Goal: Use online tool/utility: Use online tool/utility

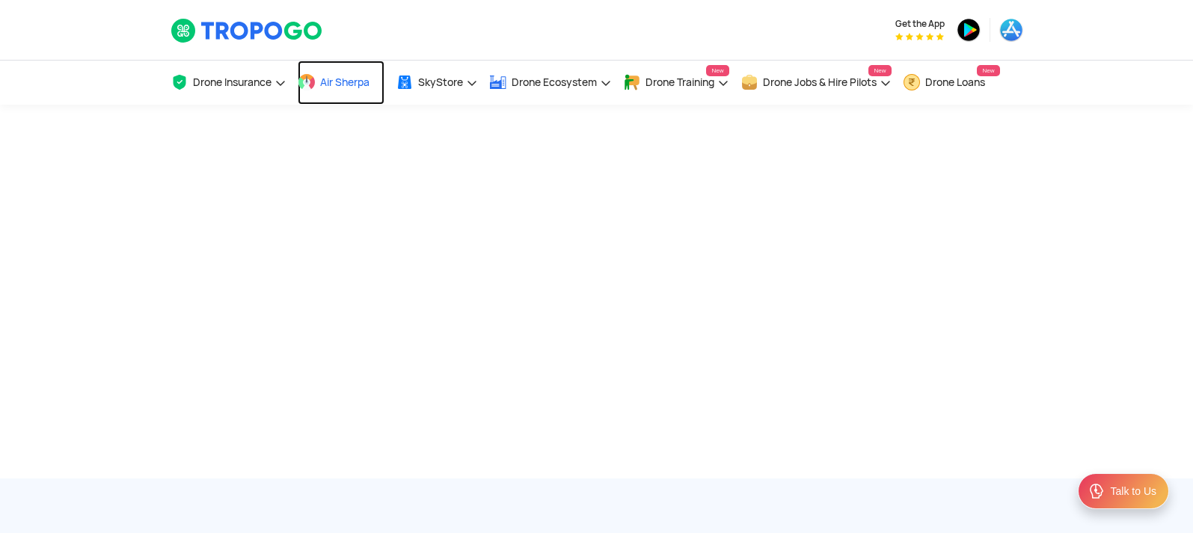
click at [318, 94] on link "Air Sherpa" at bounding box center [341, 83] width 87 height 44
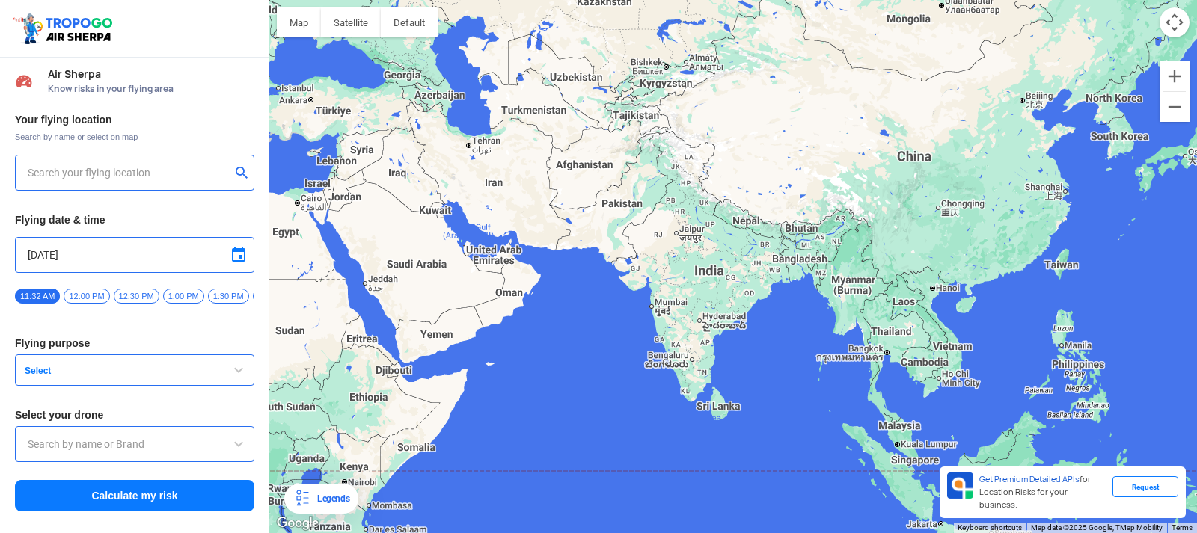
click at [717, 342] on div at bounding box center [733, 266] width 928 height 533
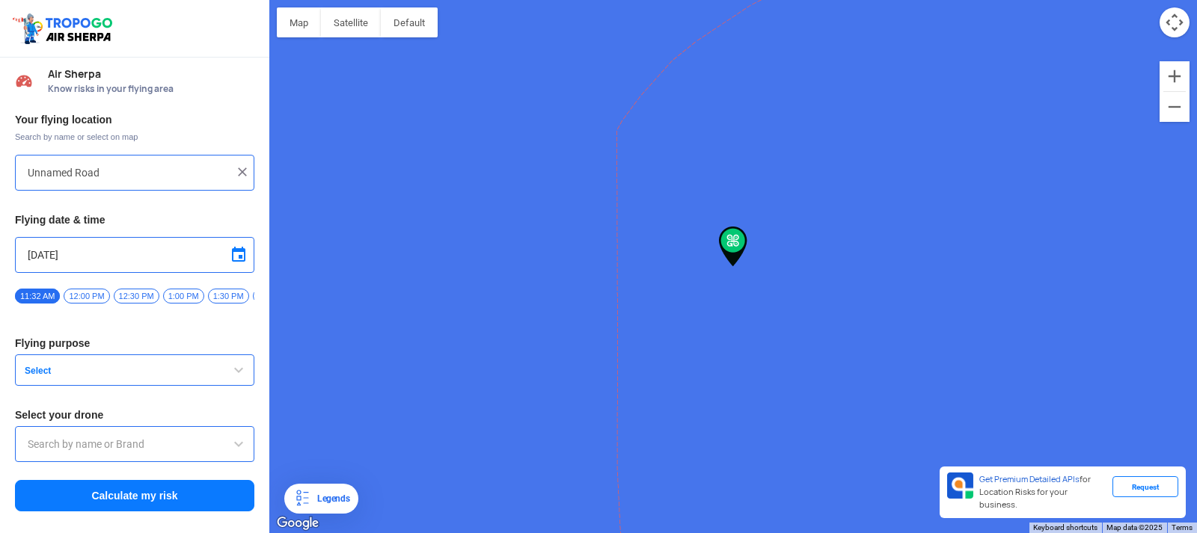
click at [116, 174] on input "Unnamed Road" at bounding box center [129, 173] width 203 height 18
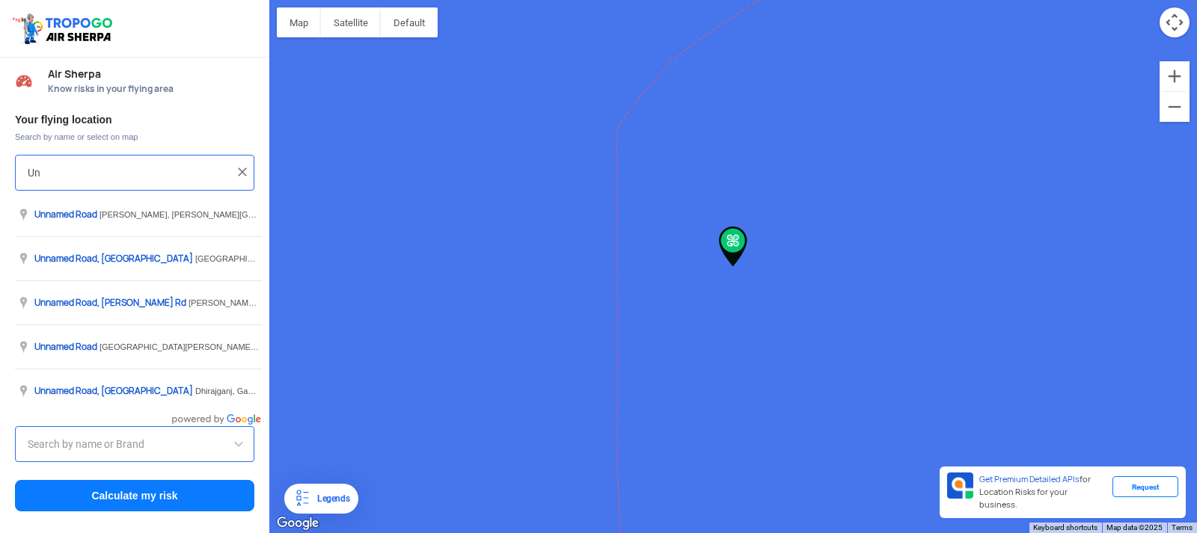
type input "U"
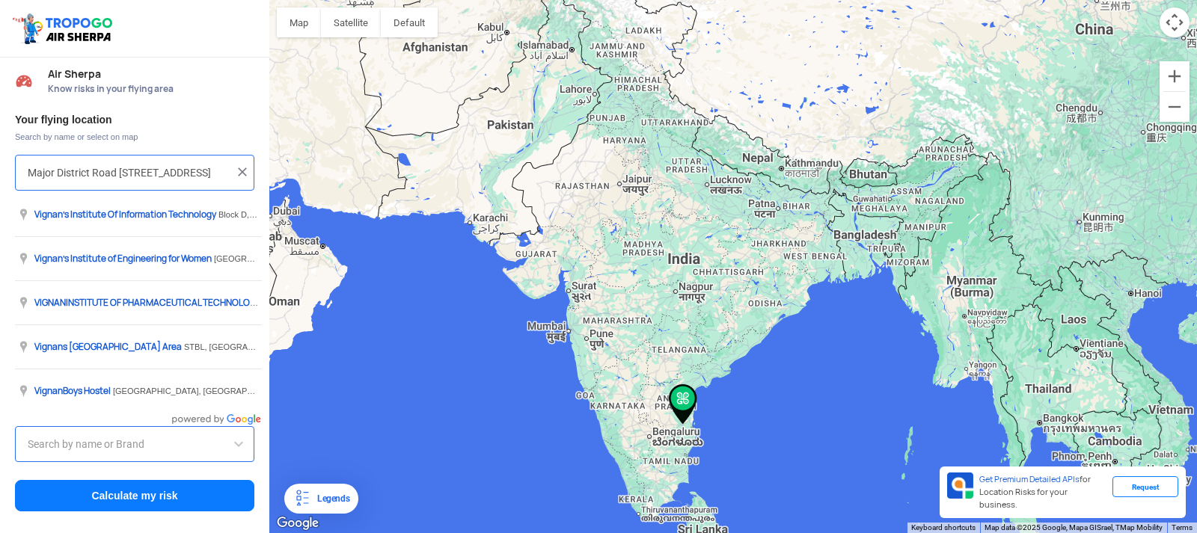
click at [185, 171] on input "Major District Road [STREET_ADDRESS]" at bounding box center [129, 173] width 203 height 18
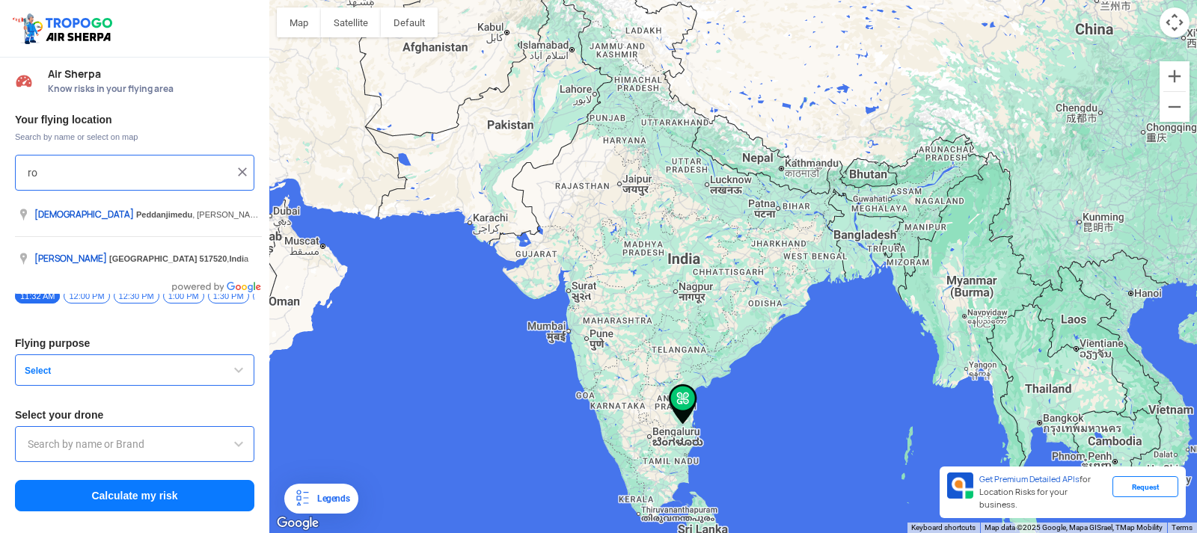
type input "r"
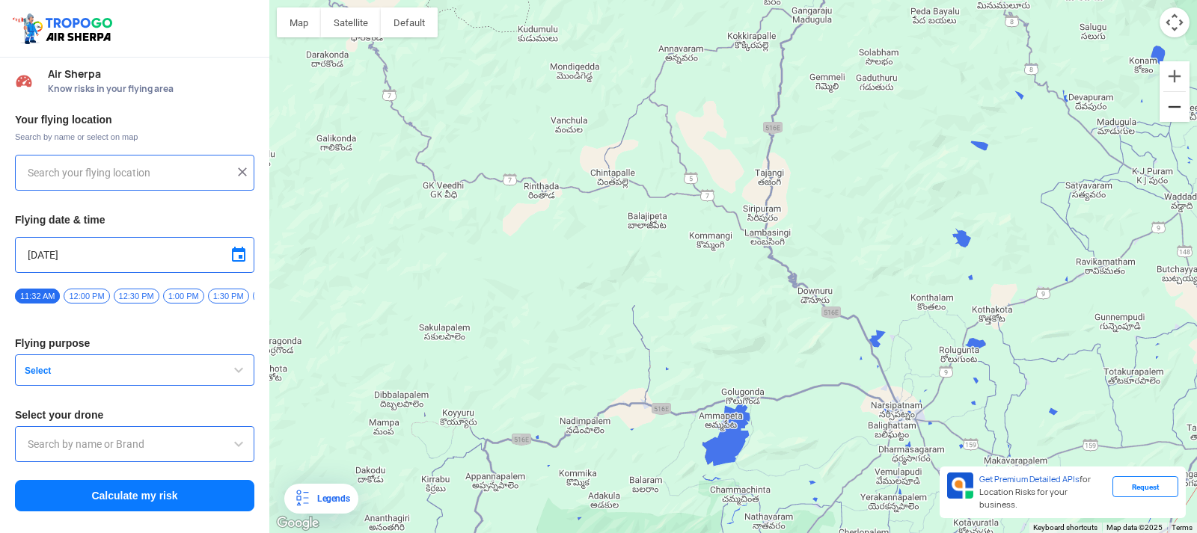
click at [1180, 108] on button "Zoom out" at bounding box center [1175, 107] width 30 height 30
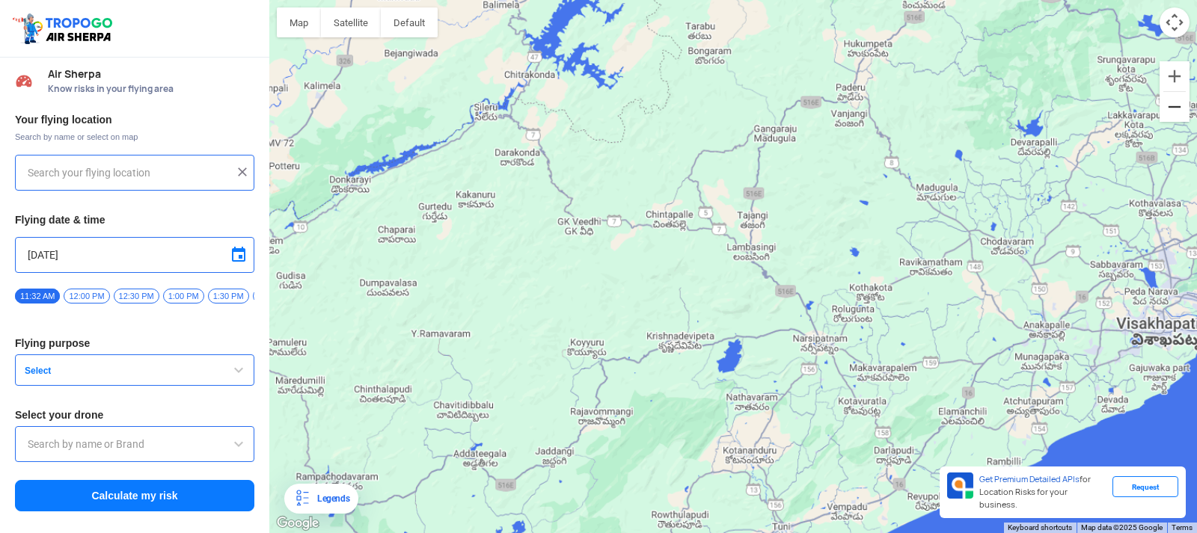
click at [1180, 108] on button "Zoom out" at bounding box center [1175, 107] width 30 height 30
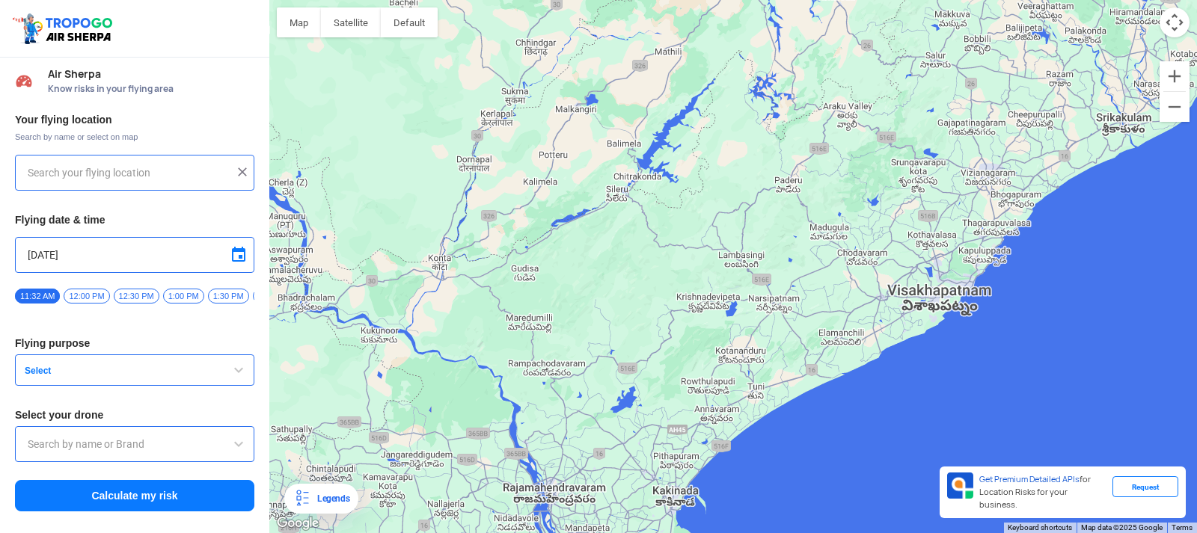
click at [911, 272] on div at bounding box center [733, 266] width 928 height 533
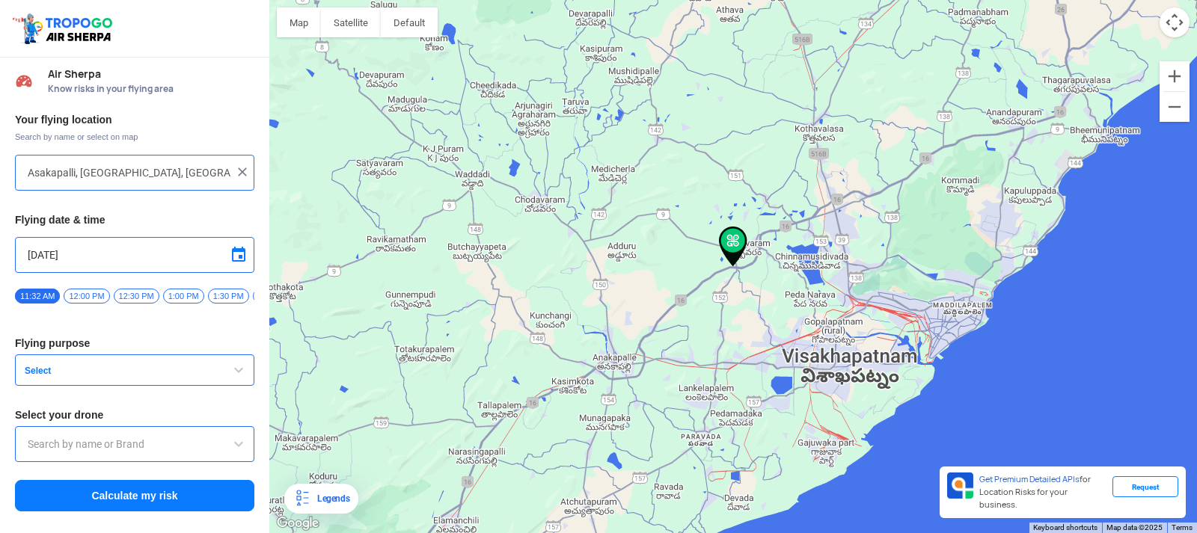
click at [719, 338] on div at bounding box center [733, 266] width 928 height 533
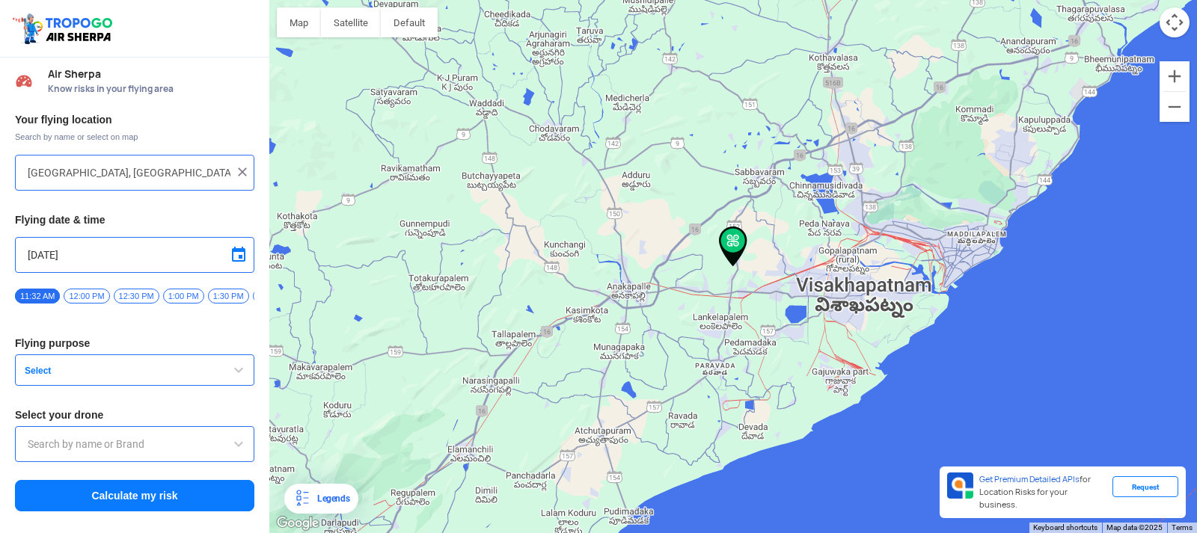
click at [101, 174] on input "Nanginarapadu, Andhra Pradesh, India" at bounding box center [129, 173] width 203 height 18
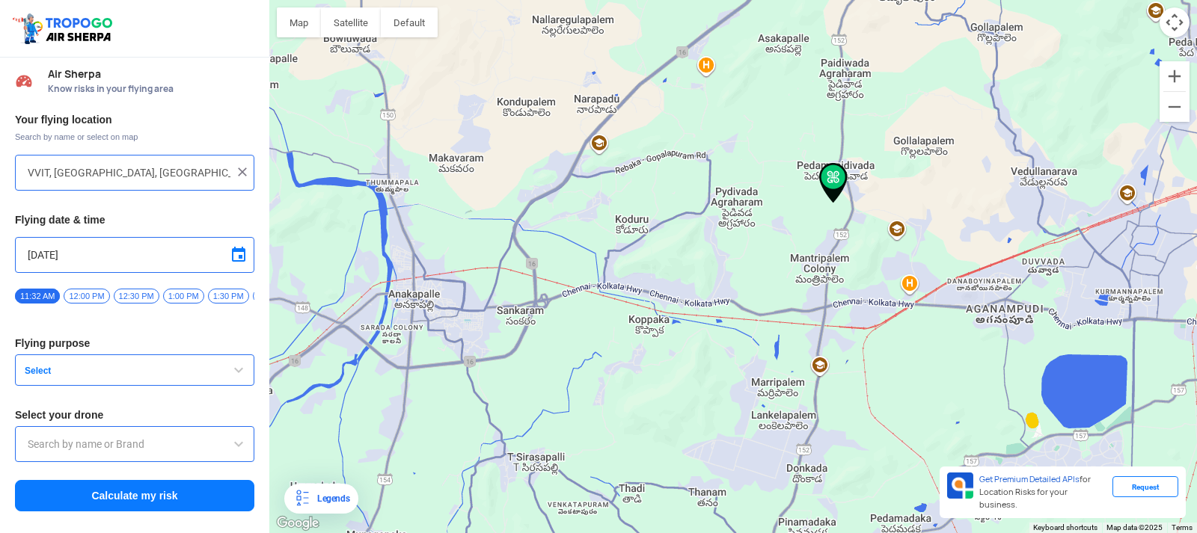
click at [1038, 254] on div at bounding box center [733, 266] width 928 height 533
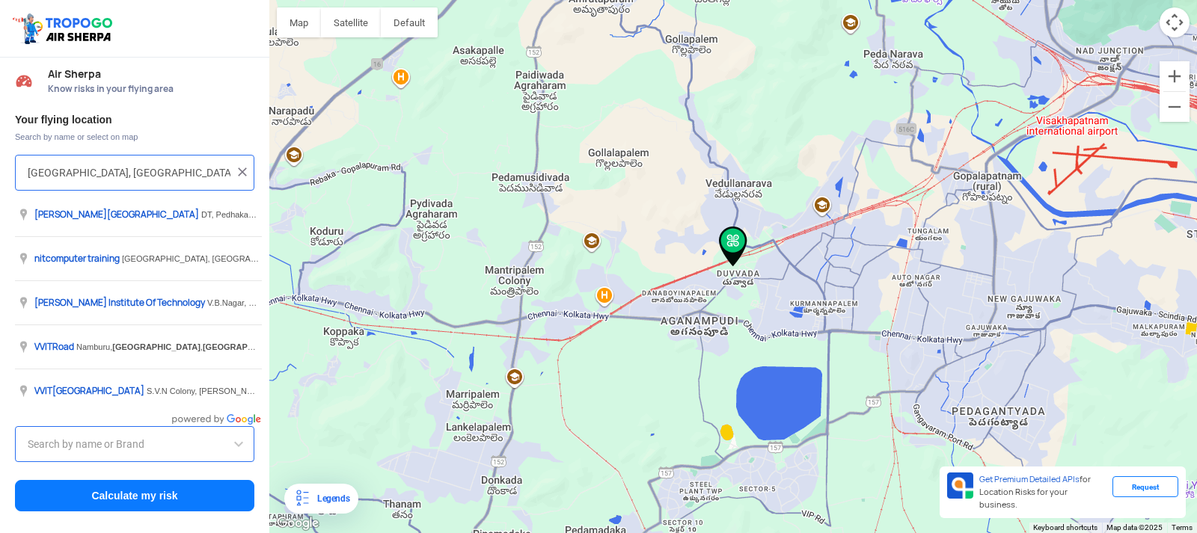
click at [100, 174] on input "Visakhapatnam, Andhra Pradesh, India" at bounding box center [129, 173] width 203 height 18
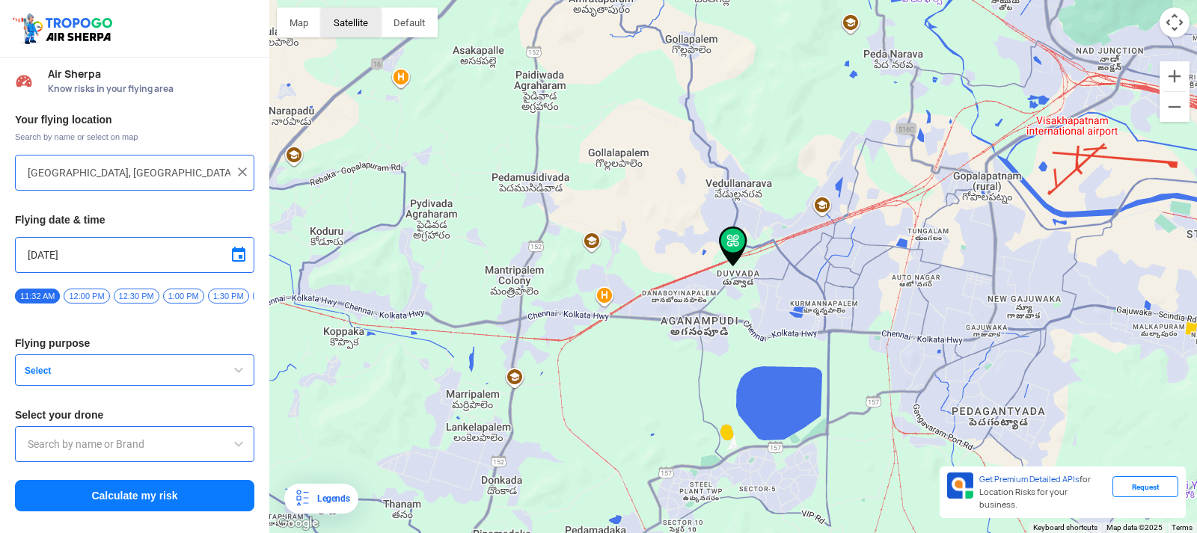
click at [345, 27] on button "Satellite" at bounding box center [351, 22] width 60 height 30
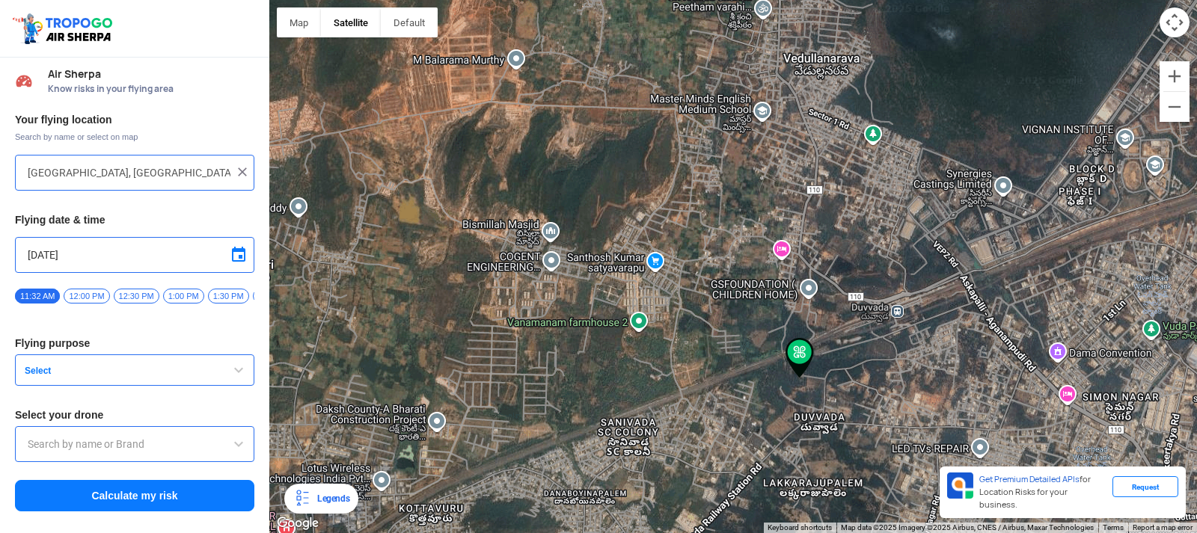
click at [1108, 144] on div at bounding box center [733, 266] width 928 height 533
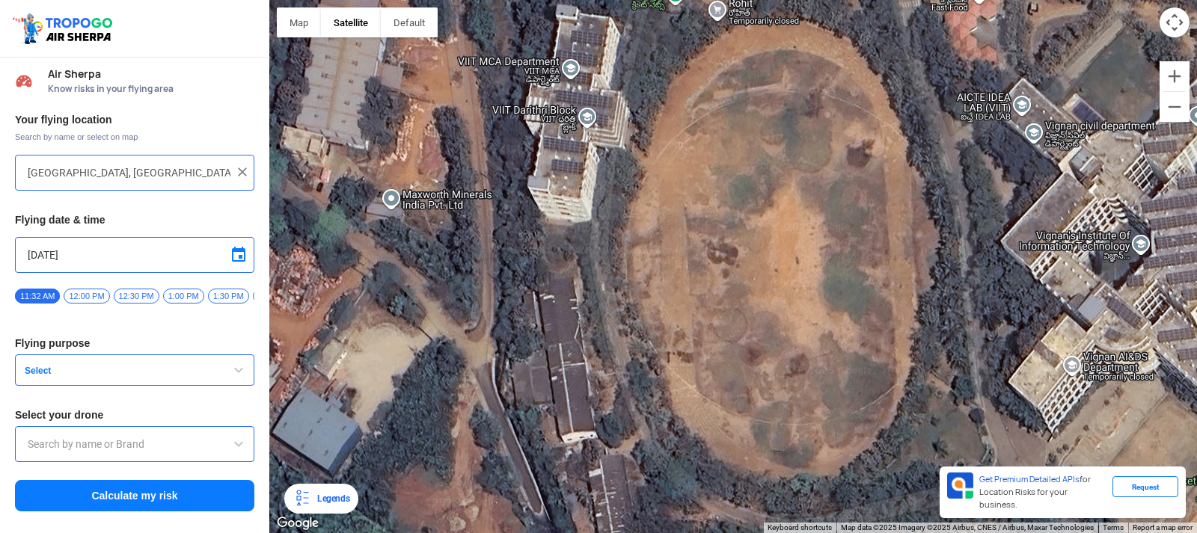
drag, startPoint x: 859, startPoint y: 436, endPoint x: 766, endPoint y: 303, distance: 162.3
click at [766, 303] on div "VIGNAN INSTITUTE OF PHARMACEUTICAL TECHNOLOGY VIGNAN INSTITUTE OF PHARMACEUTICA…" at bounding box center [733, 266] width 928 height 533
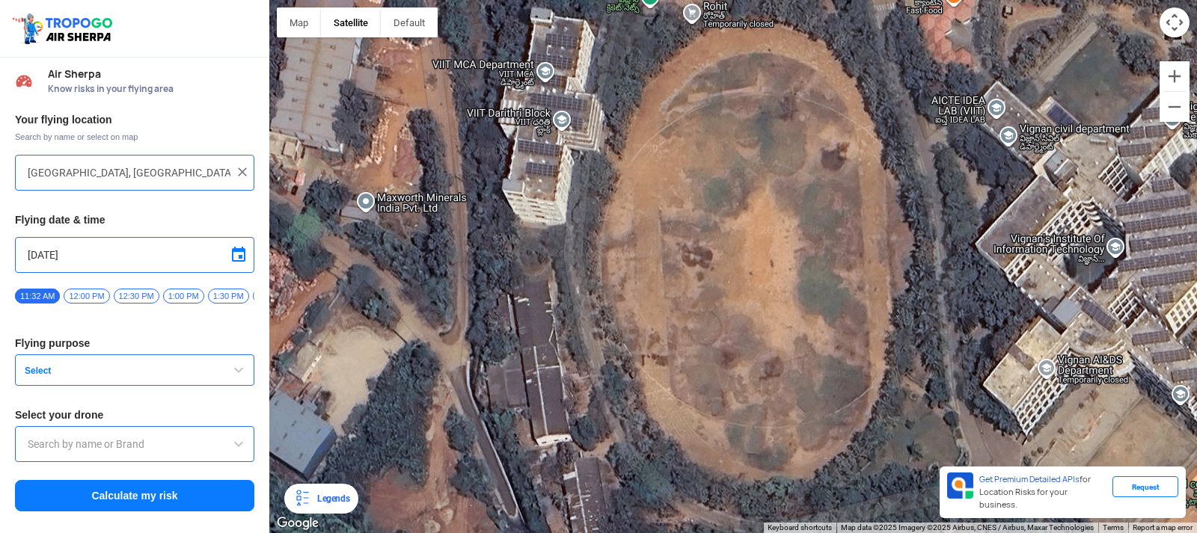
drag, startPoint x: 749, startPoint y: 280, endPoint x: 664, endPoint y: 248, distance: 90.9
click at [664, 248] on div "VIGNAN INSTITUTE OF PHARMACEUTICAL TECHNOLOGY VIGNAN INSTITUTE OF PHARMACEUTICA…" at bounding box center [733, 266] width 928 height 533
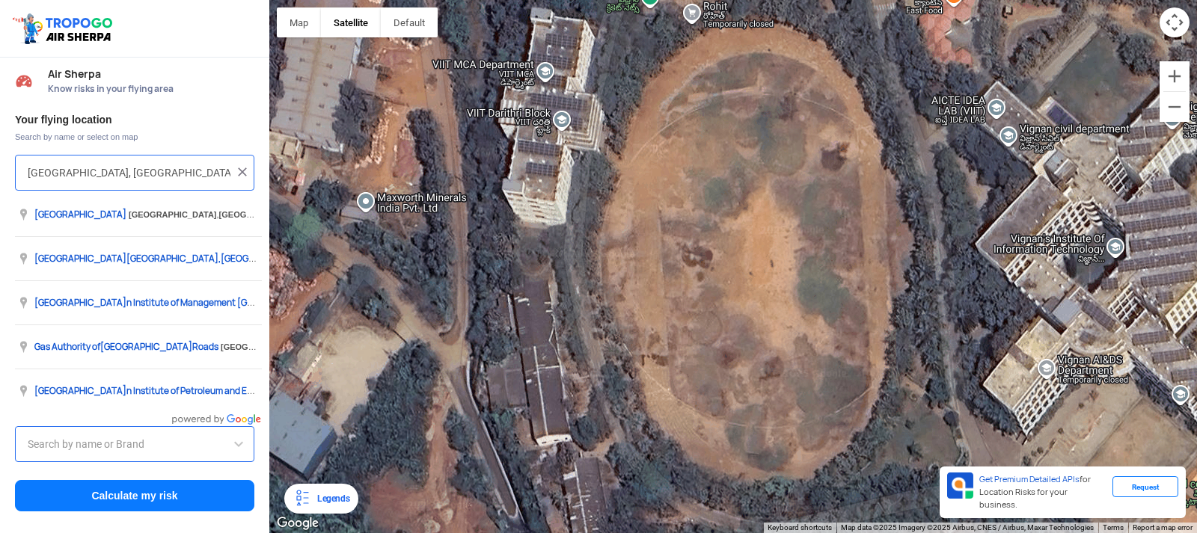
click at [65, 172] on input "Block D, Visakhapatnam, Andhra Pradesh 530049, India" at bounding box center [129, 173] width 203 height 18
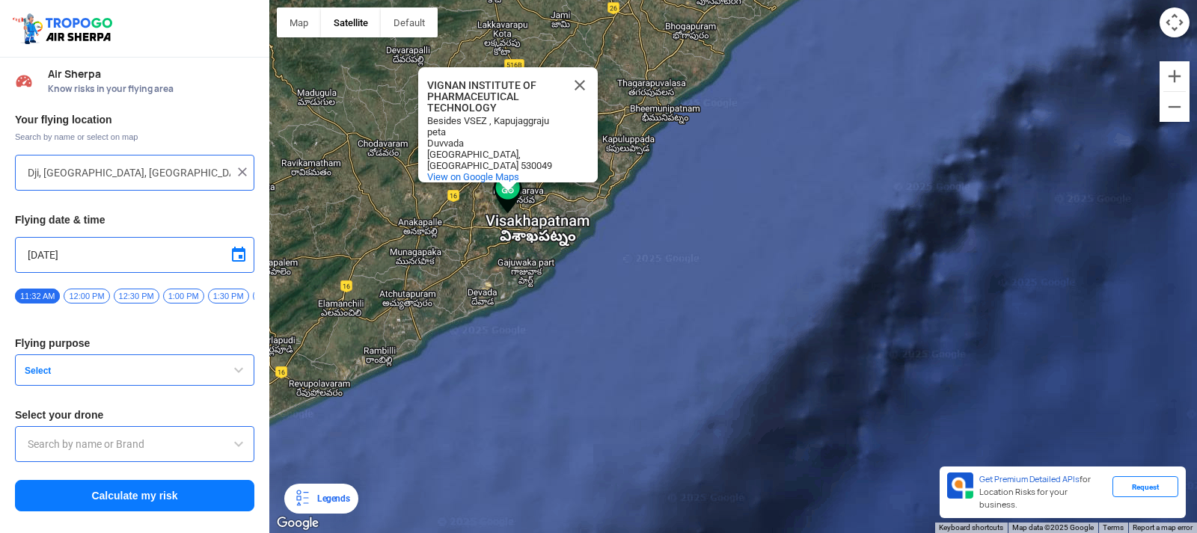
drag, startPoint x: 656, startPoint y: 213, endPoint x: 564, endPoint y: 225, distance: 92.8
click at [564, 225] on div "VIGNAN INSTITUTE OF PHARMACEUTICAL TECHNOLOGY VIGNAN INSTITUTE OF PHARMACEUTICA…" at bounding box center [733, 266] width 928 height 533
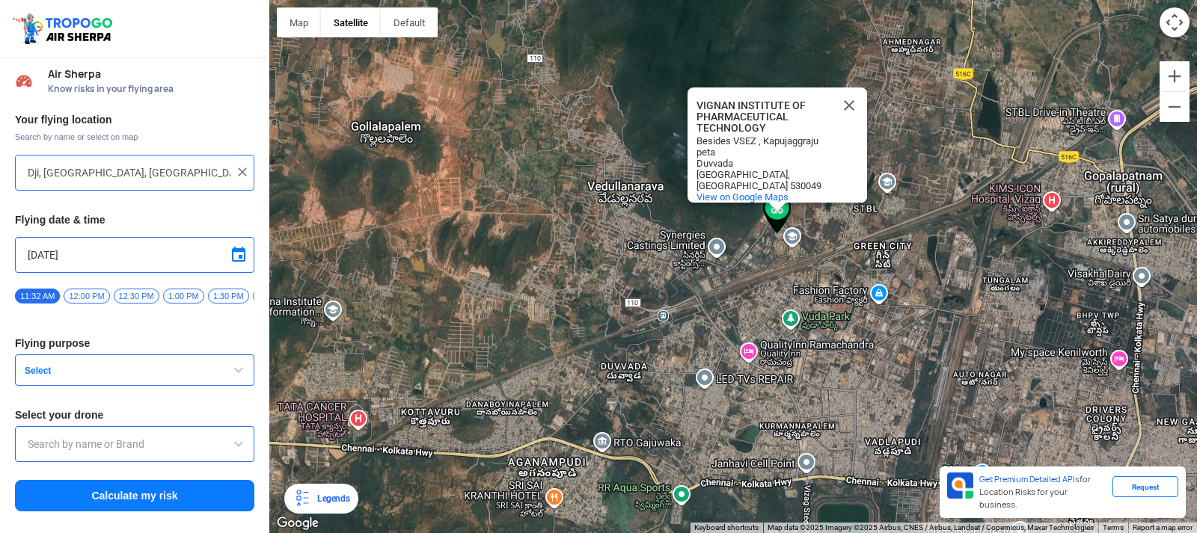
drag, startPoint x: 504, startPoint y: 233, endPoint x: 703, endPoint y: 569, distance: 390.8
click at [703, 533] on html "Location Risk Score Air Sherpa Know risks in your flying area Your flying locat…" at bounding box center [598, 266] width 1197 height 533
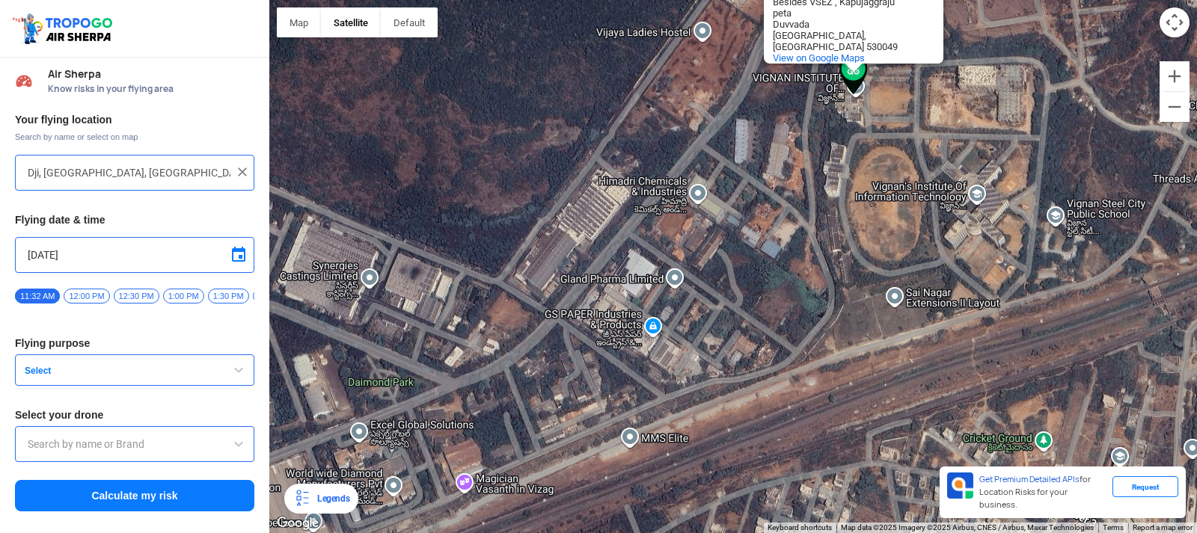
drag, startPoint x: 756, startPoint y: 297, endPoint x: 772, endPoint y: 569, distance: 272.0
click at [772, 533] on html "Location Risk Score Air Sherpa Know risks in your flying area Your flying locat…" at bounding box center [598, 266] width 1197 height 533
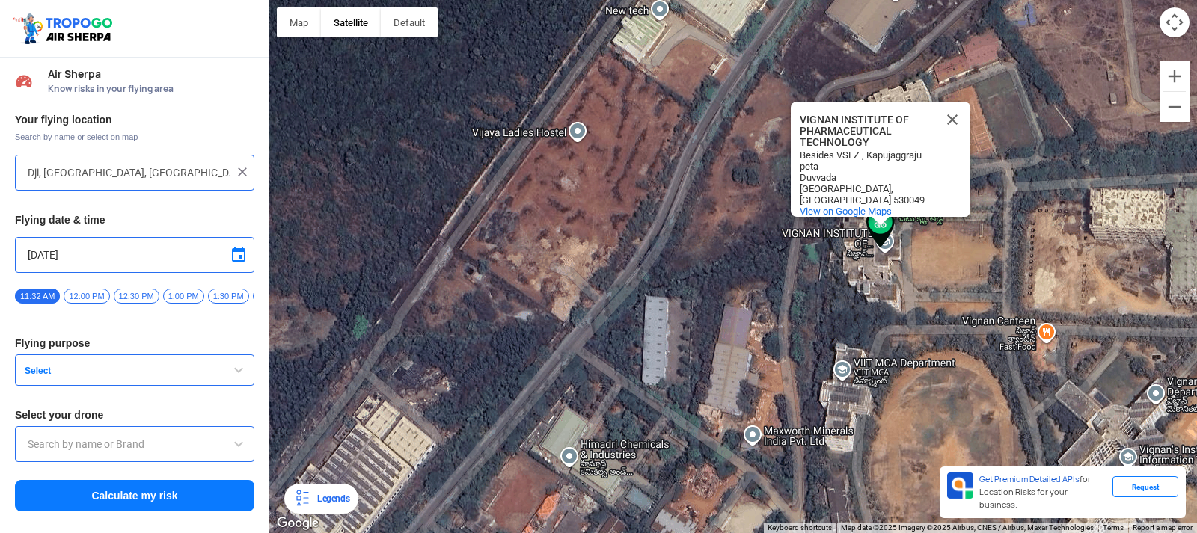
drag, startPoint x: 804, startPoint y: 262, endPoint x: 797, endPoint y: 569, distance: 306.8
click at [797, 533] on html "Location Risk Score Air Sherpa Know risks in your flying area Your flying locat…" at bounding box center [598, 266] width 1197 height 533
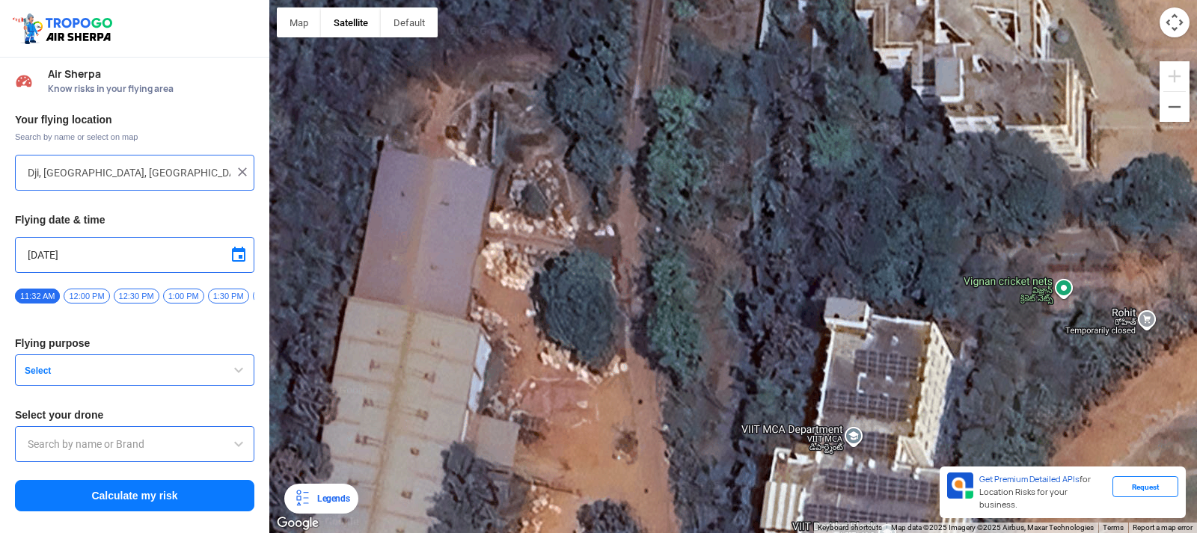
drag, startPoint x: 954, startPoint y: 213, endPoint x: 780, endPoint y: 569, distance: 395.5
click at [780, 533] on html "Location Risk Score Air Sherpa Know risks in your flying area Your flying locat…" at bounding box center [598, 266] width 1197 height 533
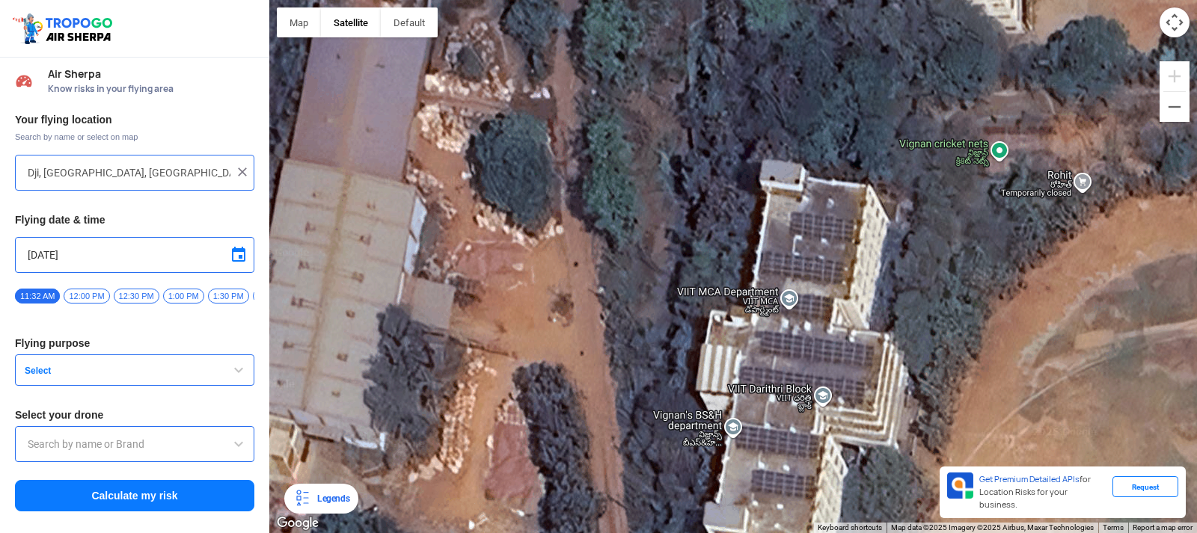
drag, startPoint x: 854, startPoint y: 194, endPoint x: 746, endPoint y: -35, distance: 253.0
click at [746, 0] on html "Location Risk Score Air Sherpa Know risks in your flying area Your flying locat…" at bounding box center [598, 266] width 1197 height 533
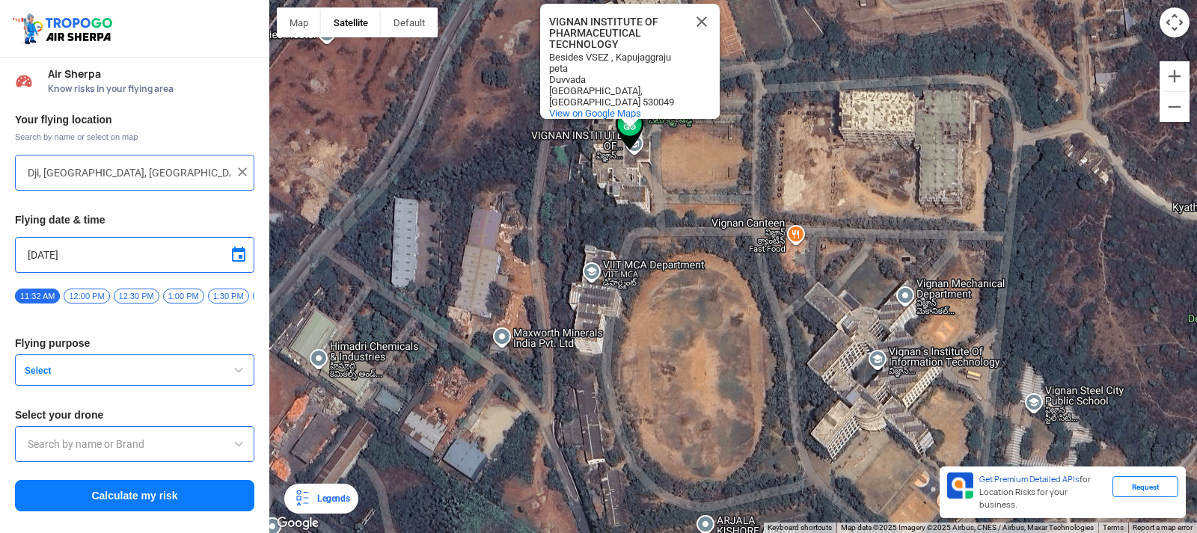
drag, startPoint x: 814, startPoint y: 156, endPoint x: 649, endPoint y: 338, distance: 245.8
click at [649, 338] on div "VIGNAN INSTITUTE OF PHARMACEUTICAL TECHNOLOGY VIGNAN INSTITUTE OF PHARMACEUTICA…" at bounding box center [733, 266] width 928 height 533
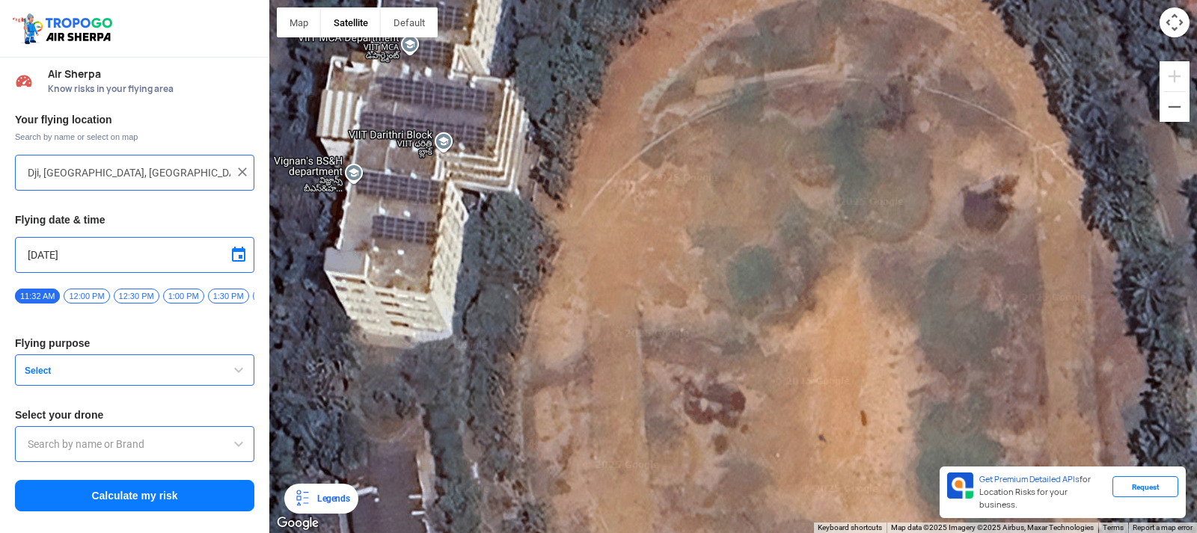
drag, startPoint x: 646, startPoint y: 334, endPoint x: 619, endPoint y: 239, distance: 99.5
click at [619, 241] on div "VIGNAN INSTITUTE OF PHARMACEUTICAL TECHNOLOGY VIGNAN INSTITUTE OF PHARMACEUTICA…" at bounding box center [733, 266] width 928 height 533
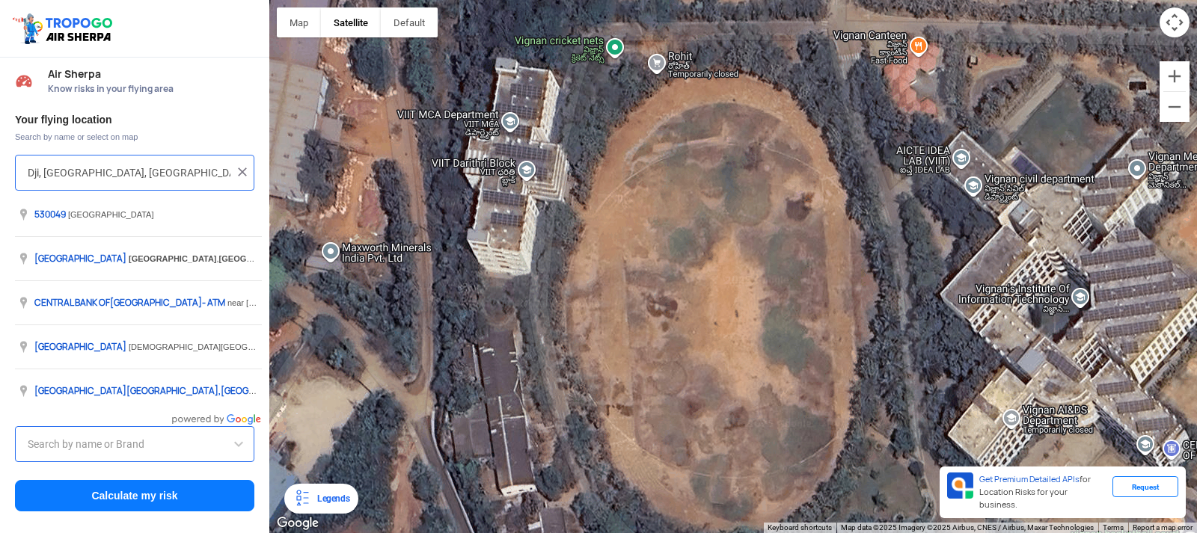
click at [42, 172] on input "Dji, Visakhapatnam, Andhra Pradesh 530049, India" at bounding box center [129, 173] width 203 height 18
type input "A"
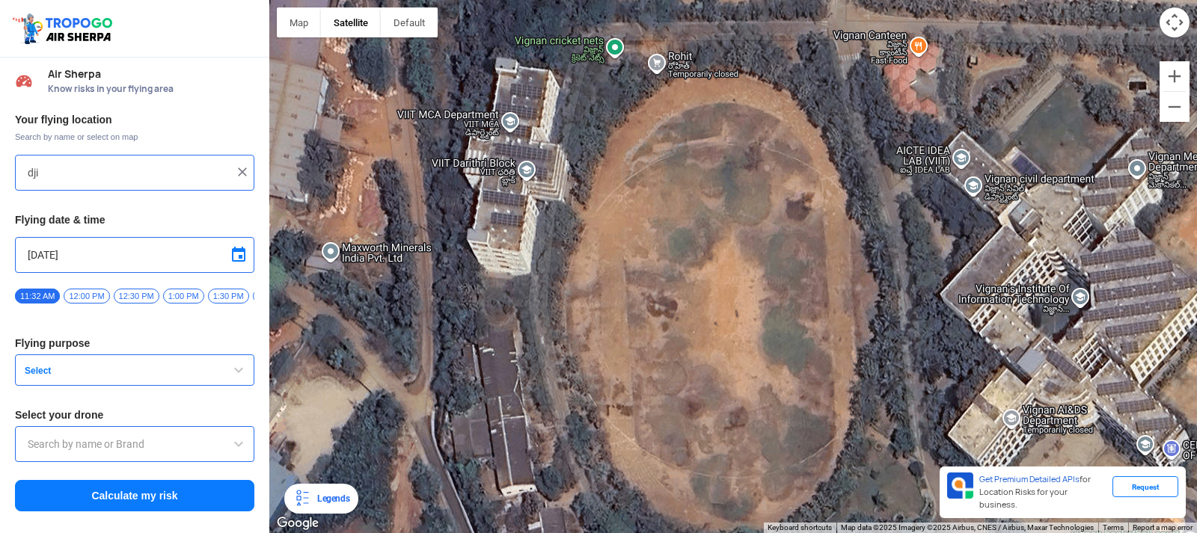
drag, startPoint x: 45, startPoint y: 176, endPoint x: 52, endPoint y: 177, distance: 7.6
click at [52, 177] on input "dji" at bounding box center [129, 173] width 203 height 18
click at [50, 177] on input "dji" at bounding box center [129, 173] width 203 height 18
click at [54, 168] on input "dji" at bounding box center [129, 173] width 203 height 18
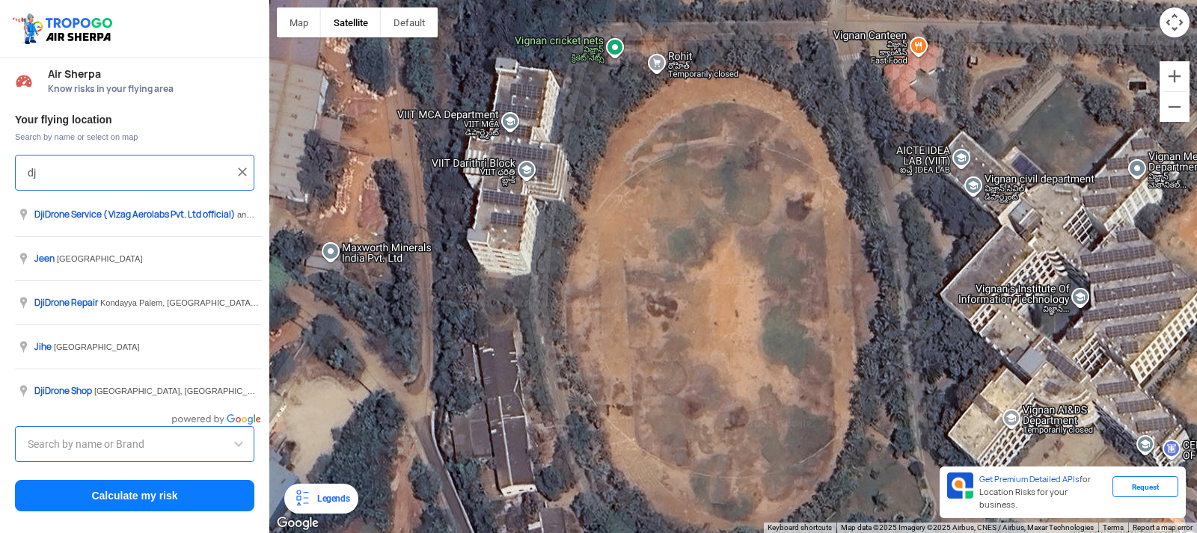
type input "d"
click at [69, 165] on input "dji" at bounding box center [129, 173] width 203 height 18
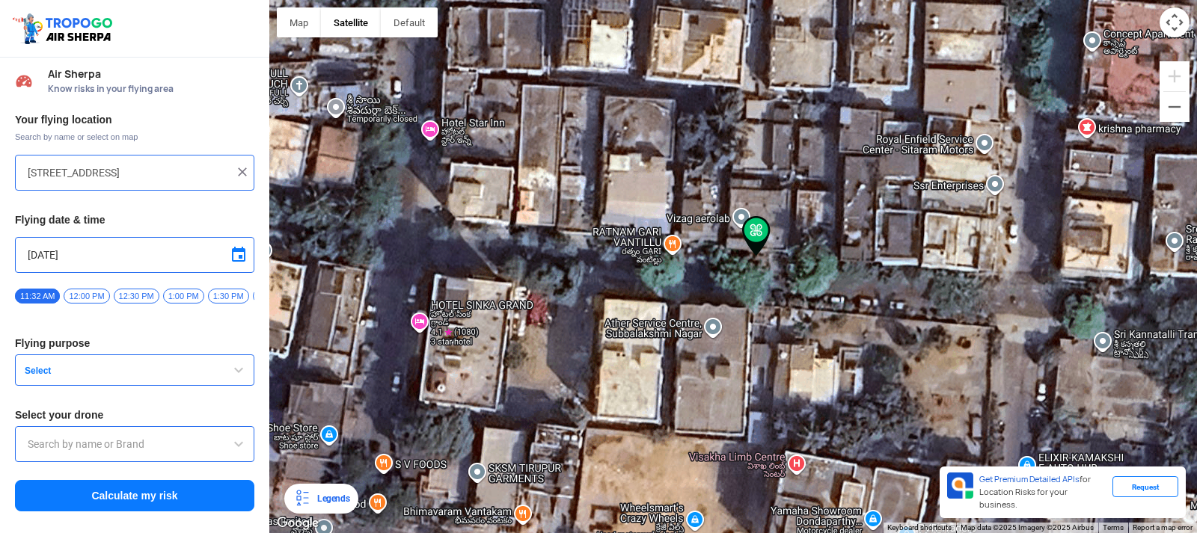
drag, startPoint x: 765, startPoint y: 236, endPoint x: 700, endPoint y: 272, distance: 74.3
click at [700, 272] on div "VIGNAN INSTITUTE OF PHARMACEUTICAL TECHNOLOGY VIGNAN INSTITUTE OF PHARMACEUTICA…" at bounding box center [733, 266] width 928 height 533
click at [750, 232] on img at bounding box center [756, 236] width 28 height 40
click at [300, 489] on div "Legends" at bounding box center [321, 499] width 74 height 30
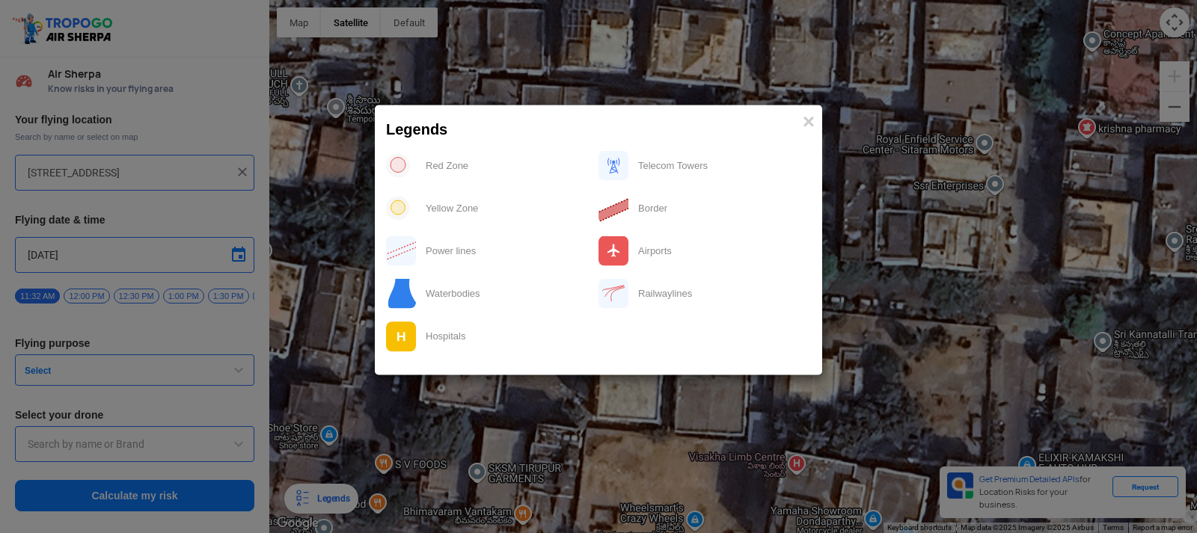
click at [483, 408] on modal-container "Legends × Red Zone Telecom Towers Yellow Zone Border Power lines Airports Water…" at bounding box center [598, 266] width 1197 height 533
click at [394, 205] on img at bounding box center [398, 209] width 24 height 24
click at [438, 205] on div "Yellow Zone" at bounding box center [508, 208] width 182 height 31
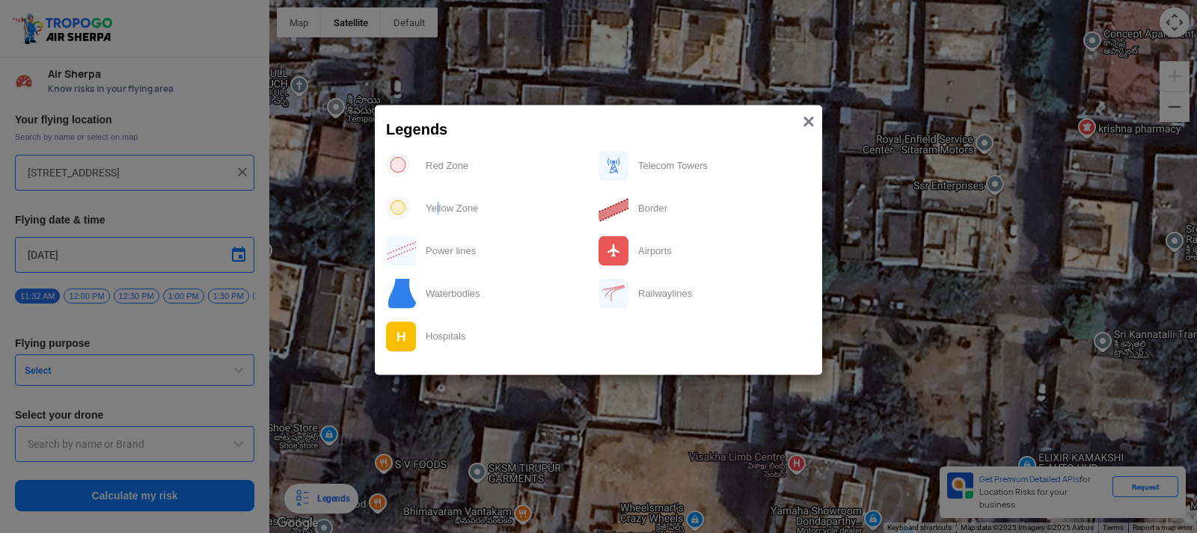
click at [808, 118] on span "×" at bounding box center [809, 120] width 12 height 23
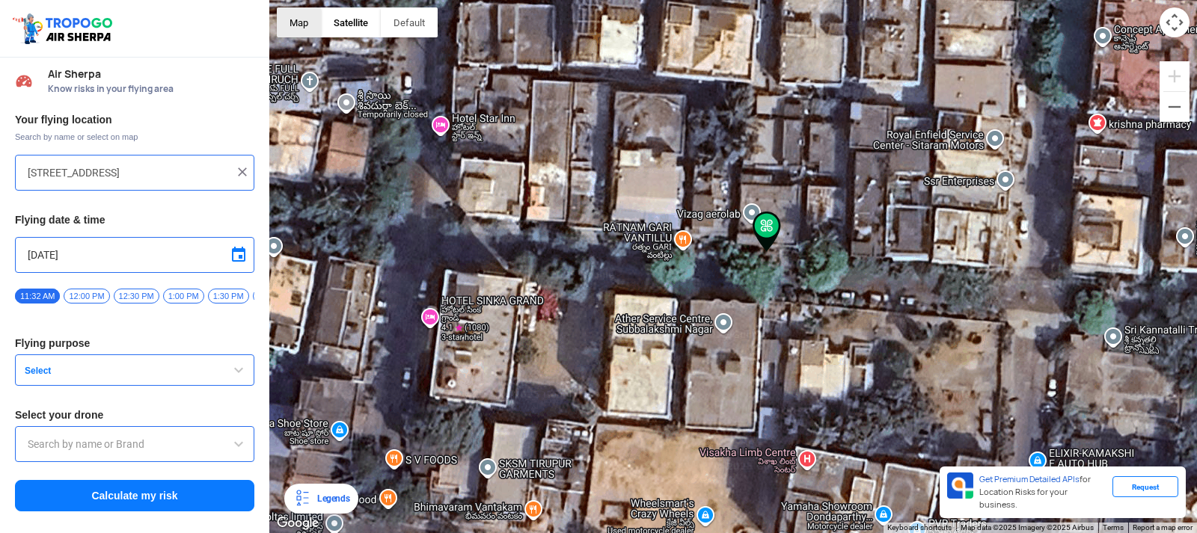
click at [285, 28] on button "Map" at bounding box center [299, 22] width 44 height 30
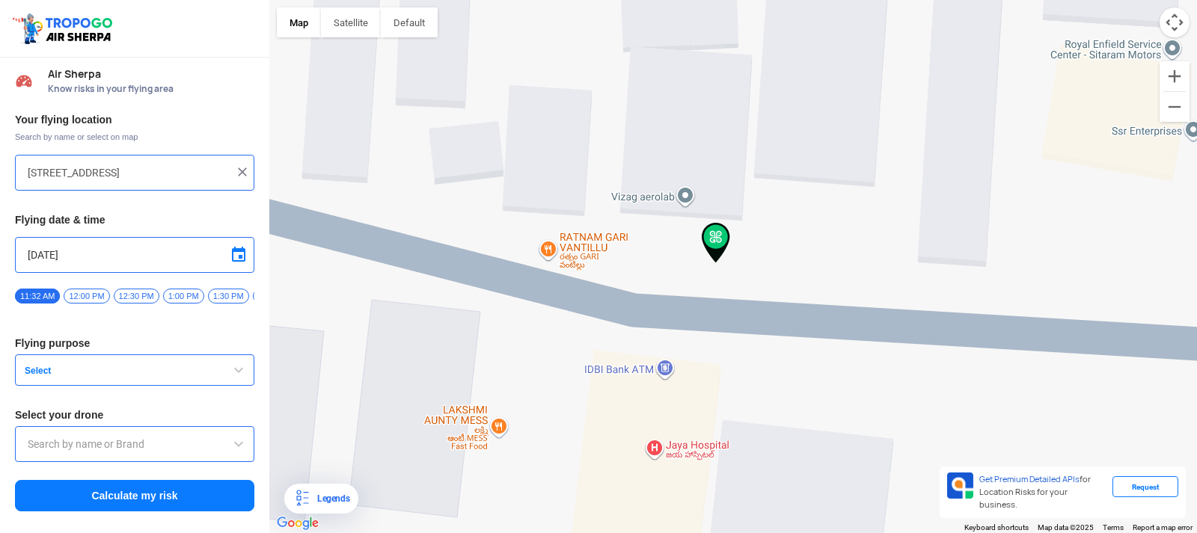
drag, startPoint x: 907, startPoint y: 243, endPoint x: 805, endPoint y: 251, distance: 102.0
click at [805, 251] on div "VIGNAN INSTITUTE OF PHARMACEUTICAL TECHNOLOGY VIGNAN INSTITUTE OF PHARMACEUTICA…" at bounding box center [733, 266] width 928 height 533
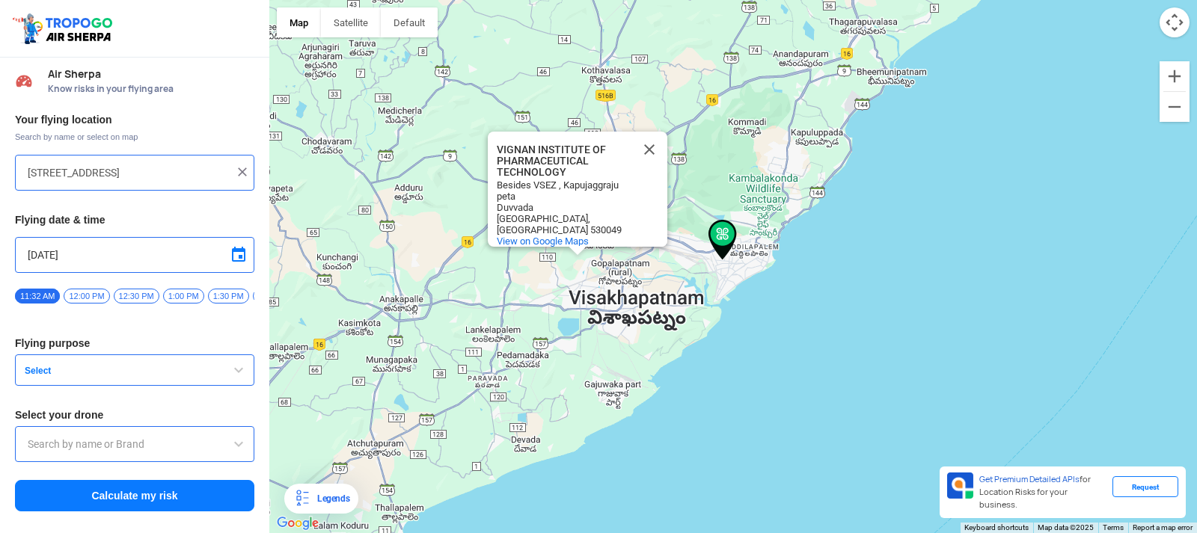
click at [572, 253] on div at bounding box center [578, 251] width 19 height 9
click at [581, 266] on div "VIGNAN INSTITUTE OF PHARMACEUTICAL TECHNOLOGY VIGNAN INSTITUTE OF PHARMACEUTICA…" at bounding box center [733, 266] width 928 height 533
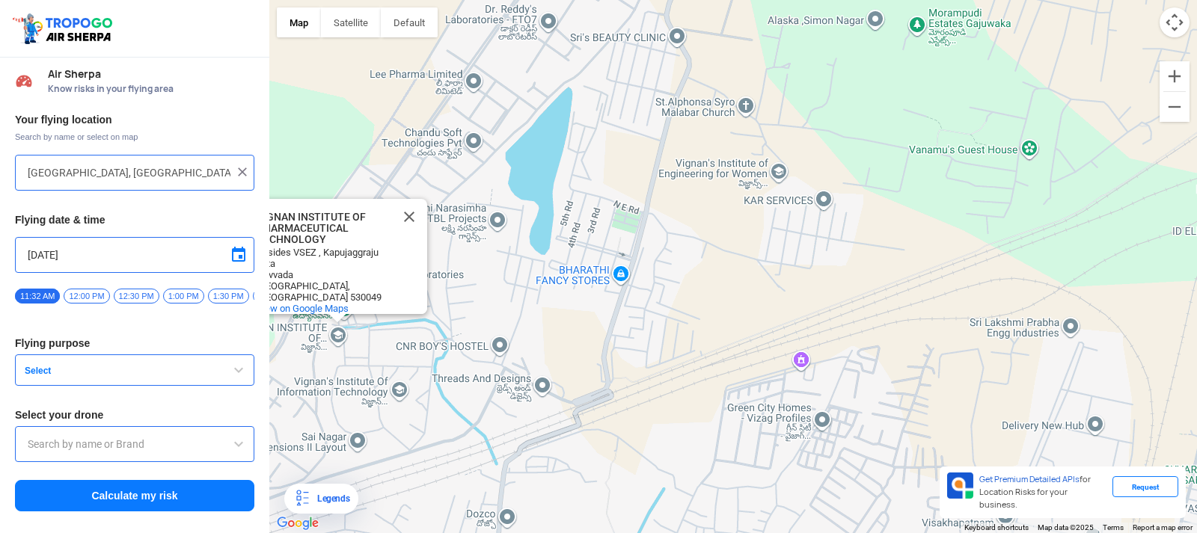
click at [335, 341] on div "VIGNAN INSTITUTE OF PHARMACEUTICAL TECHNOLOGY VIGNAN INSTITUTE OF PHARMACEUTICA…" at bounding box center [733, 266] width 928 height 533
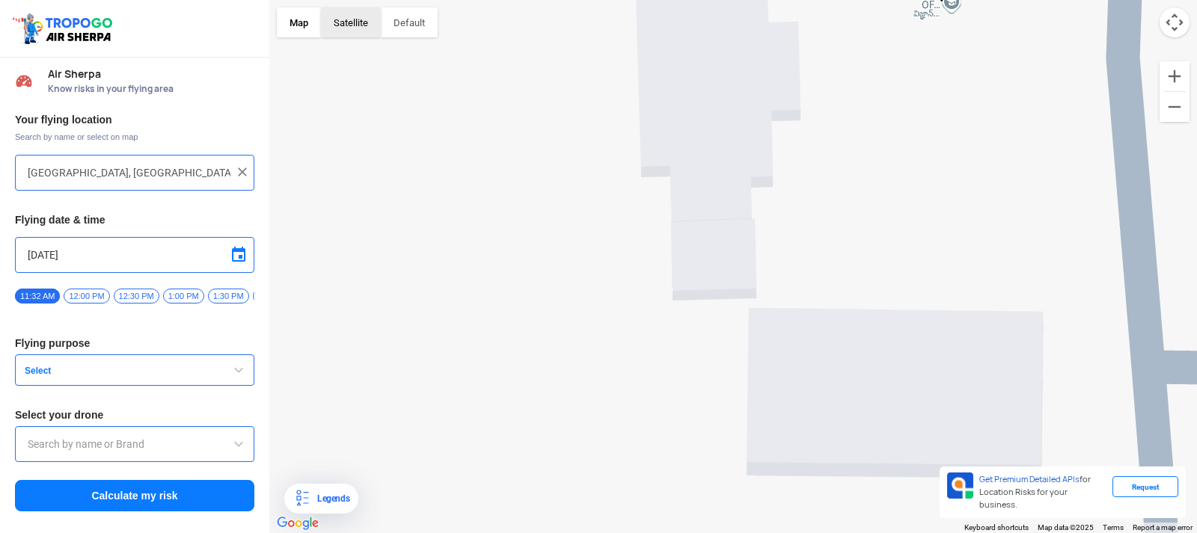
click at [352, 25] on button "Satellite" at bounding box center [351, 22] width 60 height 30
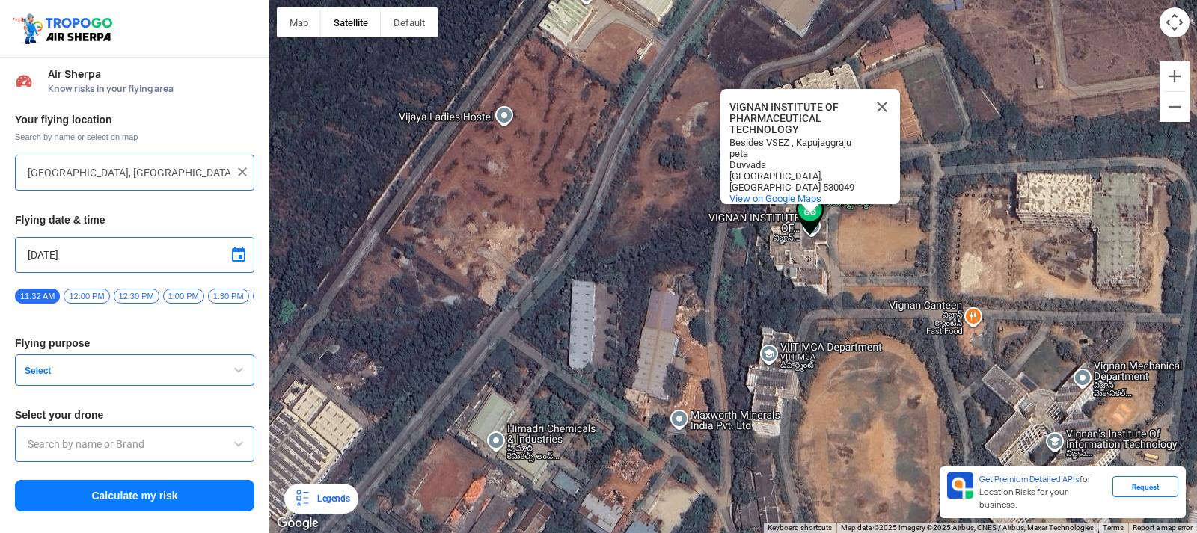
click at [893, 423] on div "VIGNAN INSTITUTE OF PHARMACEUTICAL TECHNOLOGY VIGNAN INSTITUTE OF PHARMACEUTICA…" at bounding box center [733, 266] width 928 height 533
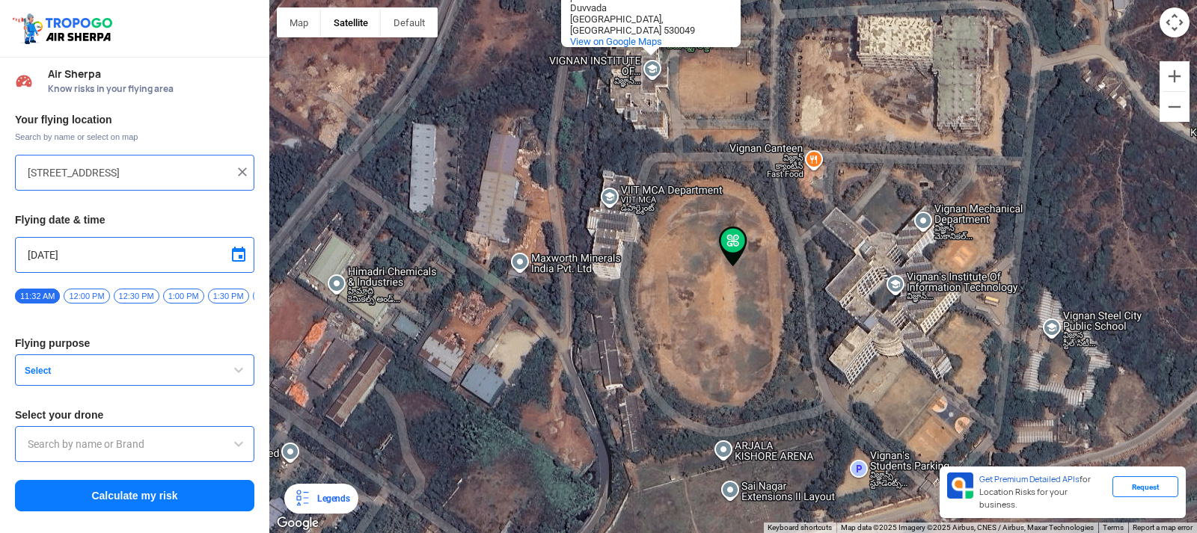
click at [714, 316] on div "VIGNAN INSTITUTE OF PHARMACEUTICAL TECHNOLOGY VIGNAN INSTITUTE OF PHARMACEUTICA…" at bounding box center [733, 266] width 928 height 533
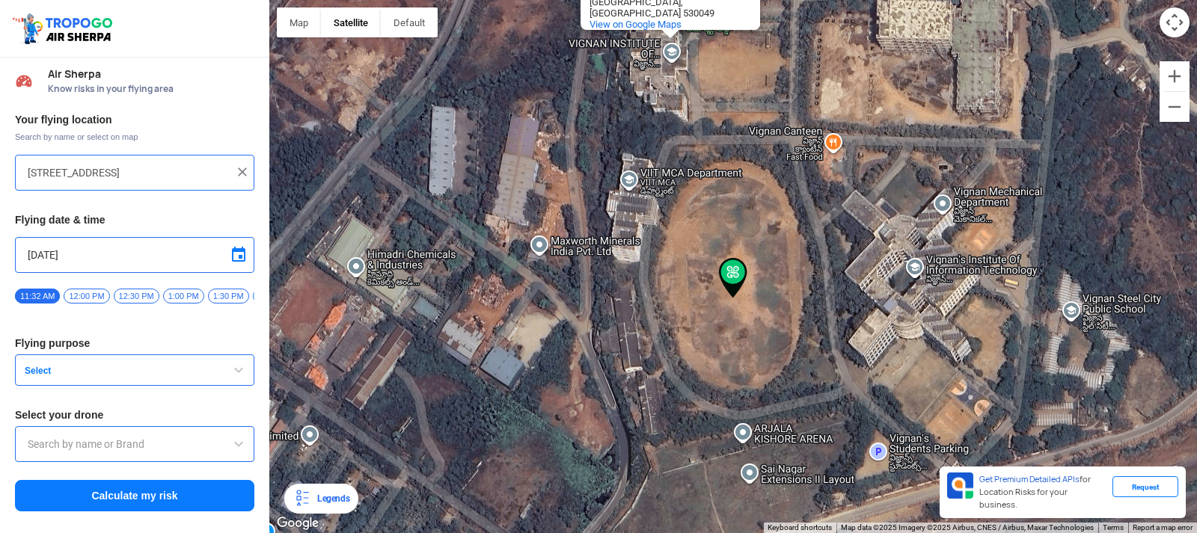
drag, startPoint x: 723, startPoint y: 305, endPoint x: 723, endPoint y: 339, distance: 33.7
click at [723, 339] on div "VIGNAN INSTITUTE OF PHARMACEUTICAL TECHNOLOGY VIGNAN INSTITUTE OF PHARMACEUTICA…" at bounding box center [733, 266] width 928 height 533
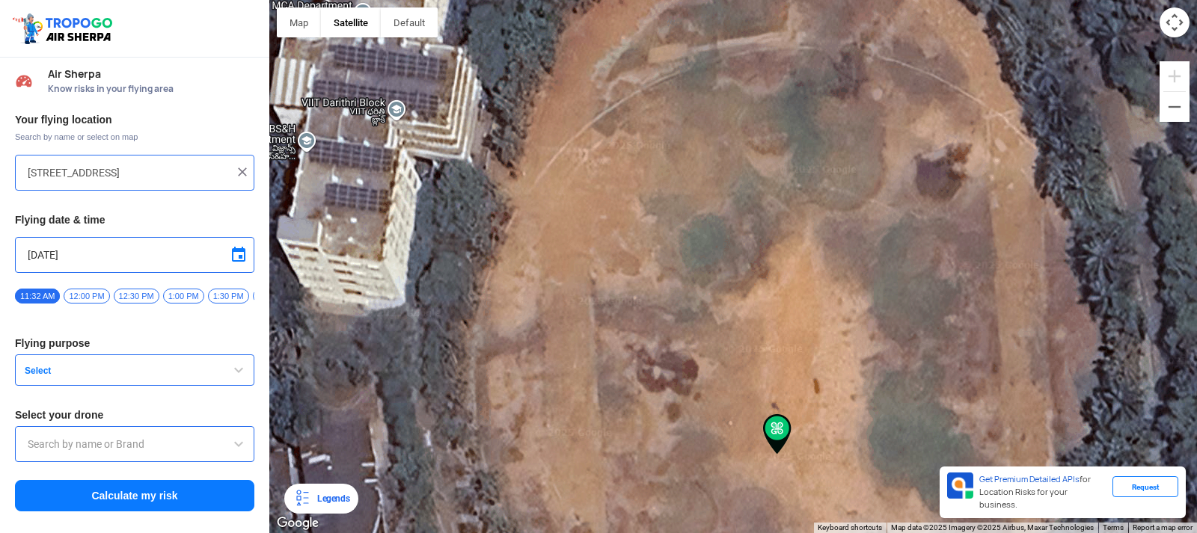
drag, startPoint x: 691, startPoint y: 185, endPoint x: 608, endPoint y: 3, distance: 199.9
click at [608, 3] on div "VIGNAN INSTITUTE OF PHARMACEUTICAL TECHNOLOGY VIGNAN INSTITUTE OF PHARMACEUTICA…" at bounding box center [733, 266] width 928 height 533
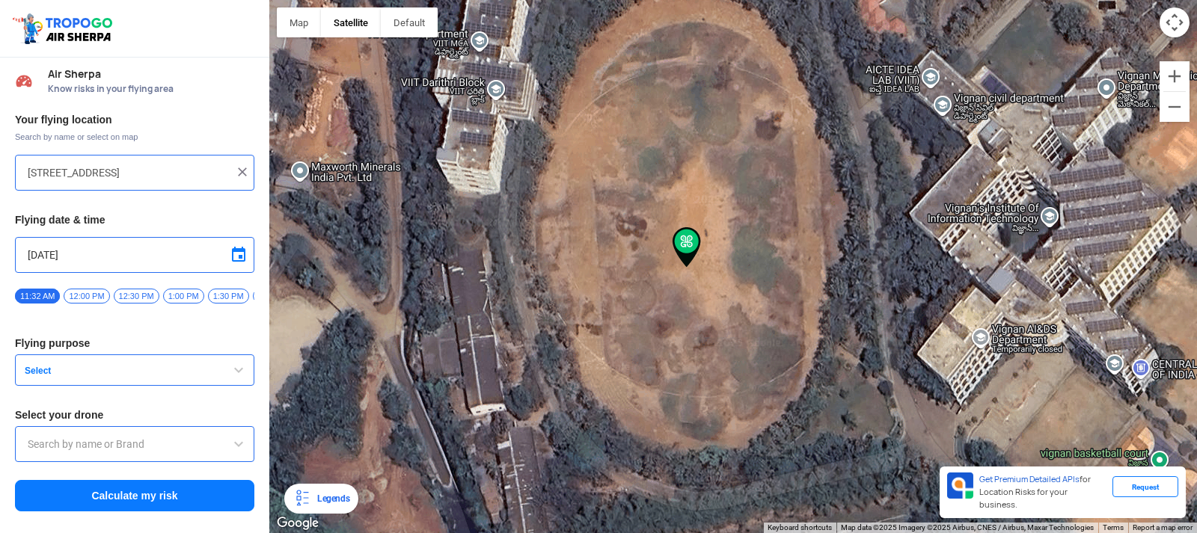
drag, startPoint x: 689, startPoint y: 268, endPoint x: 685, endPoint y: 306, distance: 38.4
click at [685, 306] on div "VIGNAN INSTITUTE OF PHARMACEUTICAL TECHNOLOGY VIGNAN INSTITUTE OF PHARMACEUTICA…" at bounding box center [733, 266] width 928 height 533
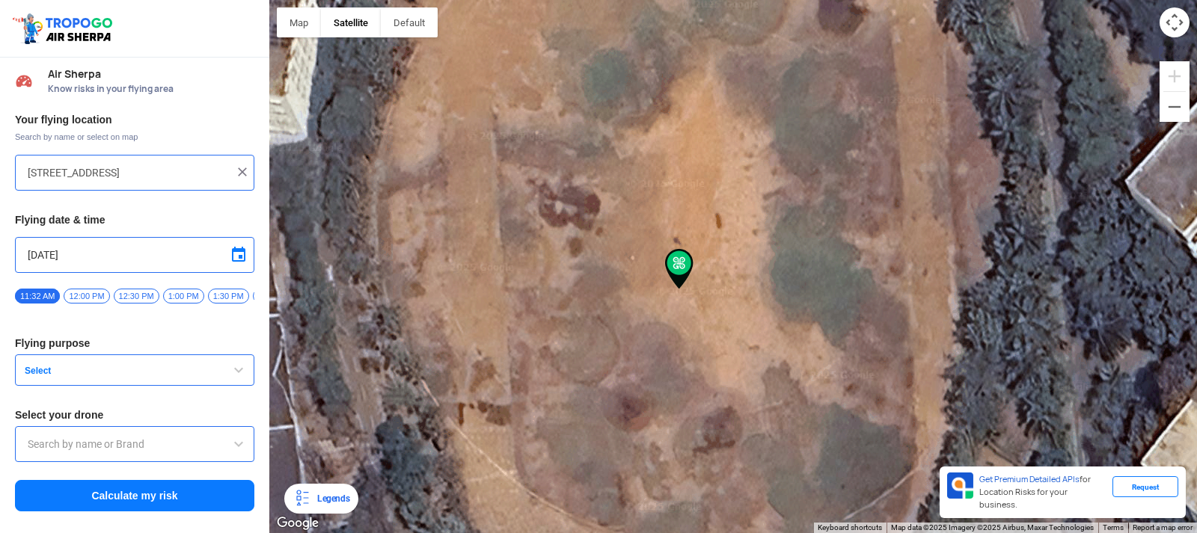
drag, startPoint x: 683, startPoint y: 306, endPoint x: 670, endPoint y: 361, distance: 56.3
click at [674, 367] on div "VIGNAN INSTITUTE OF PHARMACEUTICAL TECHNOLOGY VIGNAN INSTITUTE OF PHARMACEUTICA…" at bounding box center [733, 266] width 928 height 533
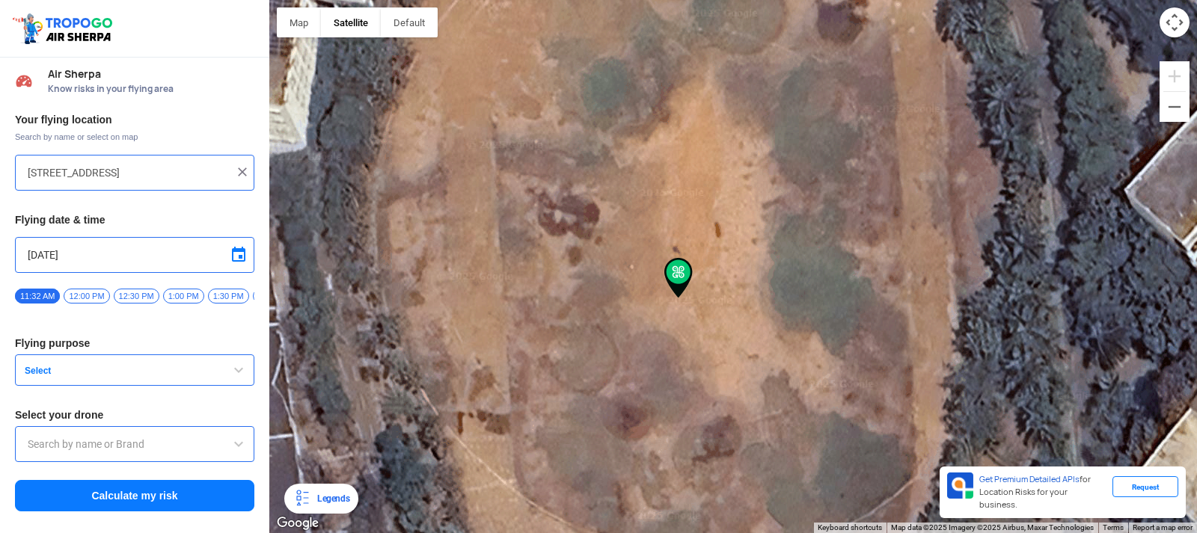
click at [670, 352] on div "VIGNAN INSTITUTE OF PHARMACEUTICAL TECHNOLOGY VIGNAN INSTITUTE OF PHARMACEUTICA…" at bounding box center [733, 266] width 928 height 533
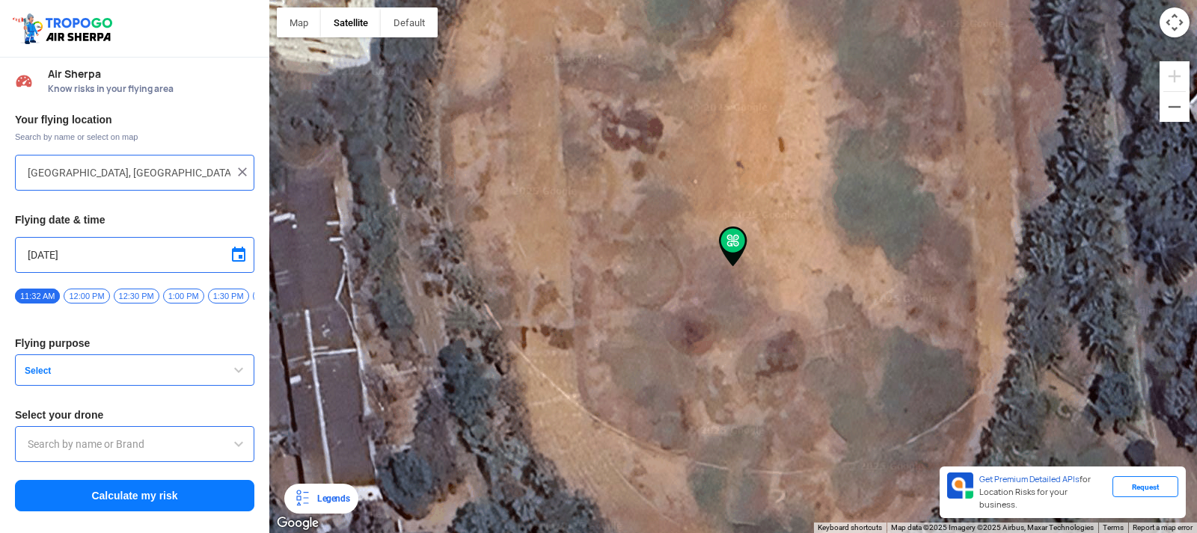
click at [756, 161] on div "VIGNAN INSTITUTE OF PHARMACEUTICAL TECHNOLOGY VIGNAN INSTITUTE OF PHARMACEUTICA…" at bounding box center [733, 266] width 928 height 533
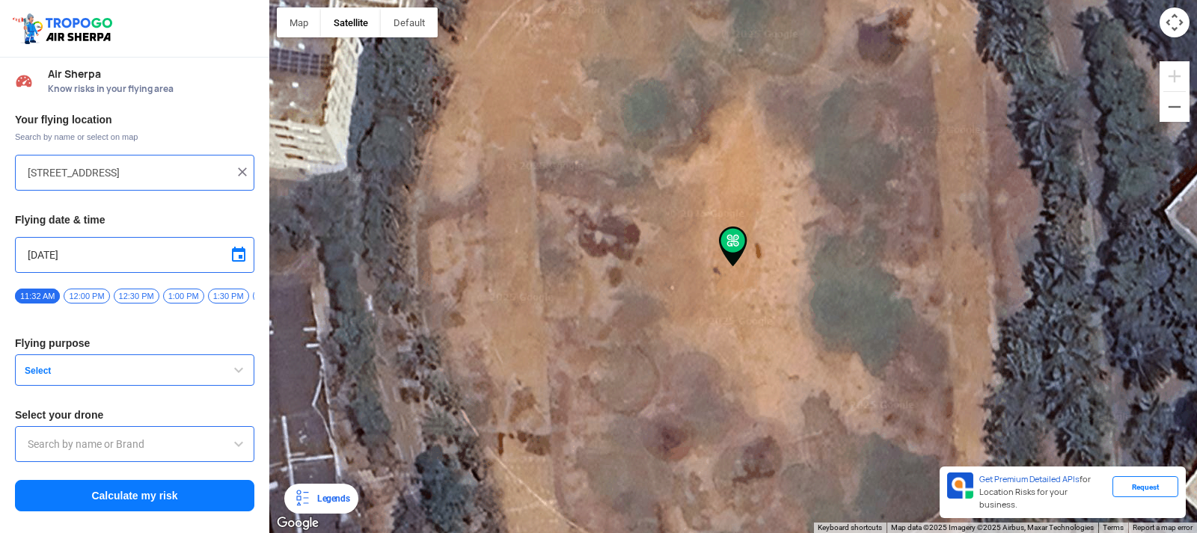
click at [754, 166] on div "VIGNAN INSTITUTE OF PHARMACEUTICAL TECHNOLOGY VIGNAN INSTITUTE OF PHARMACEUTICA…" at bounding box center [733, 266] width 928 height 533
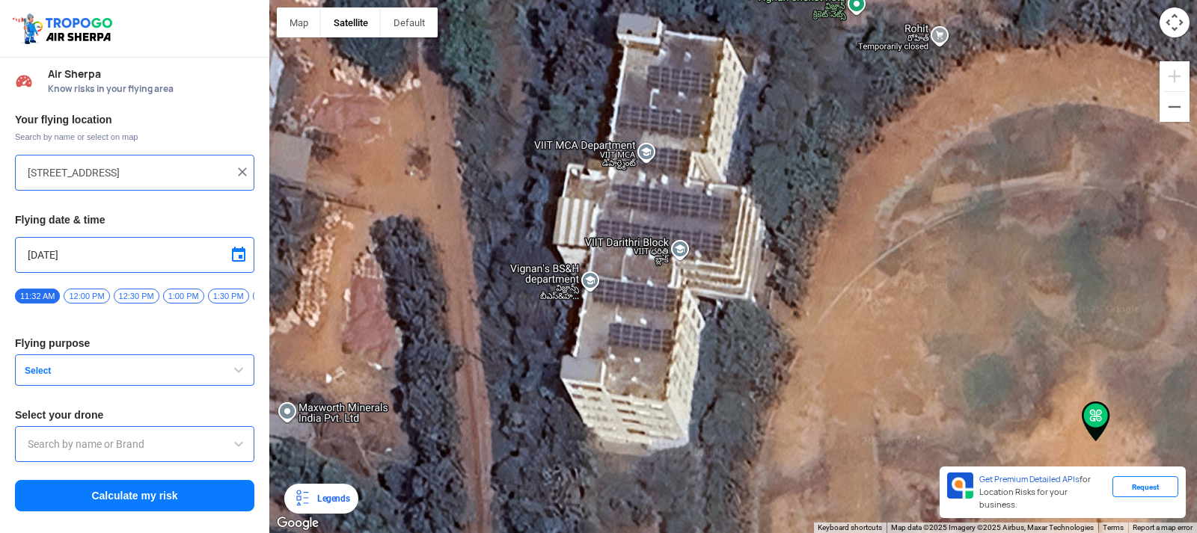
drag, startPoint x: 435, startPoint y: 260, endPoint x: 797, endPoint y: 437, distance: 402.9
click at [797, 437] on div "VIGNAN INSTITUTE OF PHARMACEUTICAL TECHNOLOGY VIGNAN INSTITUTE OF PHARMACEUTICA…" at bounding box center [733, 266] width 928 height 533
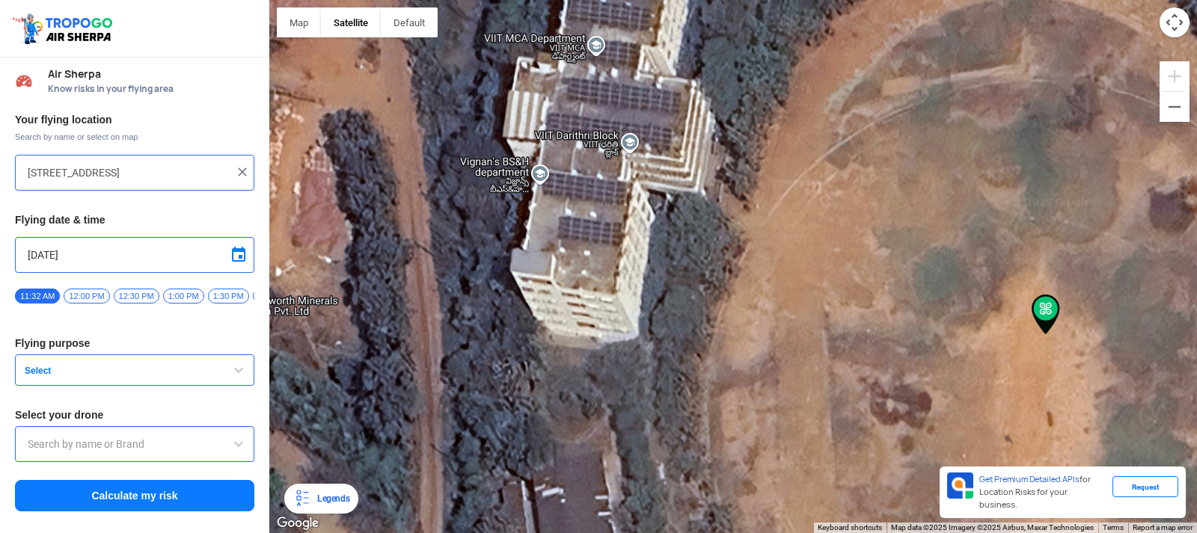
drag, startPoint x: 342, startPoint y: 407, endPoint x: 282, endPoint y: 300, distance: 122.6
click at [282, 300] on div "VIGNAN INSTITUTE OF PHARMACEUTICAL TECHNOLOGY VIGNAN INSTITUTE OF PHARMACEUTICA…" at bounding box center [733, 266] width 928 height 533
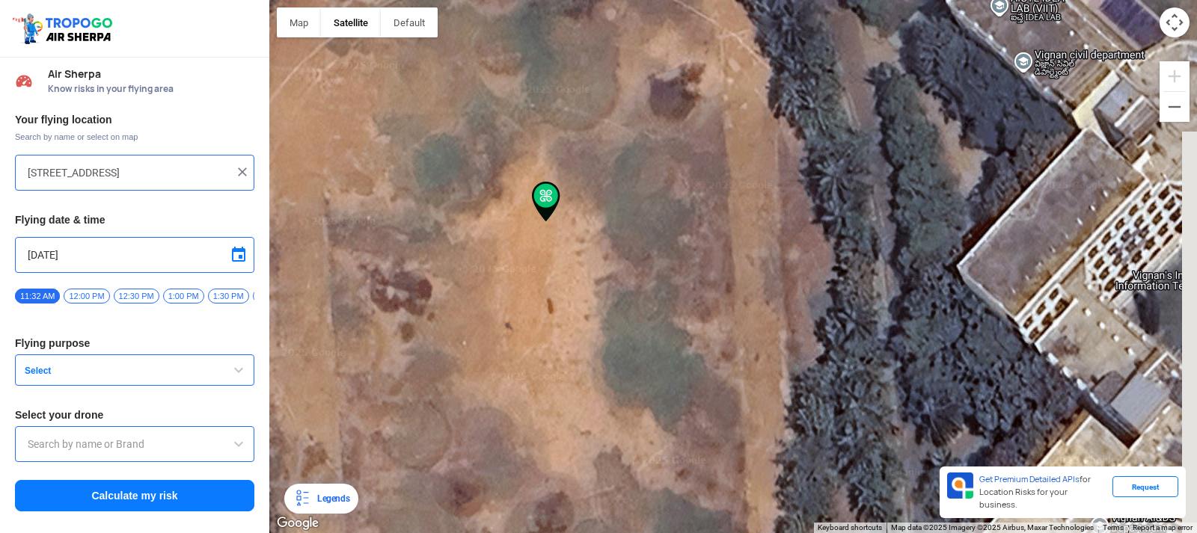
drag, startPoint x: 913, startPoint y: 276, endPoint x: 417, endPoint y: 164, distance: 507.8
click at [417, 164] on div "VIGNAN INSTITUTE OF PHARMACEUTICAL TECHNOLOGY VIGNAN INSTITUTE OF PHARMACEUTICA…" at bounding box center [733, 266] width 928 height 533
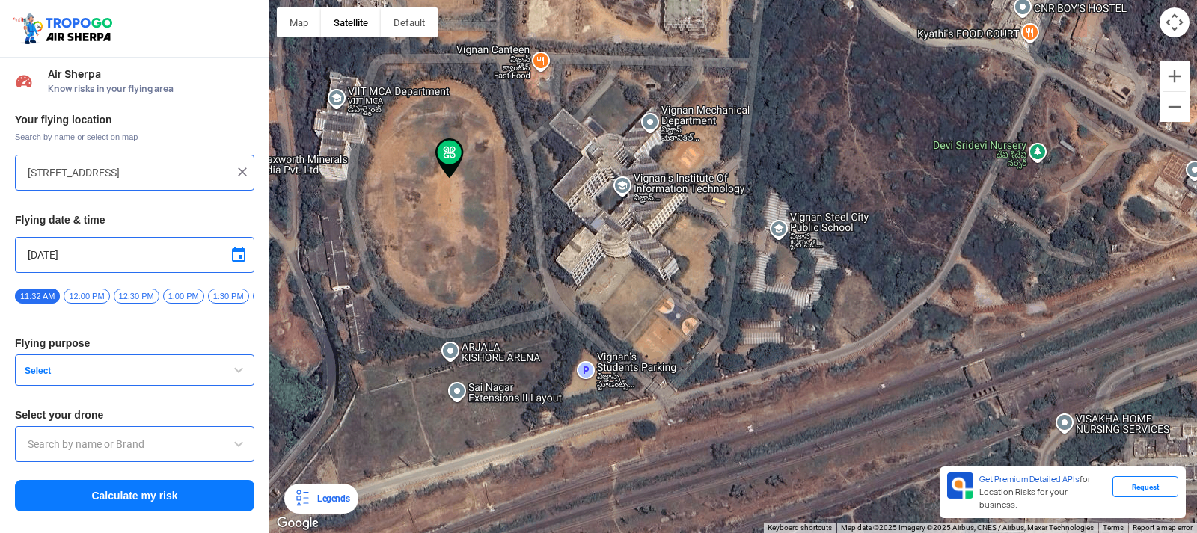
click at [631, 382] on div "VIGNAN INSTITUTE OF PHARMACEUTICAL TECHNOLOGY VIGNAN INSTITUTE OF PHARMACEUTICA…" at bounding box center [733, 266] width 928 height 533
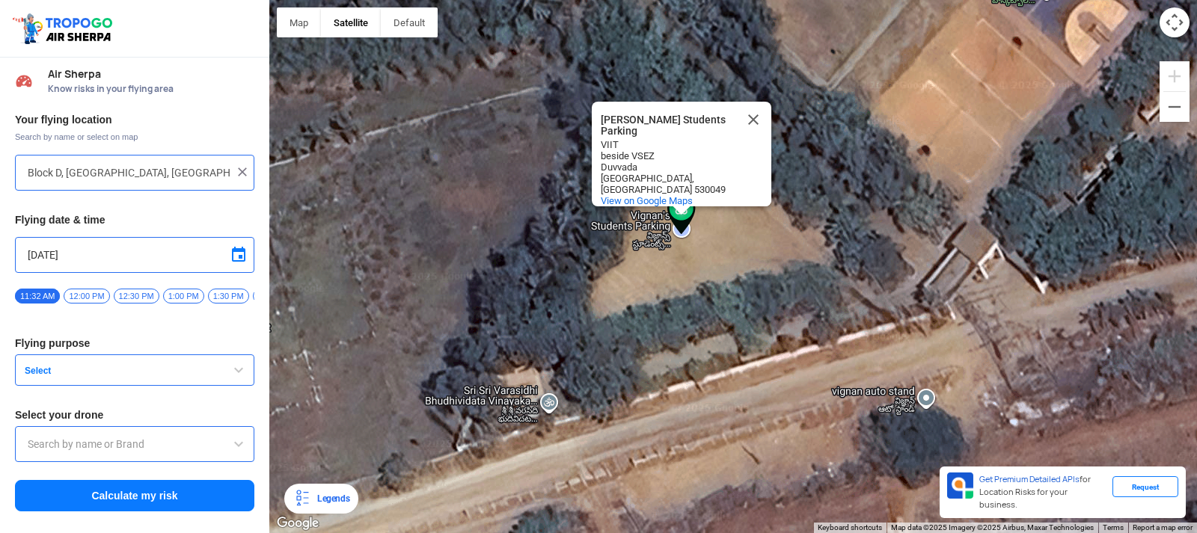
click at [863, 235] on div "Vignan's Students Parking Vignan's Students Parking VIIT beside VSEZ Duvvada Vi…" at bounding box center [733, 266] width 928 height 533
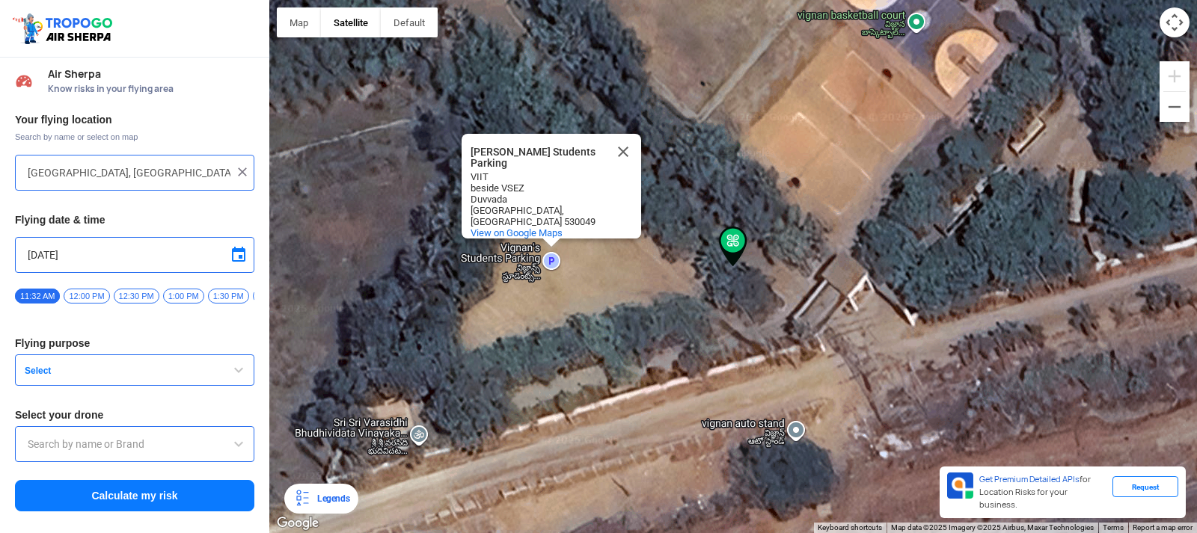
click at [887, 233] on div "Vignan's Students Parking Vignan's Students Parking VIIT beside VSEZ Duvvada Vi…" at bounding box center [733, 266] width 928 height 533
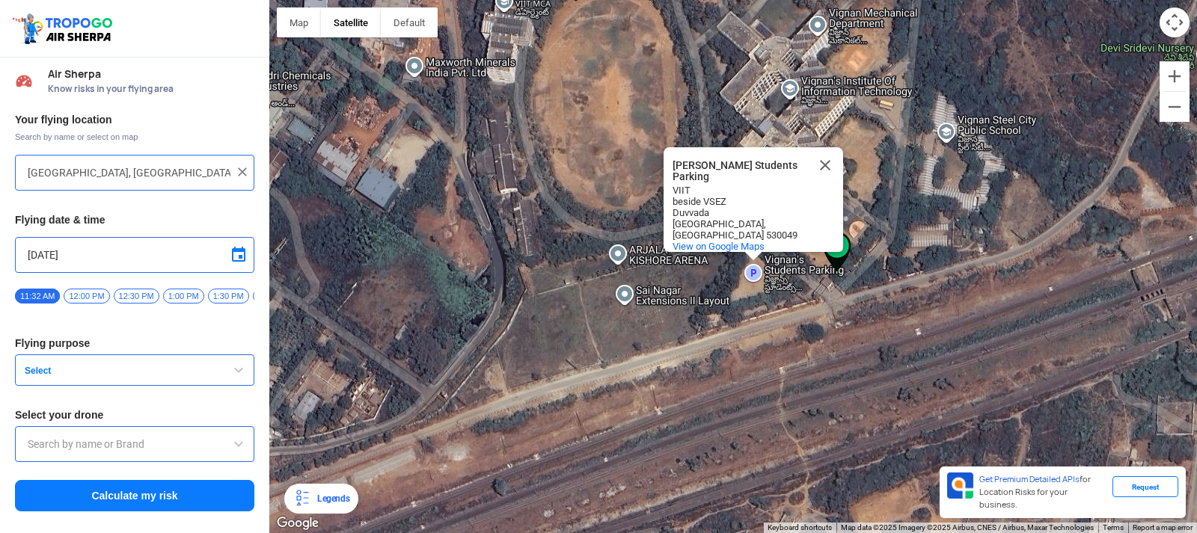
click at [607, 82] on div "Vignan's Students Parking Vignan's Students Parking VIIT beside VSEZ Duvvada Vi…" at bounding box center [733, 266] width 928 height 533
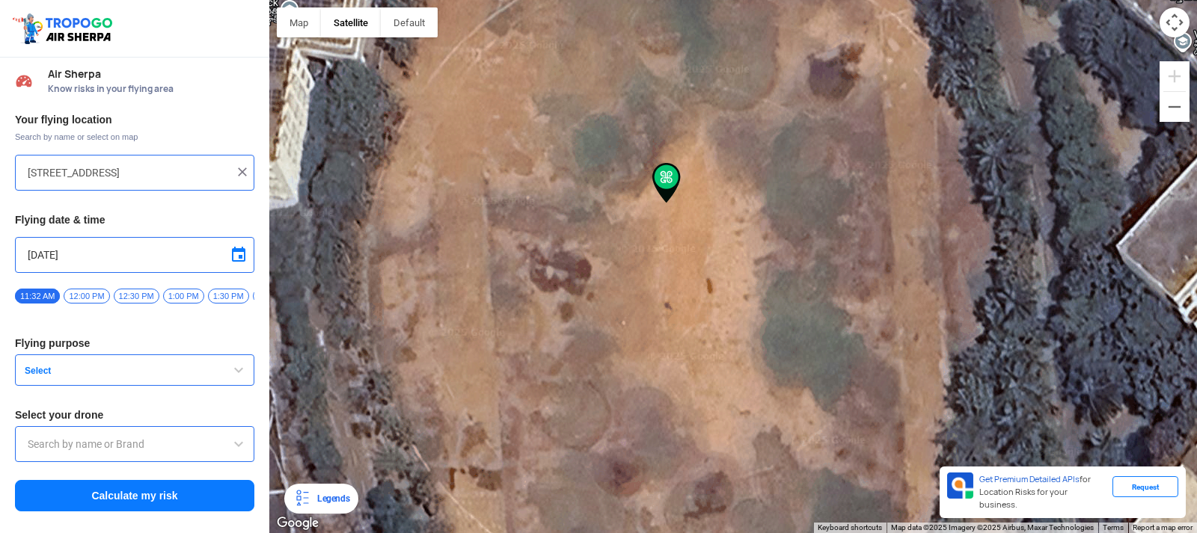
drag, startPoint x: 807, startPoint y: 366, endPoint x: 556, endPoint y: 76, distance: 382.9
click at [556, 76] on div "Vignan's Students Parking Vignan's Students Parking VIIT beside VSEZ Duvvada Vi…" at bounding box center [733, 266] width 928 height 533
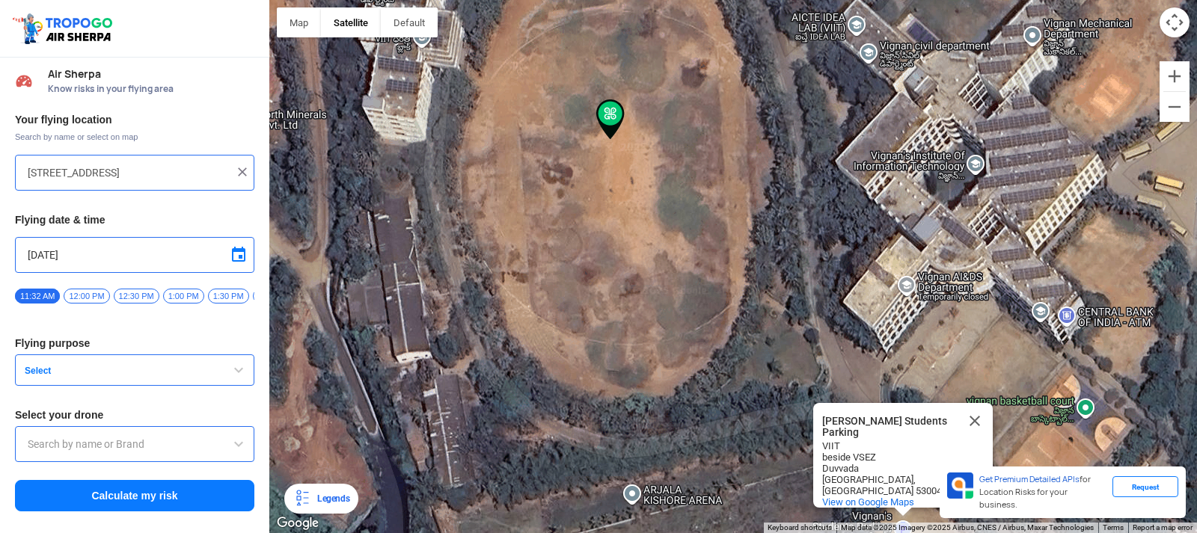
click at [610, 122] on img at bounding box center [610, 120] width 28 height 40
click at [837, 209] on div "Vignan's Students Parking Vignan's Students Parking VIIT beside VSEZ Duvvada Vi…" at bounding box center [733, 266] width 928 height 533
click at [695, 189] on div "Vignan's Students Parking Vignan's Students Parking VIIT beside VSEZ Duvvada Vi…" at bounding box center [733, 266] width 928 height 533
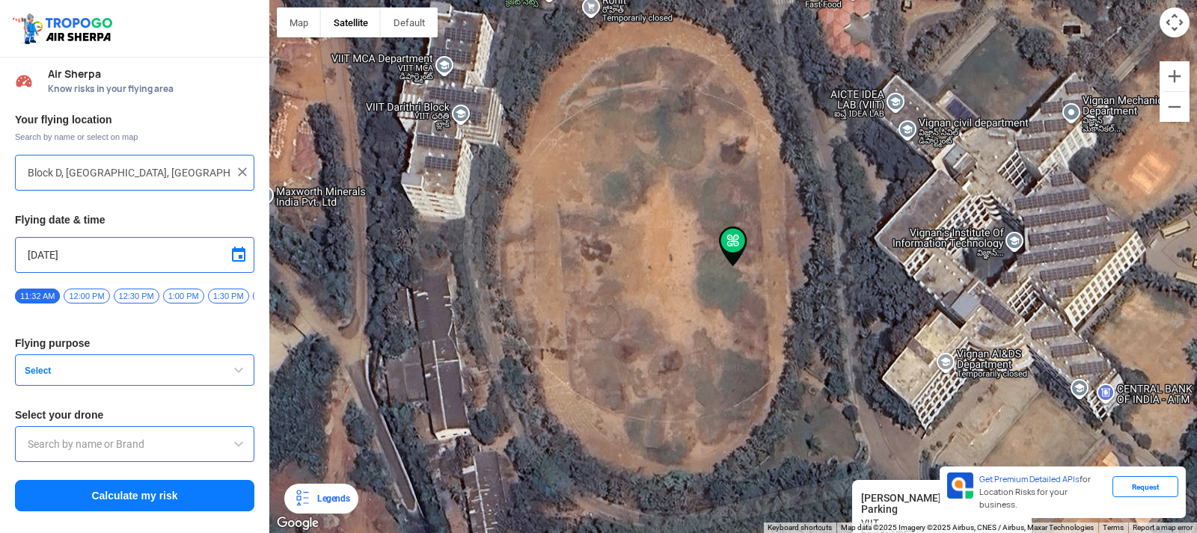
click at [695, 189] on div "Vignan's Students Parking Vignan's Students Parking VIIT beside VSEZ Duvvada Vi…" at bounding box center [733, 266] width 928 height 533
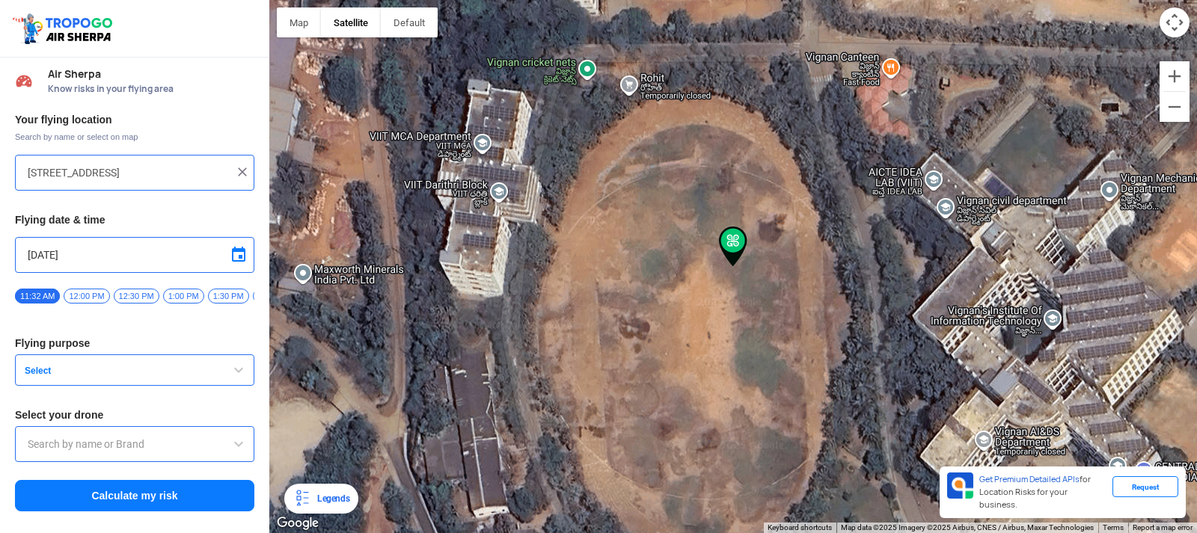
click at [665, 181] on div "Vignan's Students Parking Vignan's Students Parking VIIT beside VSEZ Duvvada Vi…" at bounding box center [733, 266] width 928 height 533
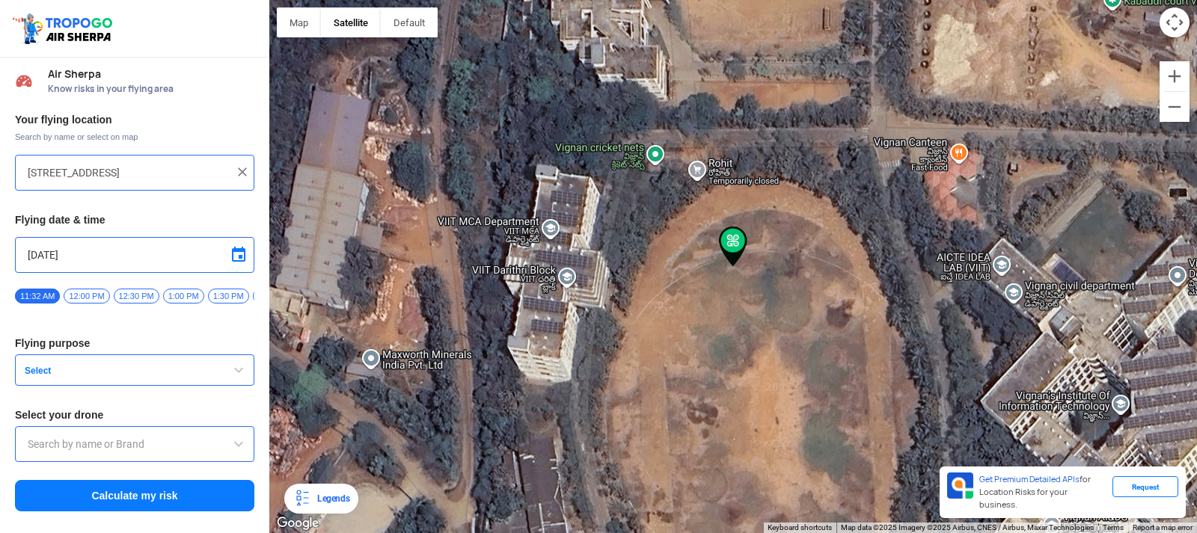
click at [829, 109] on div "Vignan's Students Parking Vignan's Students Parking VIIT beside VSEZ Duvvada Vi…" at bounding box center [733, 266] width 928 height 533
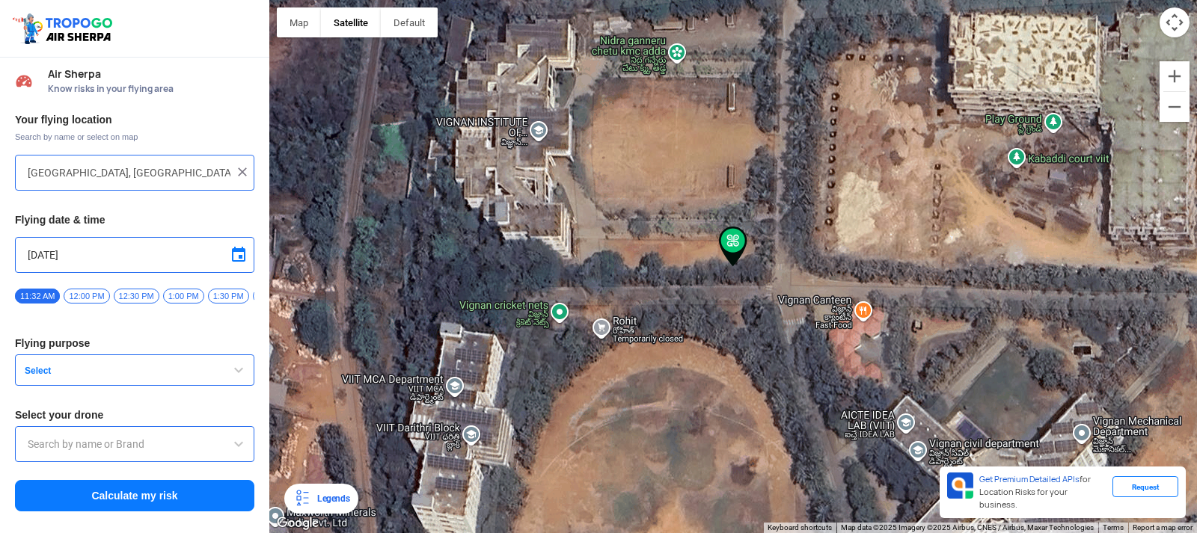
click at [780, 60] on div "Vignan's Students Parking Vignan's Students Parking VIIT beside VSEZ Duvvada Vi…" at bounding box center [733, 266] width 928 height 533
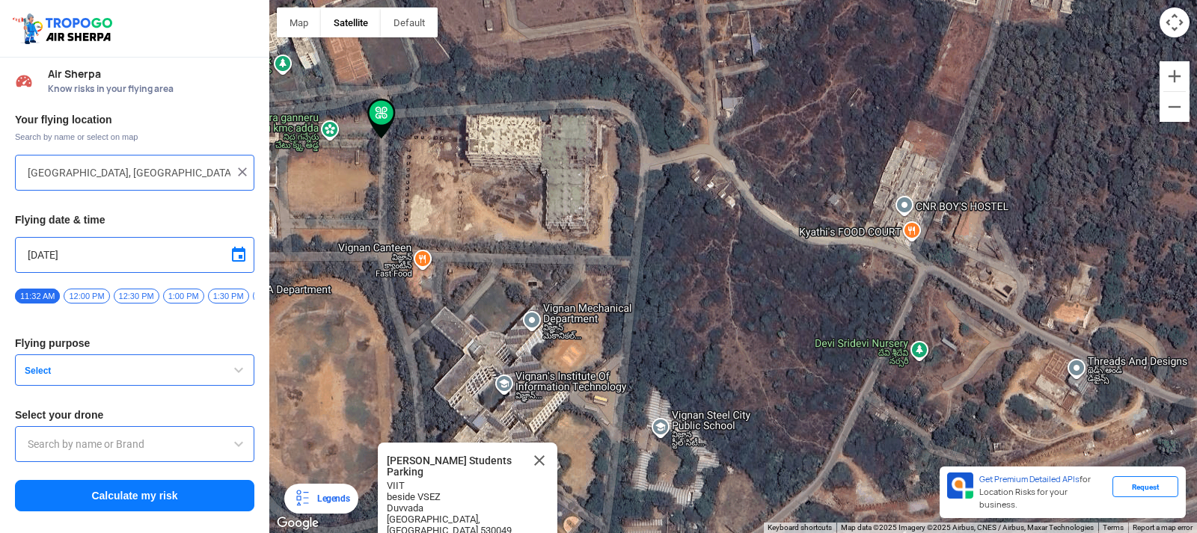
click at [610, 72] on div "Vignan's Students Parking Vignan's Students Parking VIIT beside VSEZ Duvvada Vi…" at bounding box center [733, 266] width 928 height 533
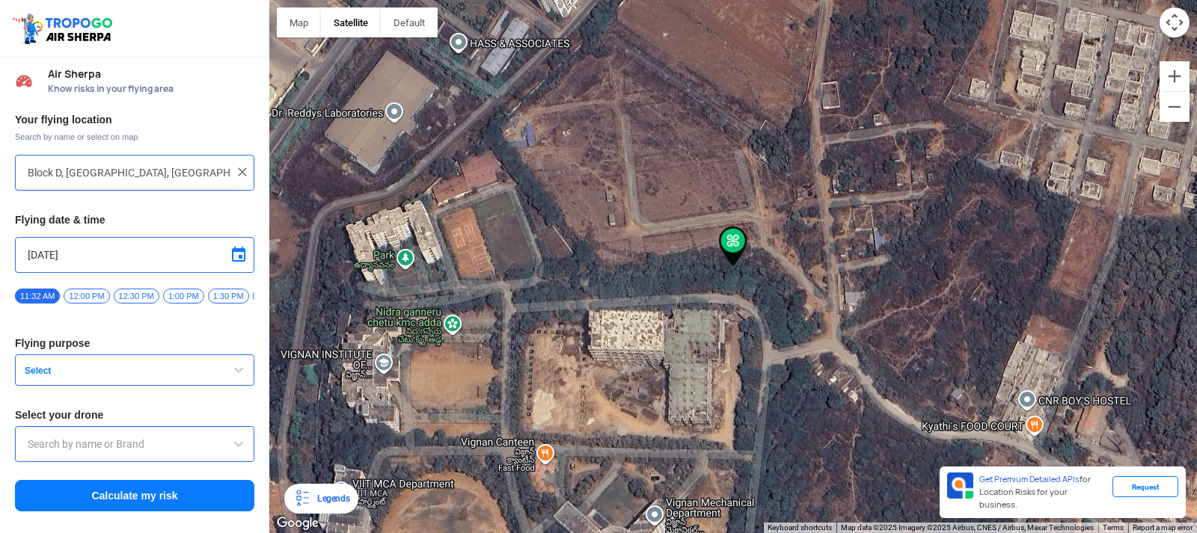
click at [875, 400] on div "Vignan's Students Parking Vignan's Students Parking VIIT beside VSEZ Duvvada Vi…" at bounding box center [733, 266] width 928 height 533
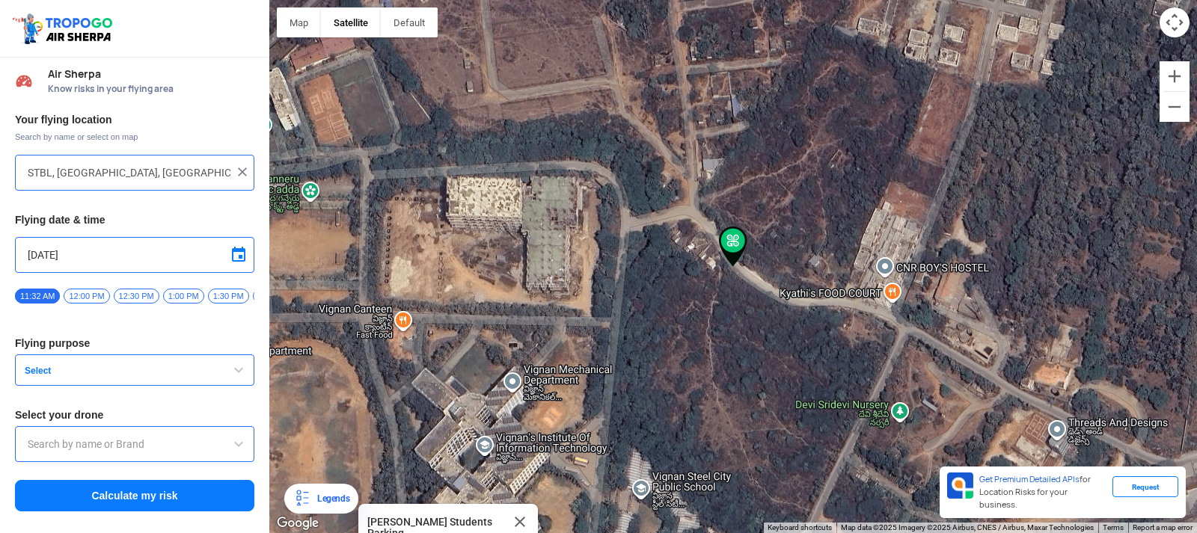
click at [985, 377] on div "Vignan's Students Parking Vignan's Students Parking VIIT beside VSEZ Duvvada Vi…" at bounding box center [733, 266] width 928 height 533
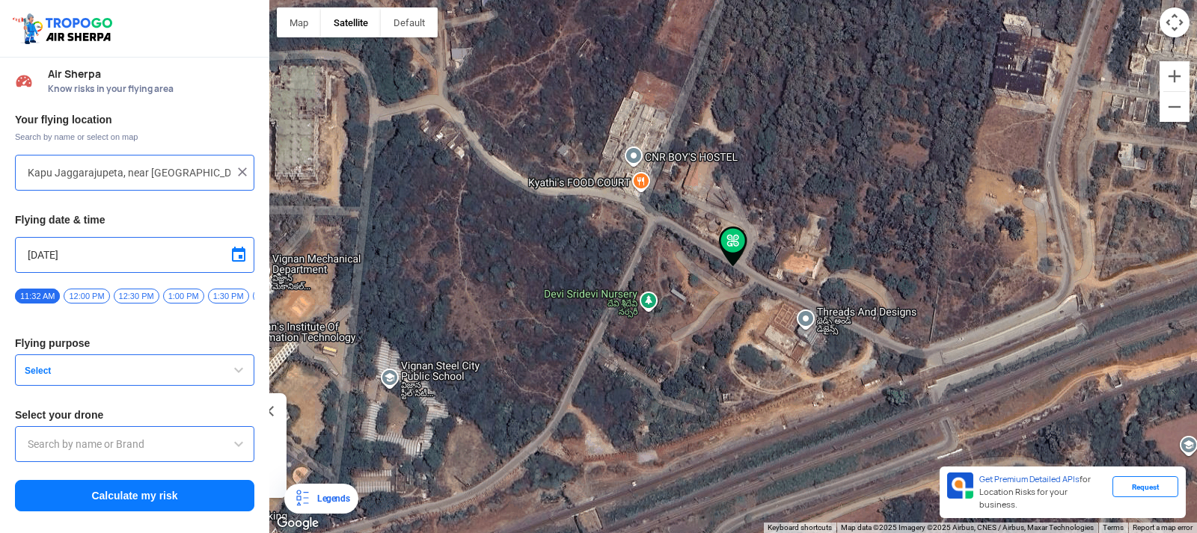
click at [1040, 300] on div "Vignan's Students Parking Vignan's Students Parking VIIT beside VSEZ Duvvada Vi…" at bounding box center [733, 266] width 928 height 533
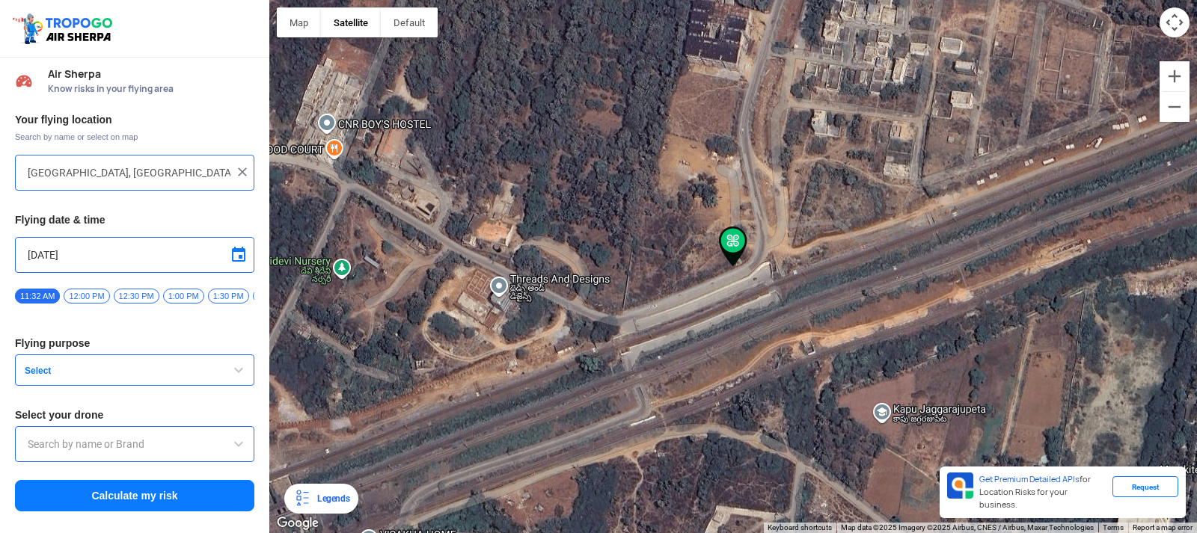
click at [758, 184] on div "Vignan's Students Parking Vignan's Students Parking VIIT beside VSEZ Duvvada Vi…" at bounding box center [733, 266] width 928 height 533
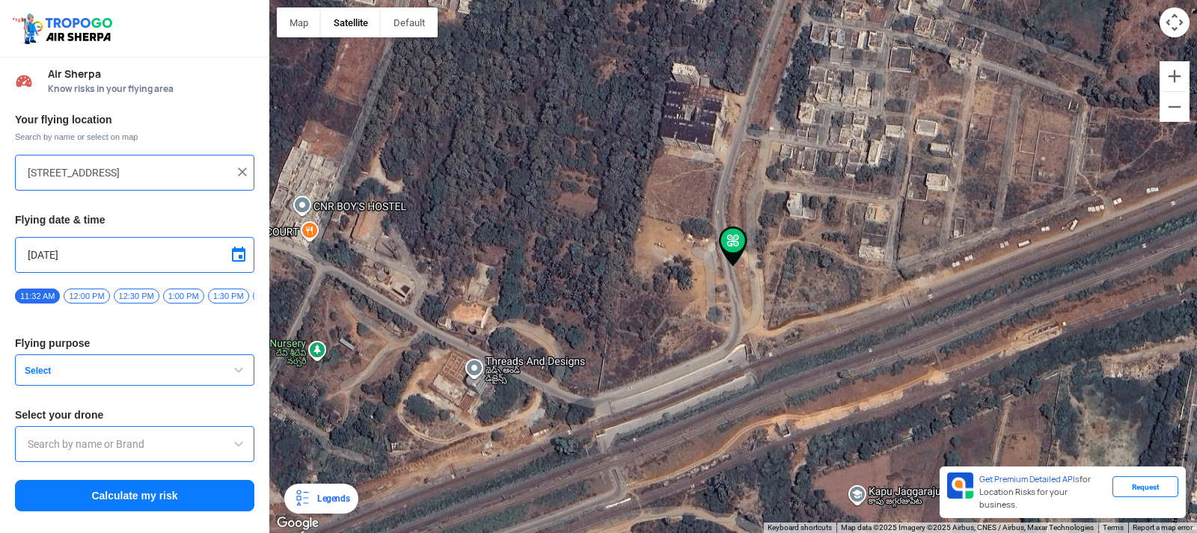
click at [765, 77] on div "Vignan's Students Parking Vignan's Students Parking VIIT beside VSEZ Duvvada Vi…" at bounding box center [733, 266] width 928 height 533
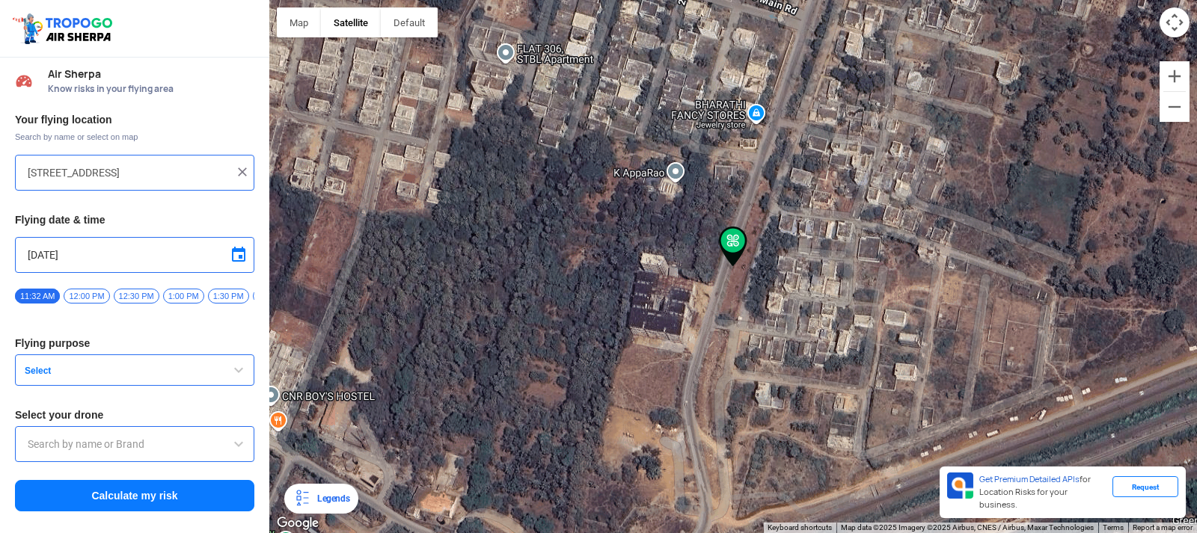
click at [809, 67] on div "Vignan's Students Parking Vignan's Students Parking VIIT beside VSEZ Duvvada Vi…" at bounding box center [733, 266] width 928 height 533
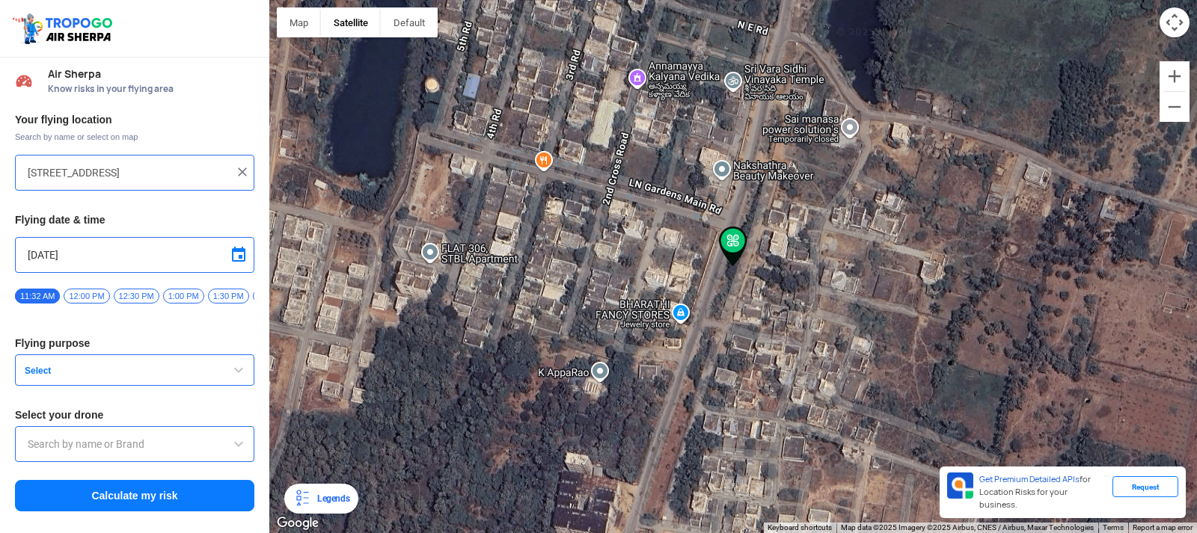
click at [768, 59] on div "Vignan's Students Parking Vignan's Students Parking VIIT beside VSEZ Duvvada Vi…" at bounding box center [733, 266] width 928 height 533
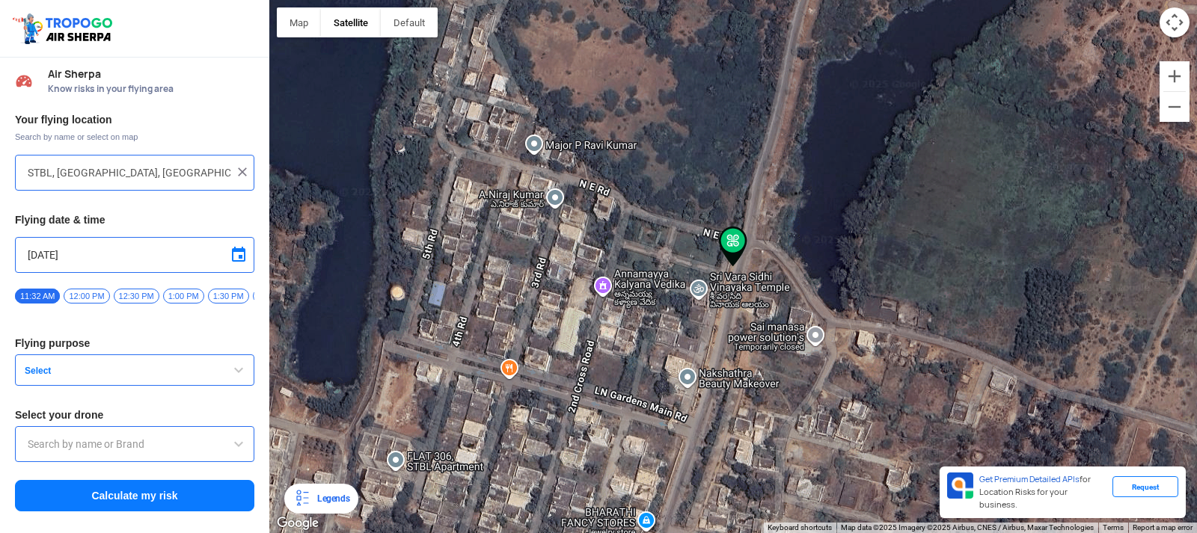
click at [791, 57] on div "Vignan's Students Parking Vignan's Students Parking VIIT beside VSEZ Duvvada Vi…" at bounding box center [733, 266] width 928 height 533
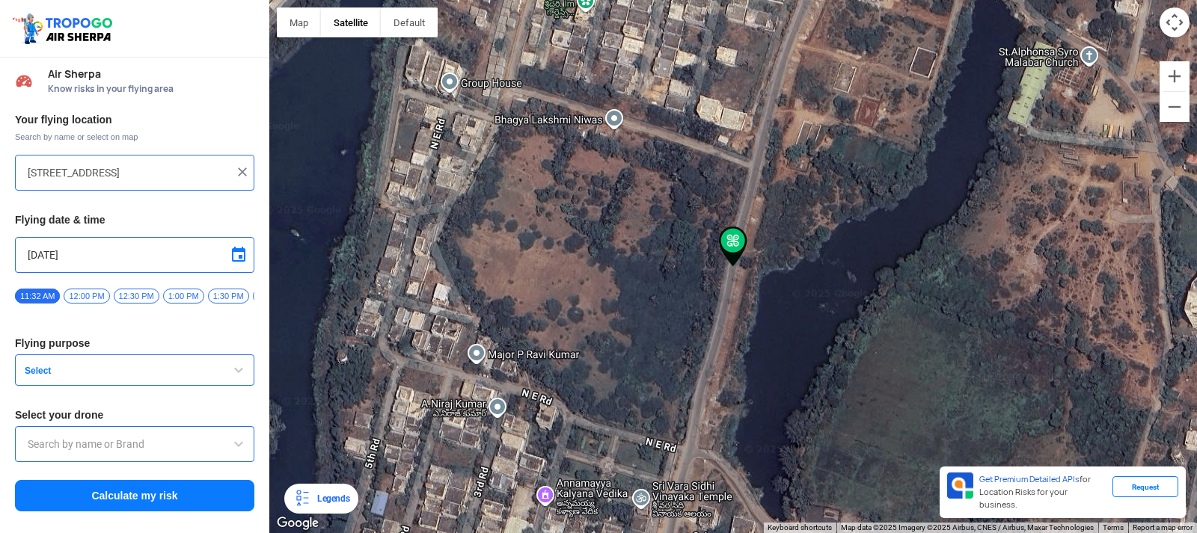
click at [791, 57] on div "Vignan's Students Parking Vignan's Students Parking VIIT beside VSEZ Duvvada Vi…" at bounding box center [733, 266] width 928 height 533
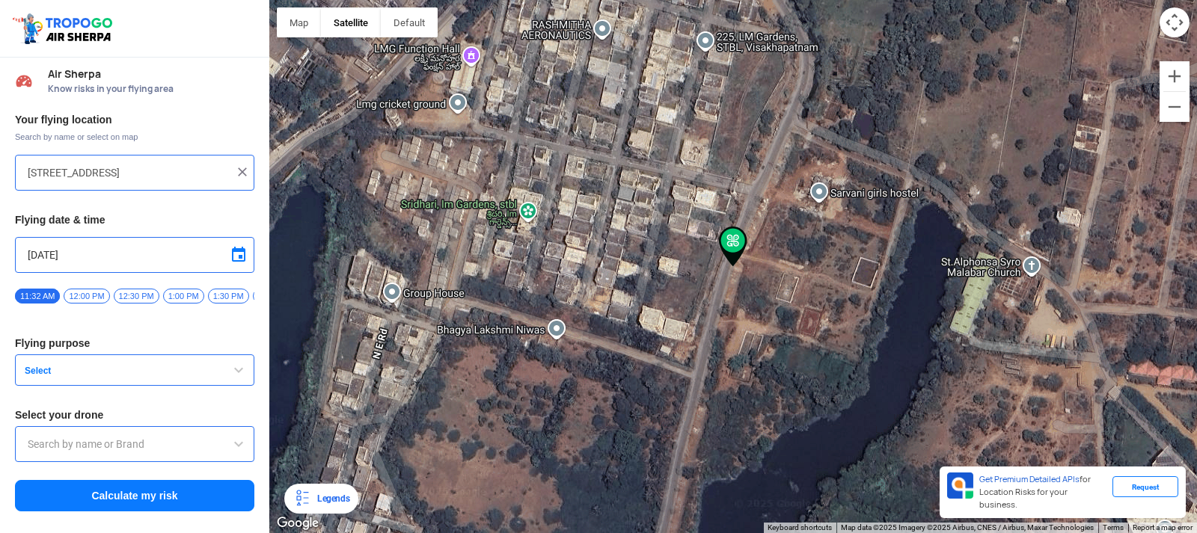
click at [800, 62] on div "Vignan's Students Parking Vignan's Students Parking VIIT beside VSEZ Duvvada Vi…" at bounding box center [733, 266] width 928 height 533
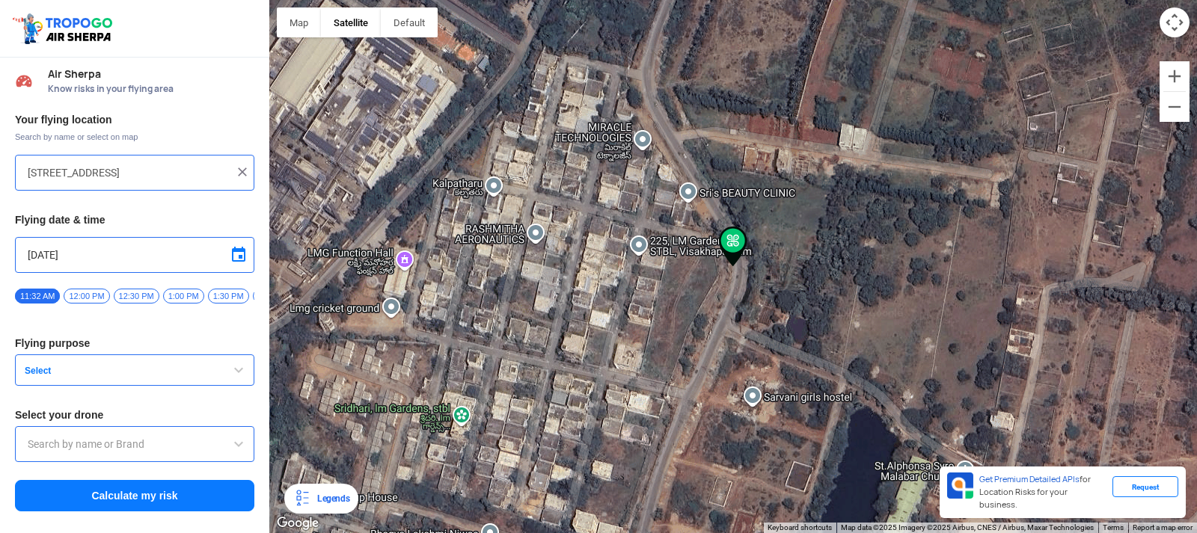
click at [649, 74] on div "Vignan's Students Parking Vignan's Students Parking VIIT beside VSEZ Duvvada Vi…" at bounding box center [733, 266] width 928 height 533
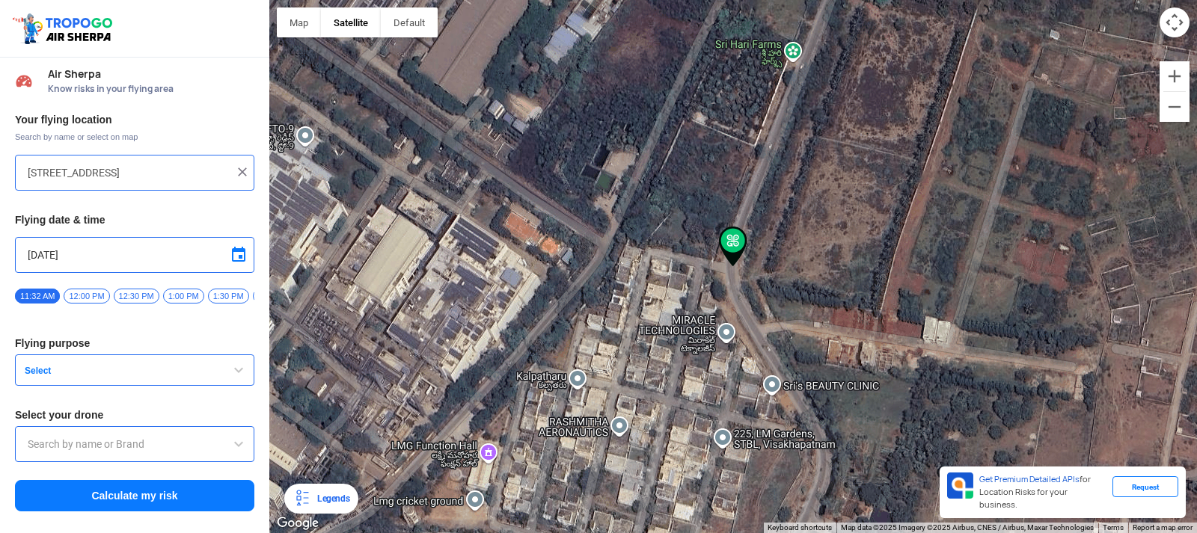
click at [795, 73] on div "Vignan's Students Parking Vignan's Students Parking VIIT beside VSEZ Duvvada Vi…" at bounding box center [733, 266] width 928 height 533
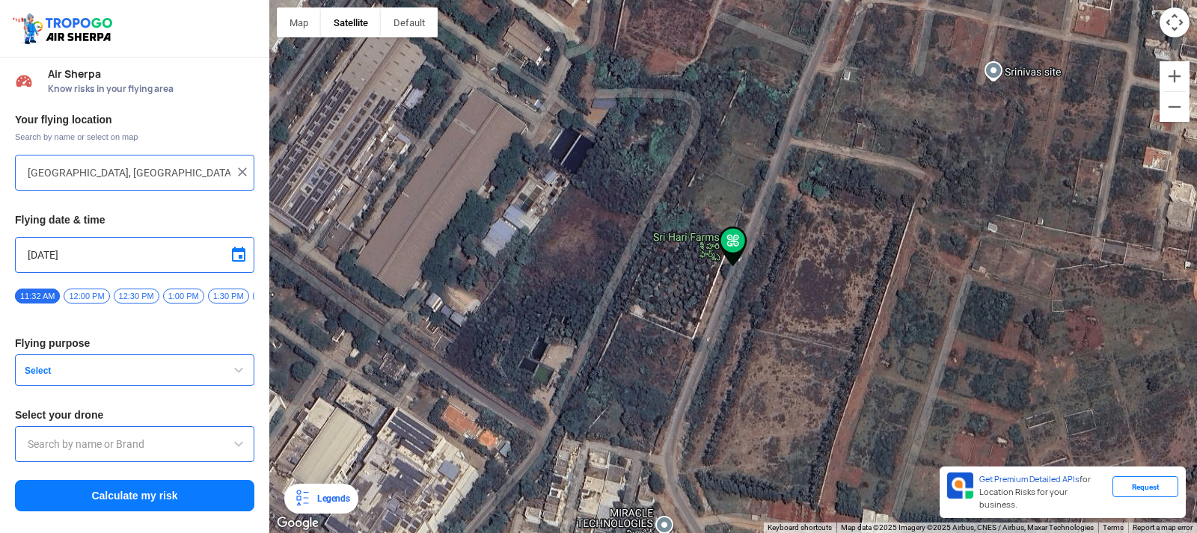
click at [805, 72] on div "Vignan's Students Parking Vignan's Students Parking VIIT beside VSEZ Duvvada Vi…" at bounding box center [733, 266] width 928 height 533
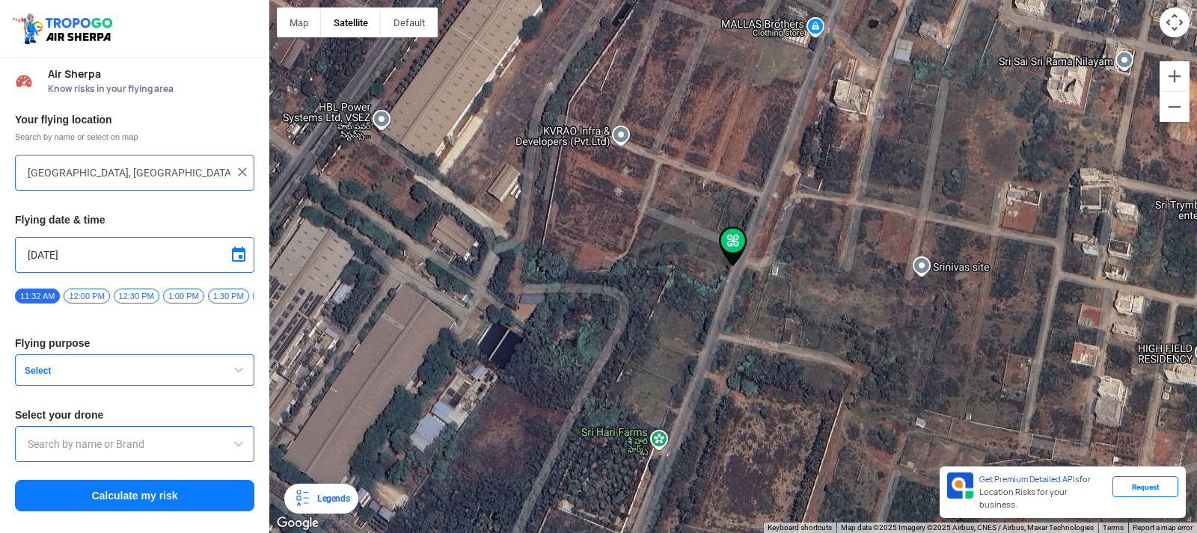
click at [825, 70] on div "Vignan's Students Parking Vignan's Students Parking VIIT beside VSEZ Duvvada Vi…" at bounding box center [733, 266] width 928 height 533
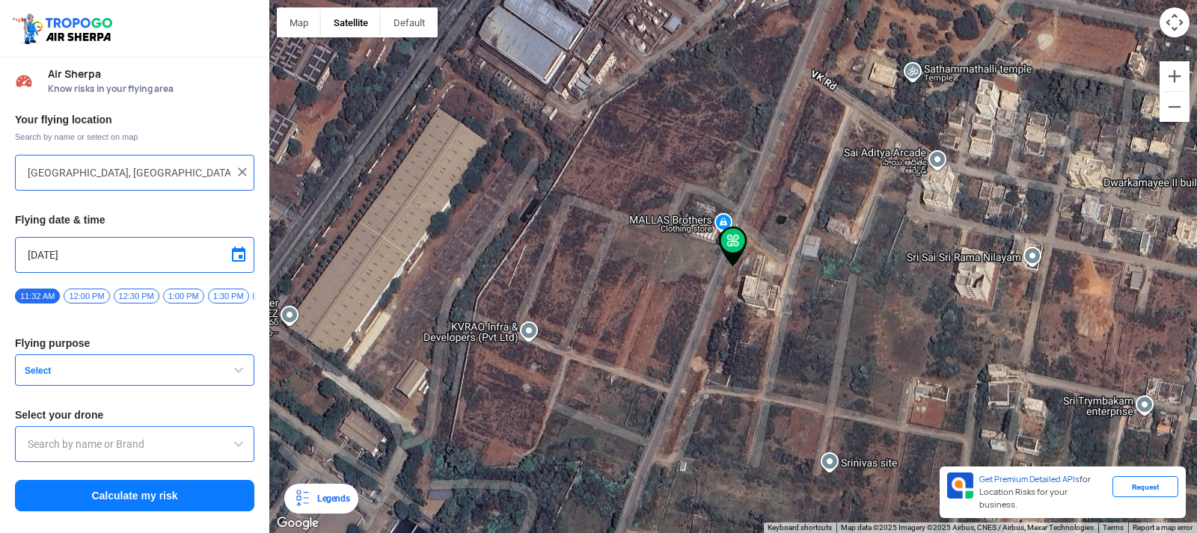
click at [804, 74] on div "Vignan's Students Parking Vignan's Students Parking VIIT beside VSEZ Duvvada Vi…" at bounding box center [733, 266] width 928 height 533
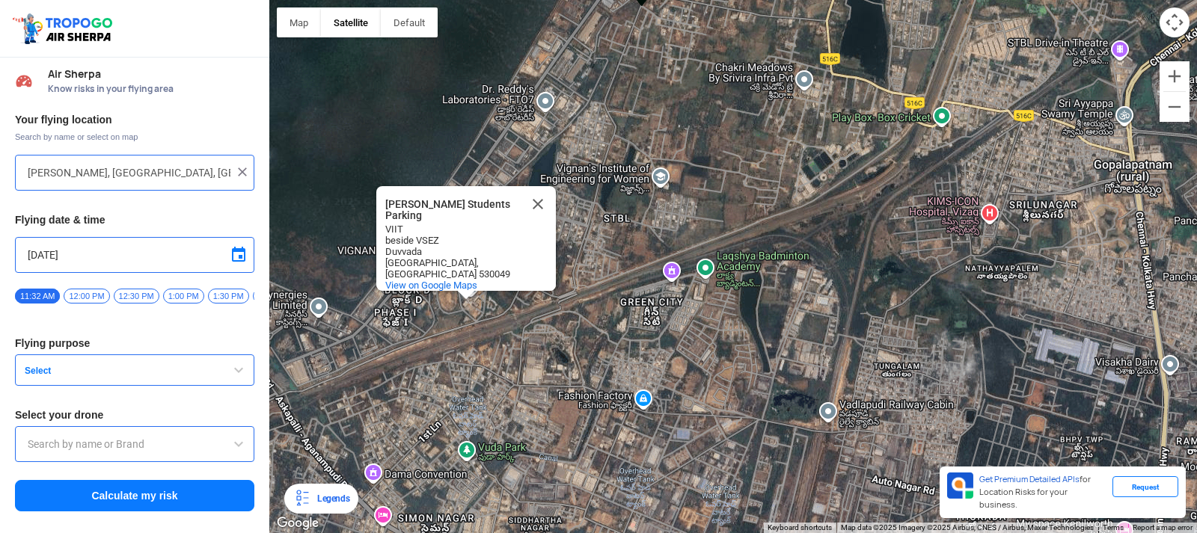
drag, startPoint x: 614, startPoint y: 467, endPoint x: 587, endPoint y: 158, distance: 310.2
click at [587, 158] on div "Vignan's Students Parking Vignan's Students Parking VIIT beside VSEZ Duvvada Vi…" at bounding box center [733, 266] width 928 height 533
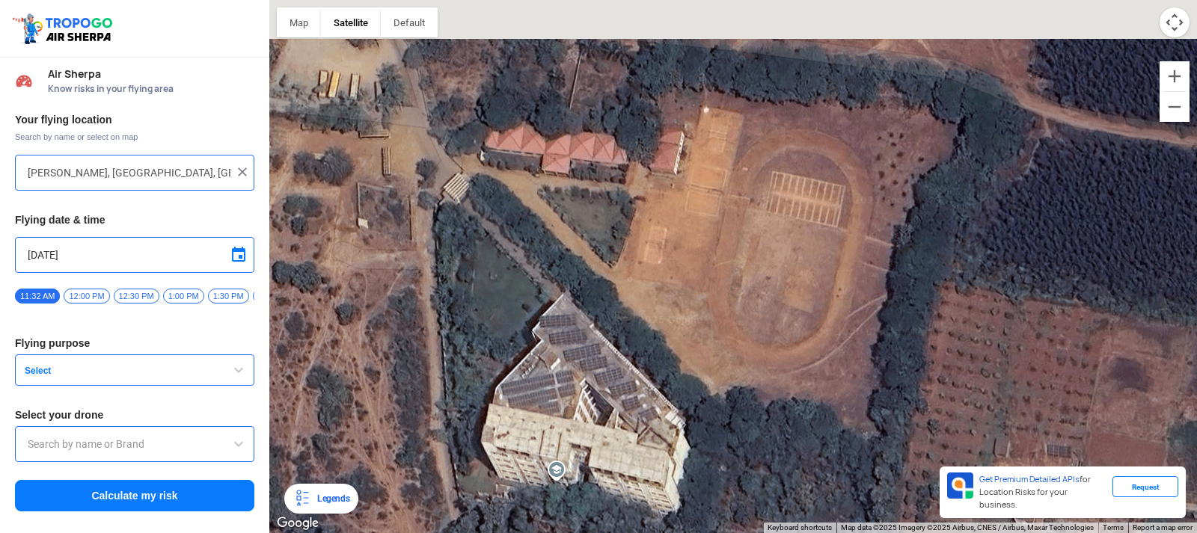
drag, startPoint x: 822, startPoint y: 152, endPoint x: 845, endPoint y: 398, distance: 247.2
click at [845, 398] on div "Vignan's Students Parking Vignan's Students Parking VIIT beside VSEZ Duvvada Vi…" at bounding box center [733, 266] width 928 height 533
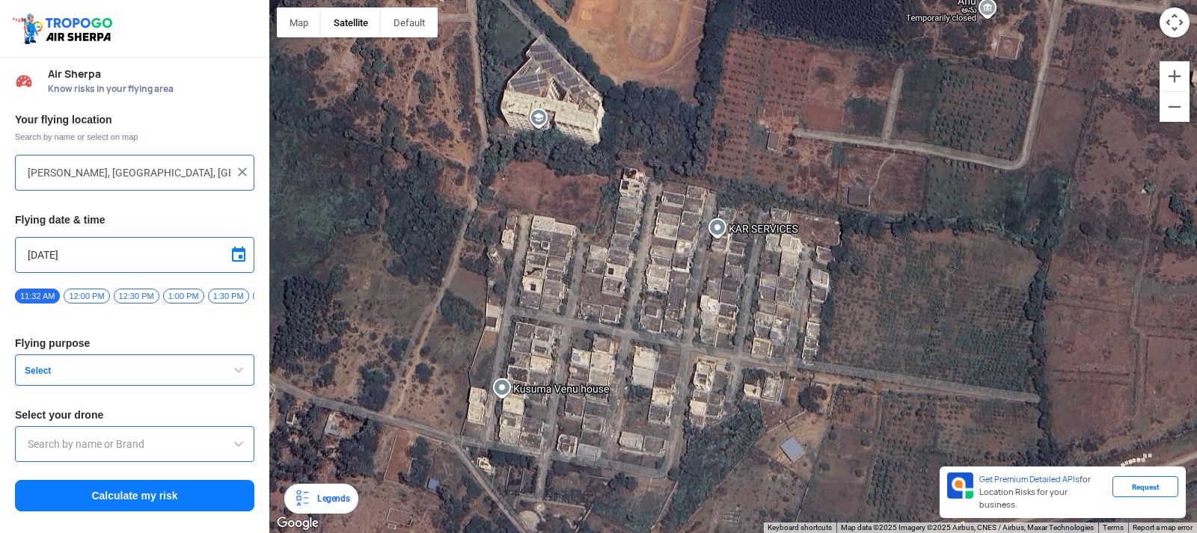
drag, startPoint x: 841, startPoint y: 379, endPoint x: 623, endPoint y: 65, distance: 381.7
click at [631, 67] on div "Vignan's Students Parking Vignan's Students Parking VIIT beside VSEZ Duvvada Vi…" at bounding box center [733, 266] width 928 height 533
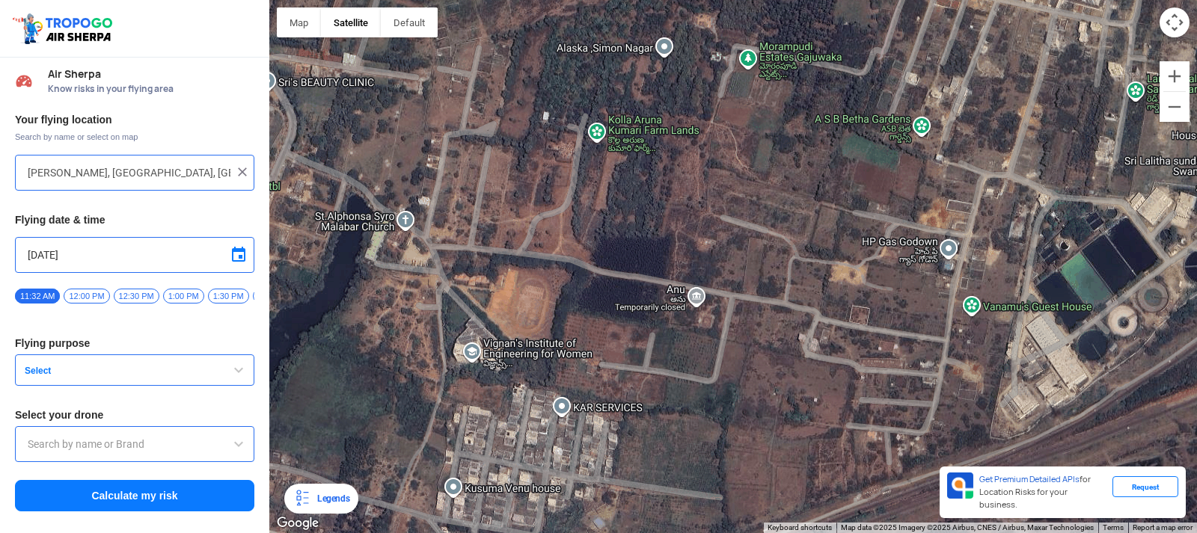
drag, startPoint x: 774, startPoint y: 126, endPoint x: 722, endPoint y: 403, distance: 281.7
click at [722, 403] on div "Vignan's Students Parking Vignan's Students Parking VIIT beside VSEZ Duvvada Vi…" at bounding box center [733, 266] width 928 height 533
click at [722, 402] on div "Vignan's Students Parking Vignan's Students Parking VIIT beside VSEZ Duvvada Vi…" at bounding box center [733, 266] width 928 height 533
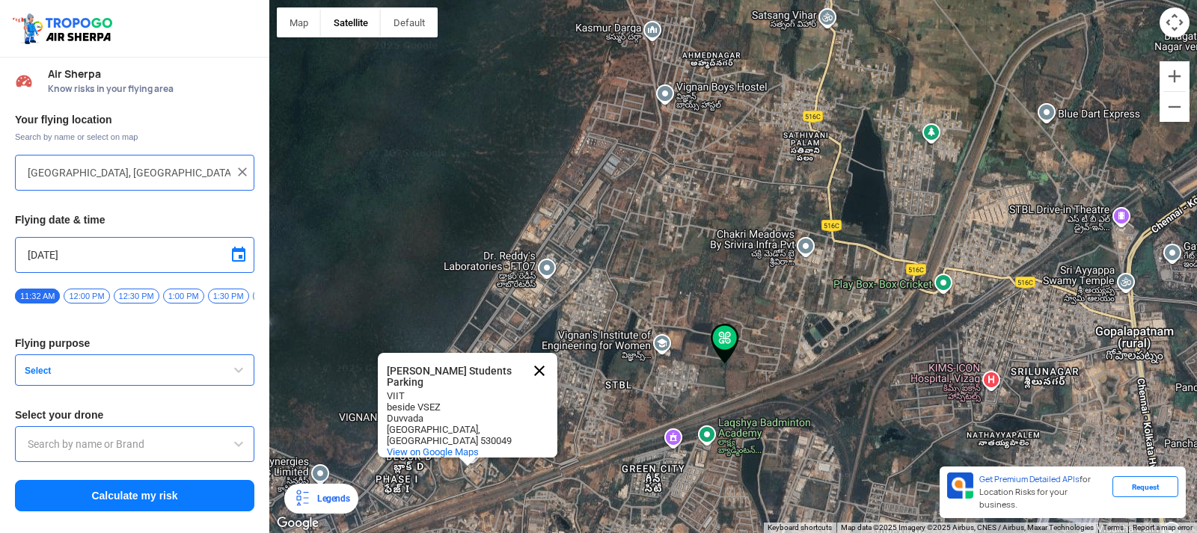
click at [533, 359] on button "Close" at bounding box center [539, 371] width 36 height 36
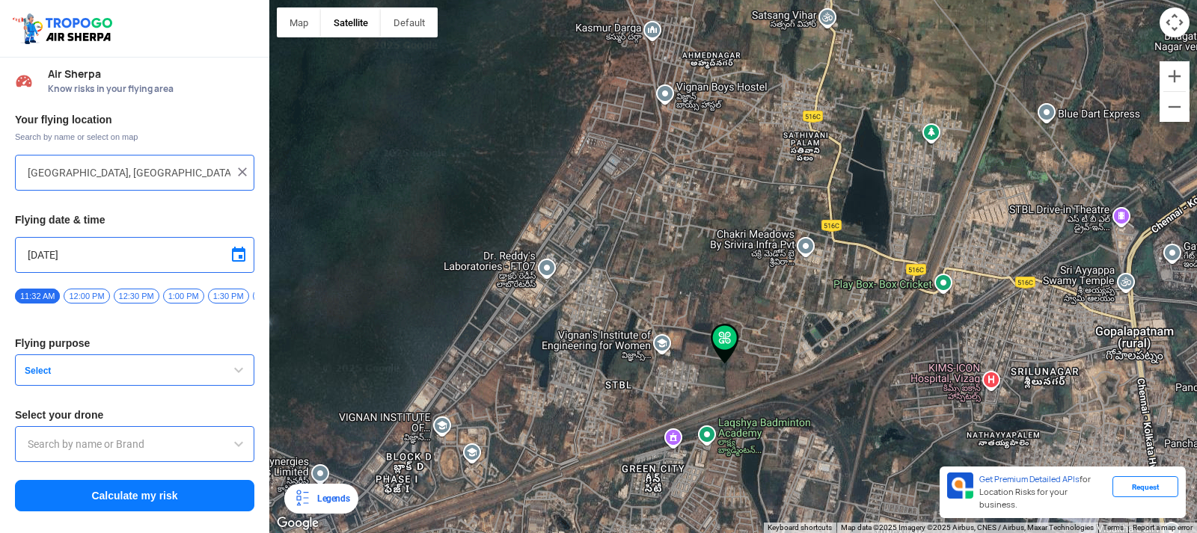
click at [444, 464] on div at bounding box center [733, 266] width 928 height 533
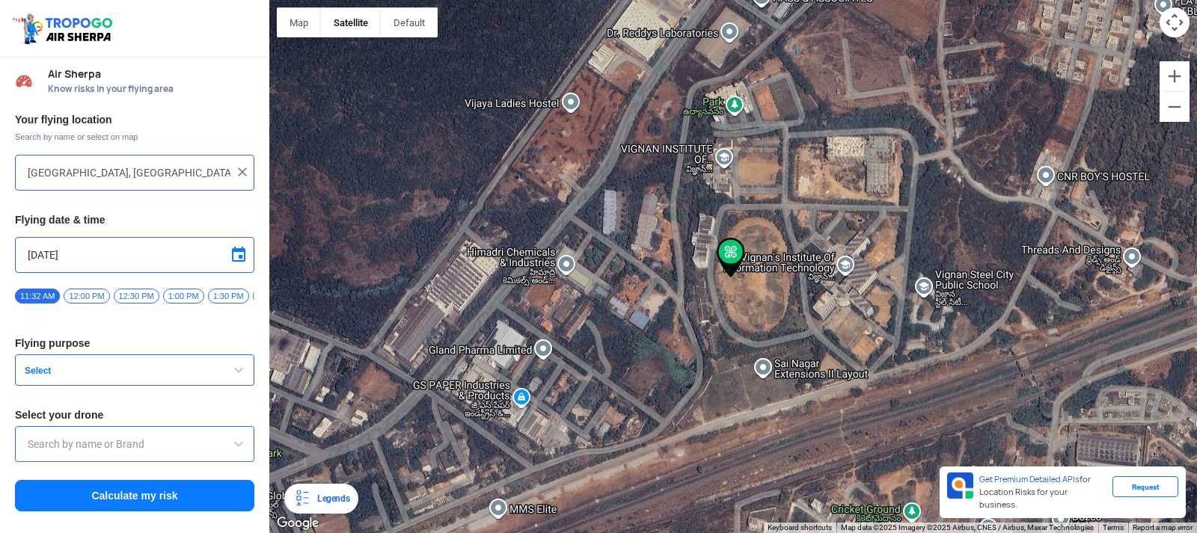
drag, startPoint x: 762, startPoint y: 223, endPoint x: 739, endPoint y: 468, distance: 245.7
click at [739, 468] on div at bounding box center [733, 266] width 928 height 533
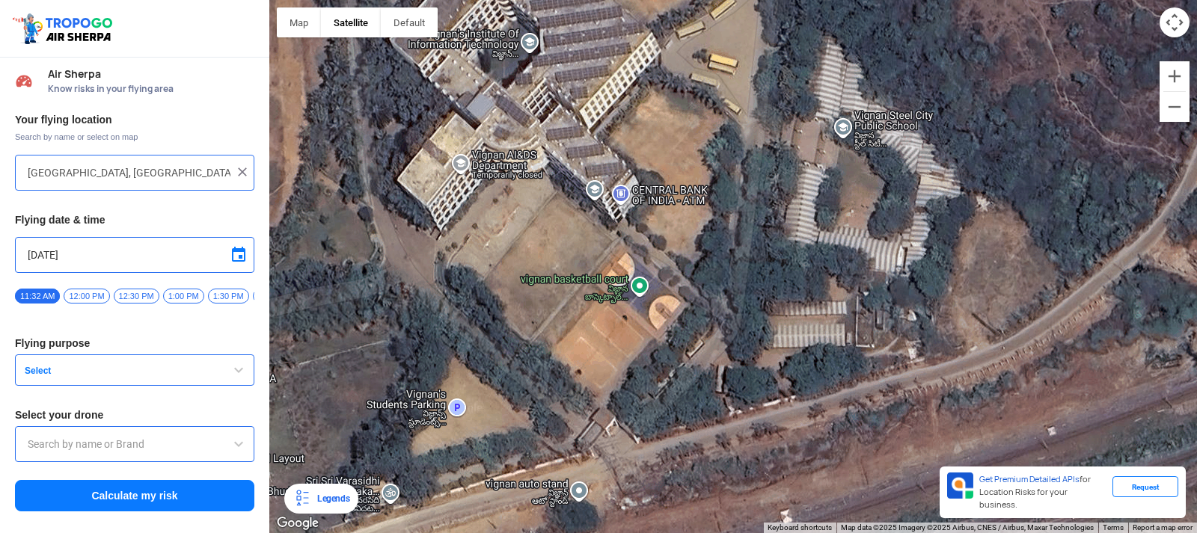
drag, startPoint x: 893, startPoint y: 358, endPoint x: 580, endPoint y: 220, distance: 342.0
click at [581, 221] on div at bounding box center [733, 266] width 928 height 533
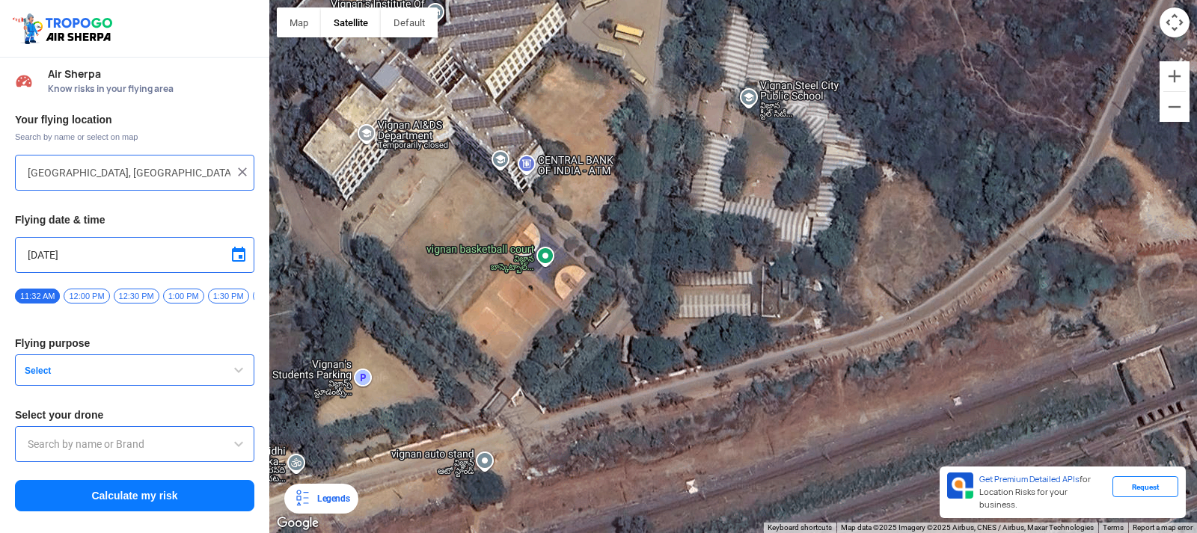
click at [732, 279] on div at bounding box center [733, 266] width 928 height 533
type input "B/S Vepz, beside VSEZ, Yadava Jaggaraju Peta, Old Gajuwaka, Visakhapatnam, Andh…"
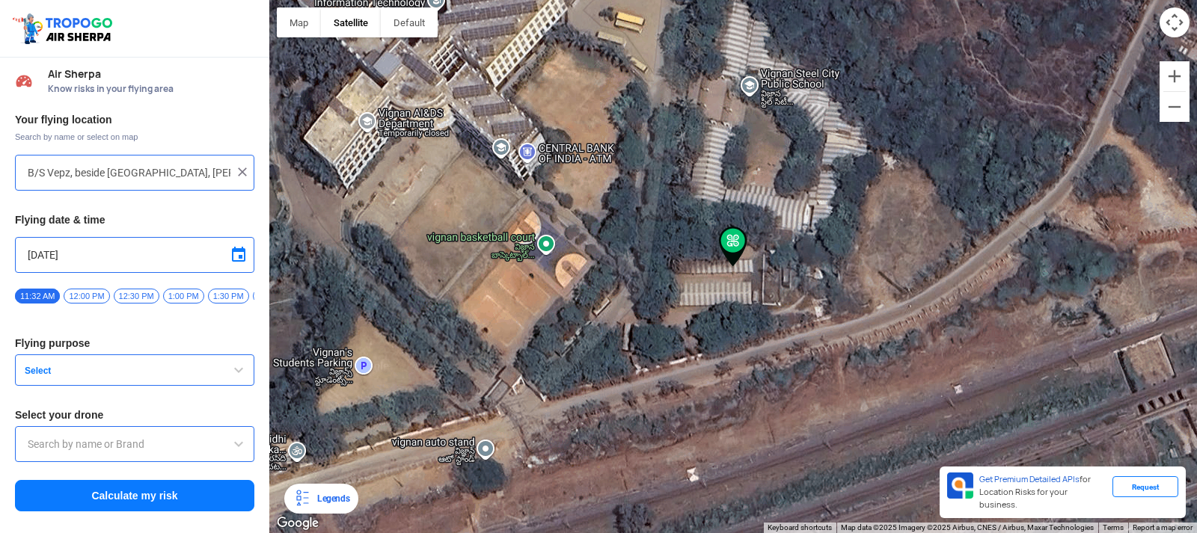
click at [756, 284] on div at bounding box center [733, 266] width 928 height 533
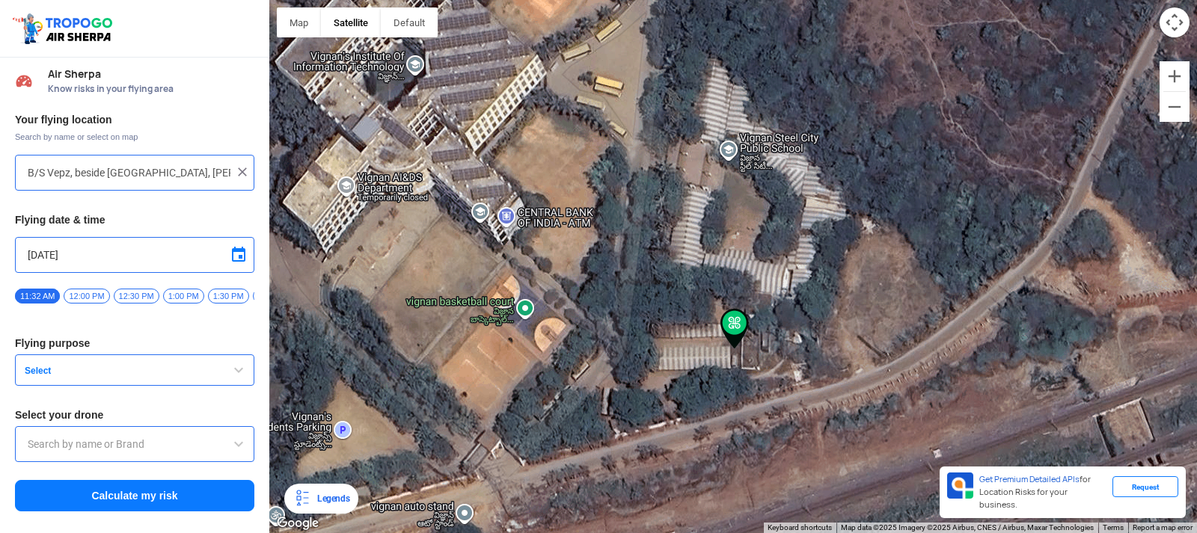
drag, startPoint x: 755, startPoint y: 284, endPoint x: 756, endPoint y: 368, distance: 83.8
click at [756, 368] on div at bounding box center [733, 266] width 928 height 533
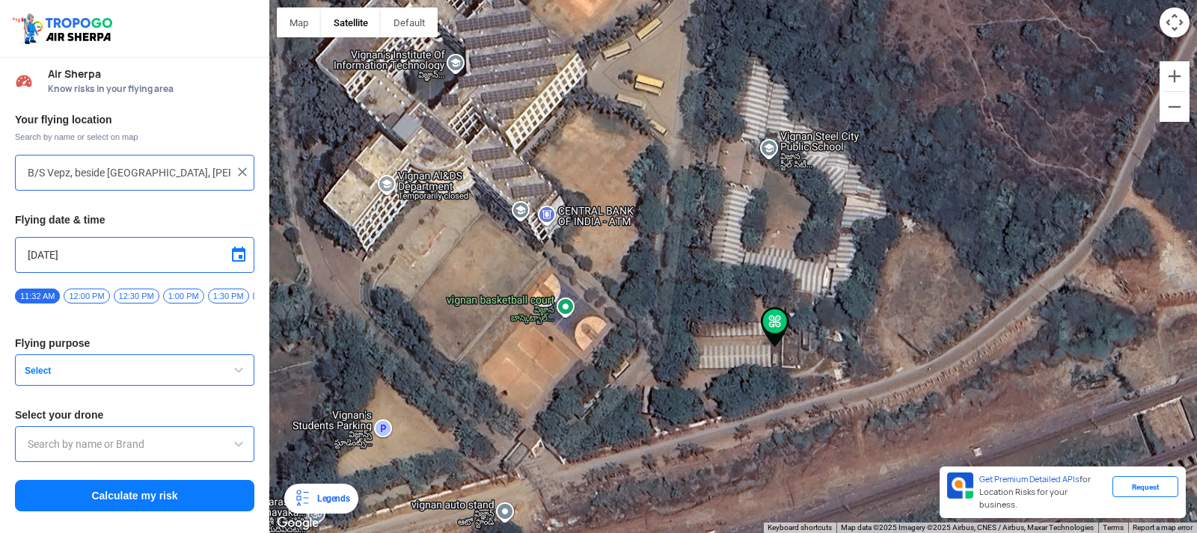
drag, startPoint x: 756, startPoint y: 368, endPoint x: 798, endPoint y: 365, distance: 41.3
click at [798, 365] on div at bounding box center [733, 266] width 928 height 533
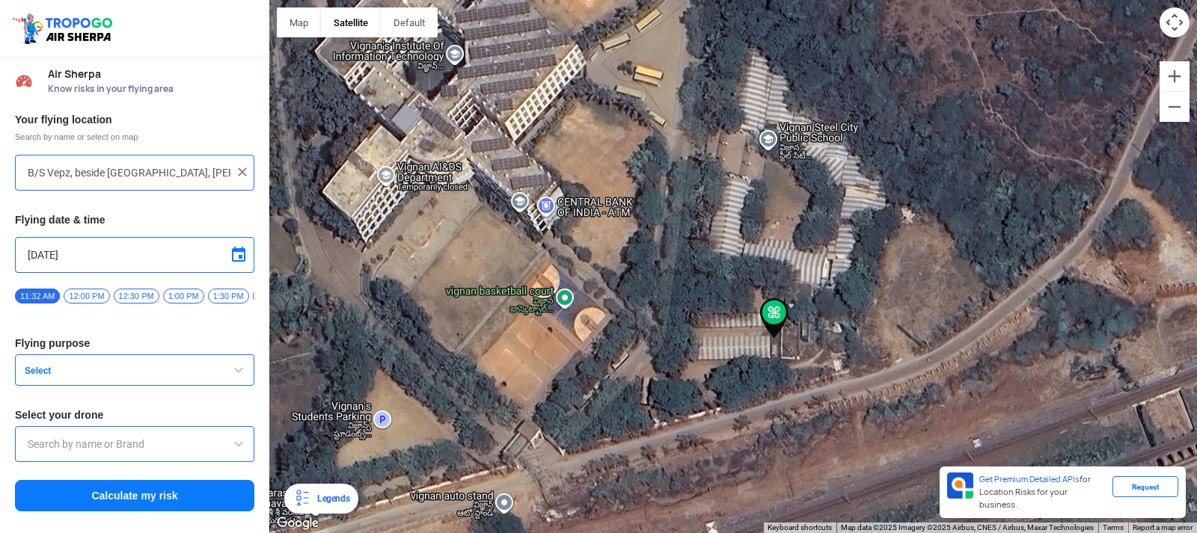
drag, startPoint x: 796, startPoint y: 355, endPoint x: 795, endPoint y: 344, distance: 10.5
click at [795, 344] on div at bounding box center [733, 266] width 928 height 533
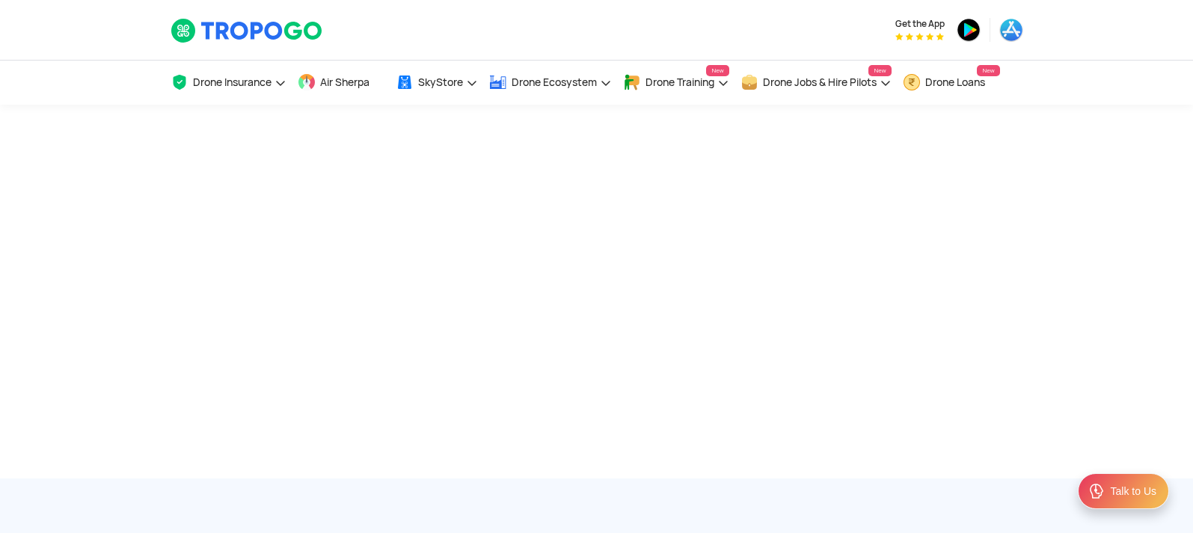
click at [328, 85] on span "Air Sherpa" at bounding box center [344, 82] width 49 height 12
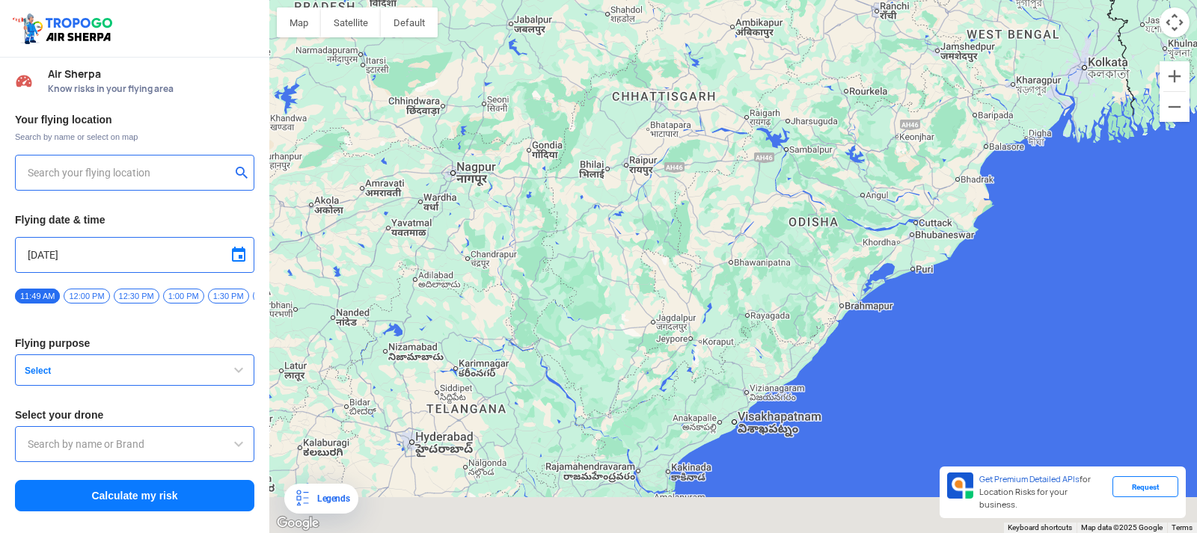
drag, startPoint x: 821, startPoint y: 432, endPoint x: 783, endPoint y: 284, distance: 153.0
click at [783, 284] on div at bounding box center [733, 266] width 928 height 533
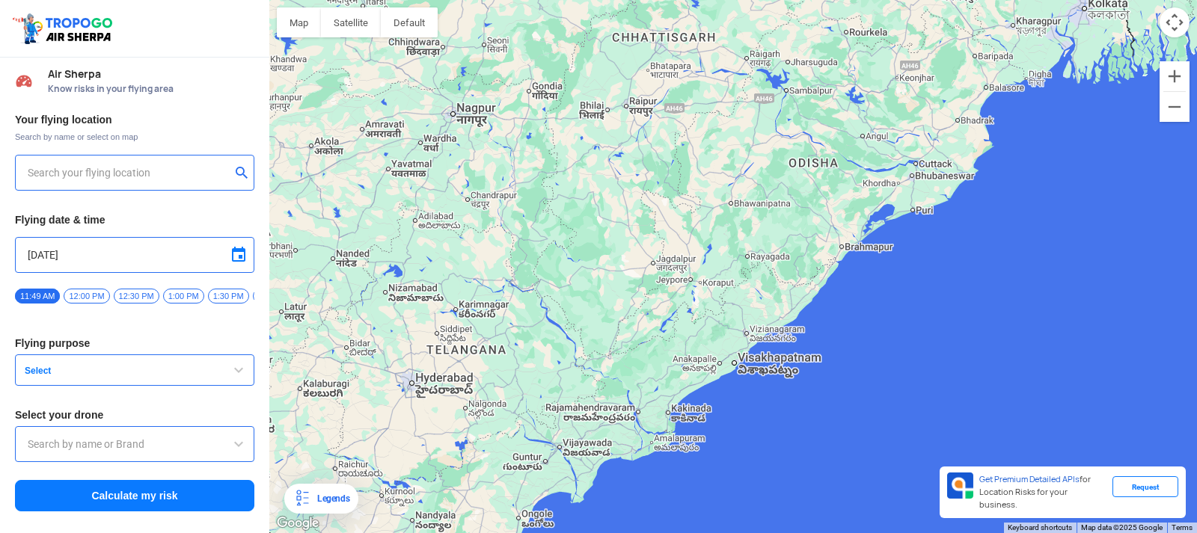
click at [775, 418] on div at bounding box center [733, 266] width 928 height 533
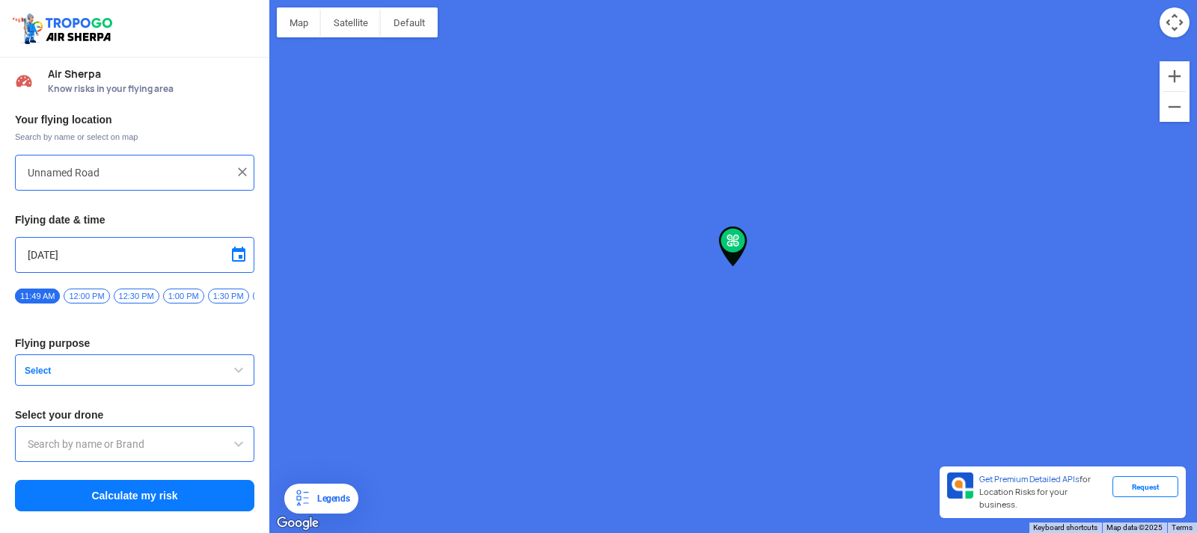
click at [655, 280] on div at bounding box center [733, 266] width 928 height 533
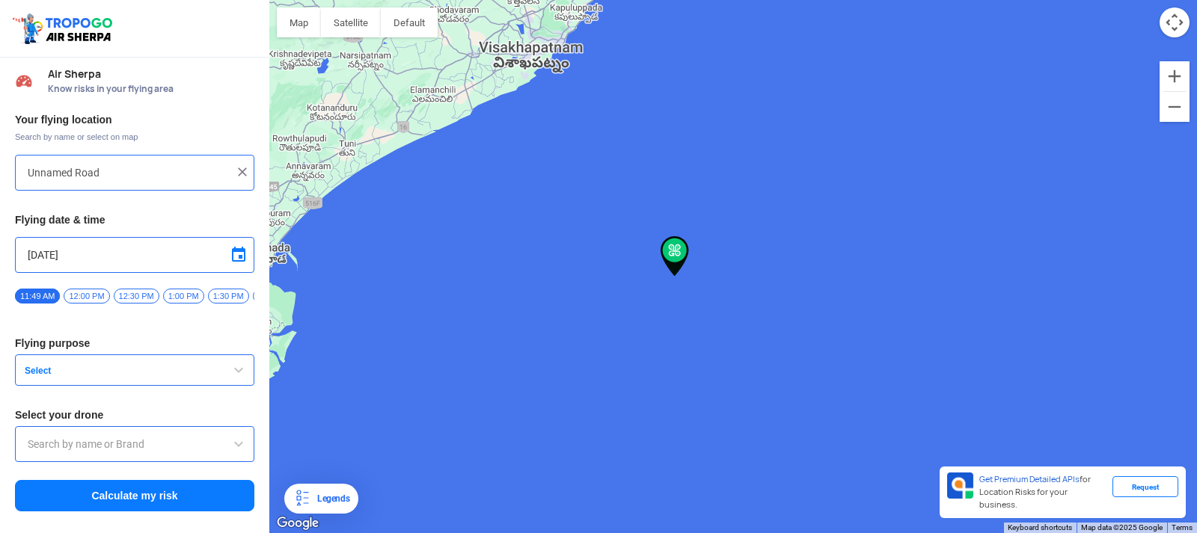
click at [486, 62] on div at bounding box center [733, 266] width 928 height 533
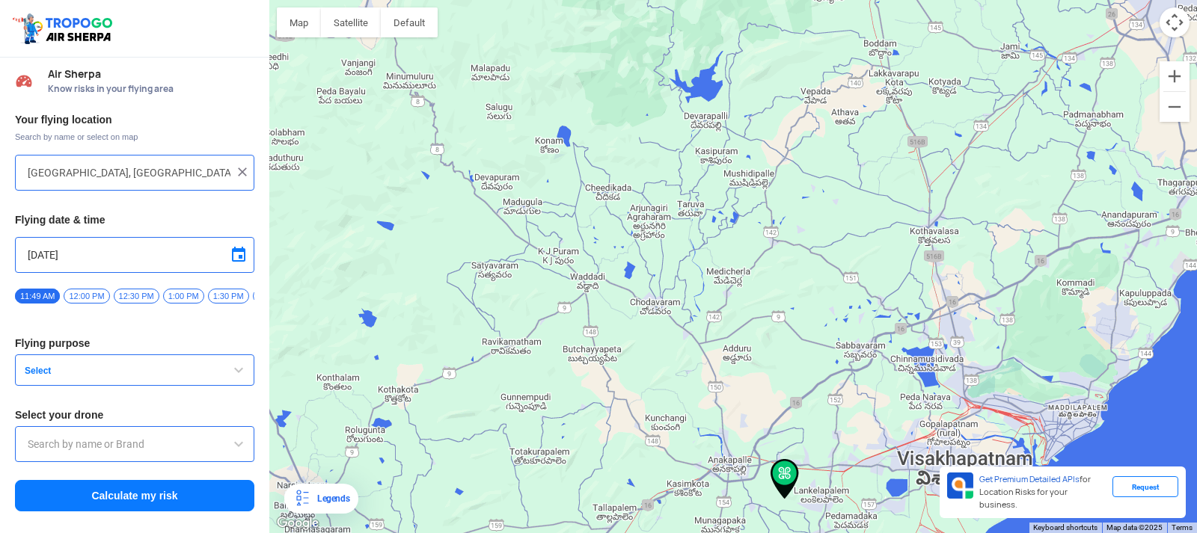
click at [833, 446] on div at bounding box center [733, 266] width 928 height 533
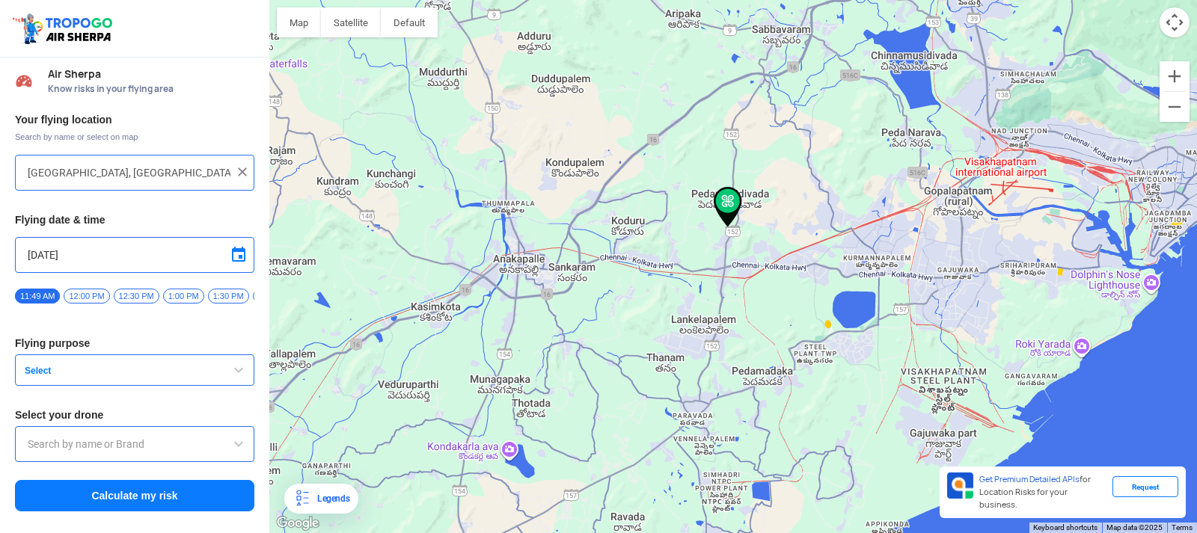
click at [821, 201] on div at bounding box center [733, 266] width 928 height 533
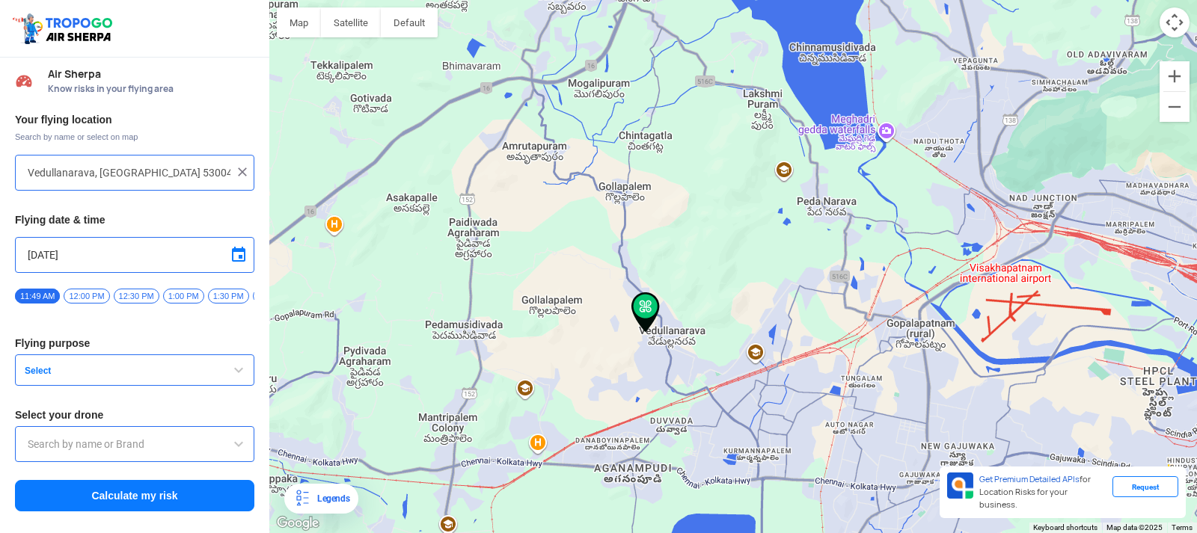
click at [652, 412] on div at bounding box center [733, 266] width 928 height 533
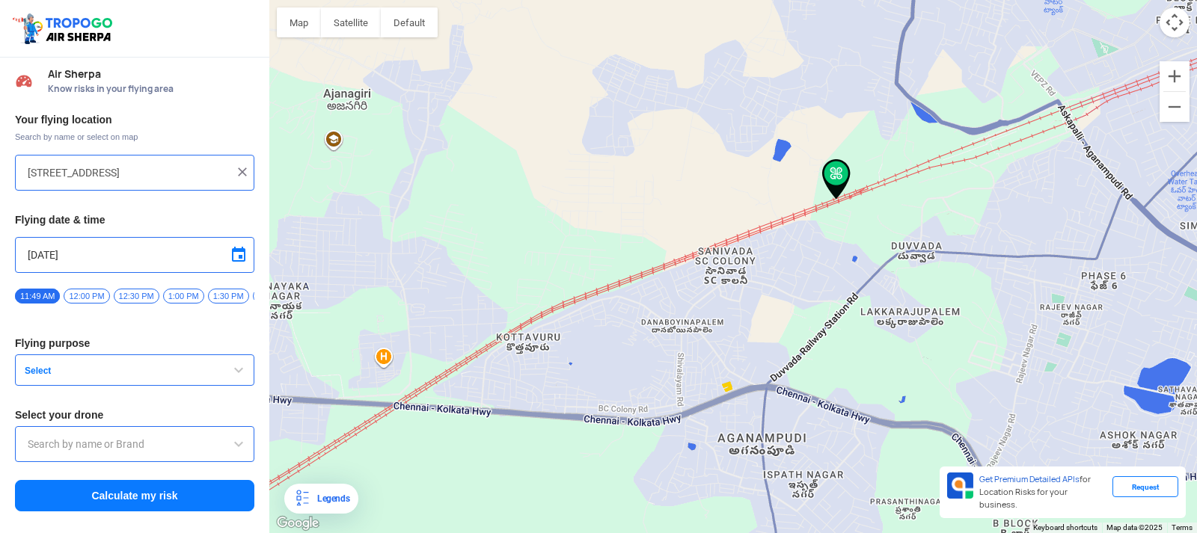
drag, startPoint x: 798, startPoint y: 214, endPoint x: 800, endPoint y: 492, distance: 277.6
click at [800, 492] on div at bounding box center [733, 266] width 928 height 533
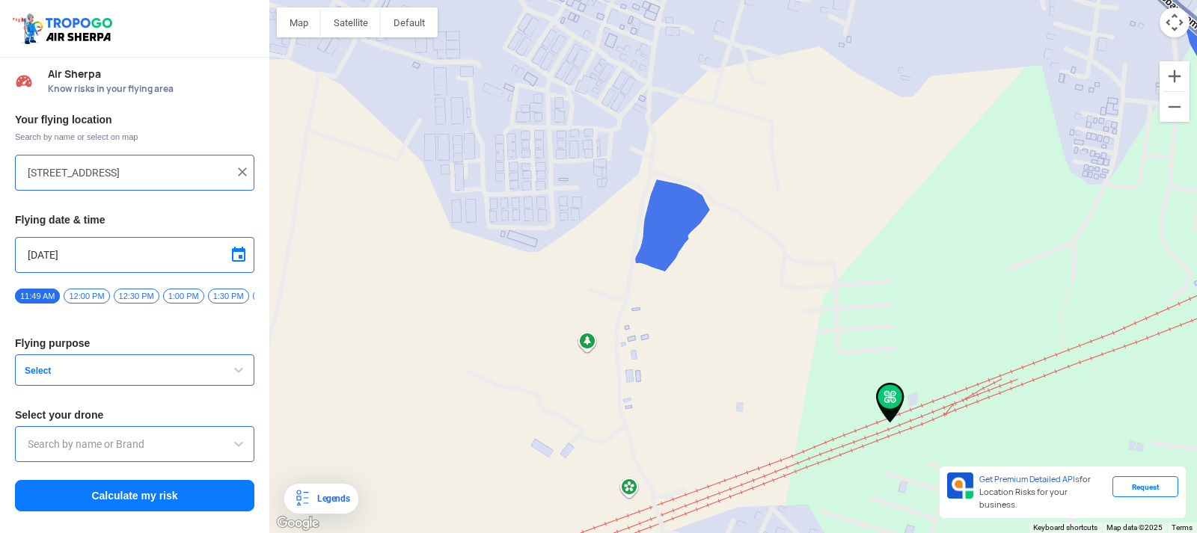
drag, startPoint x: 993, startPoint y: 244, endPoint x: 826, endPoint y: 399, distance: 227.6
click at [826, 399] on div at bounding box center [733, 266] width 928 height 533
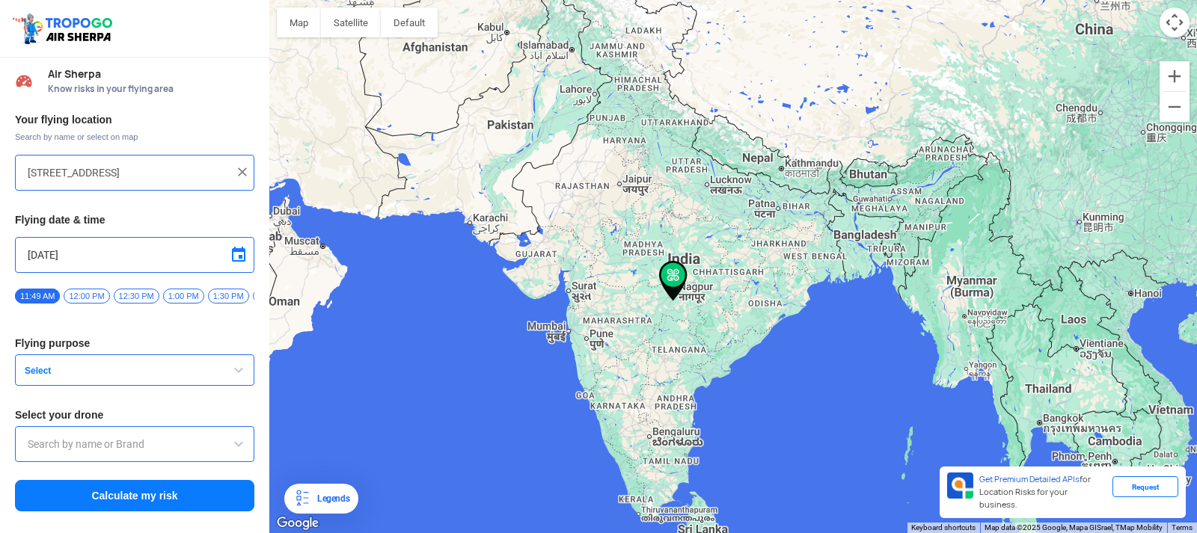
click at [758, 340] on div at bounding box center [733, 266] width 928 height 533
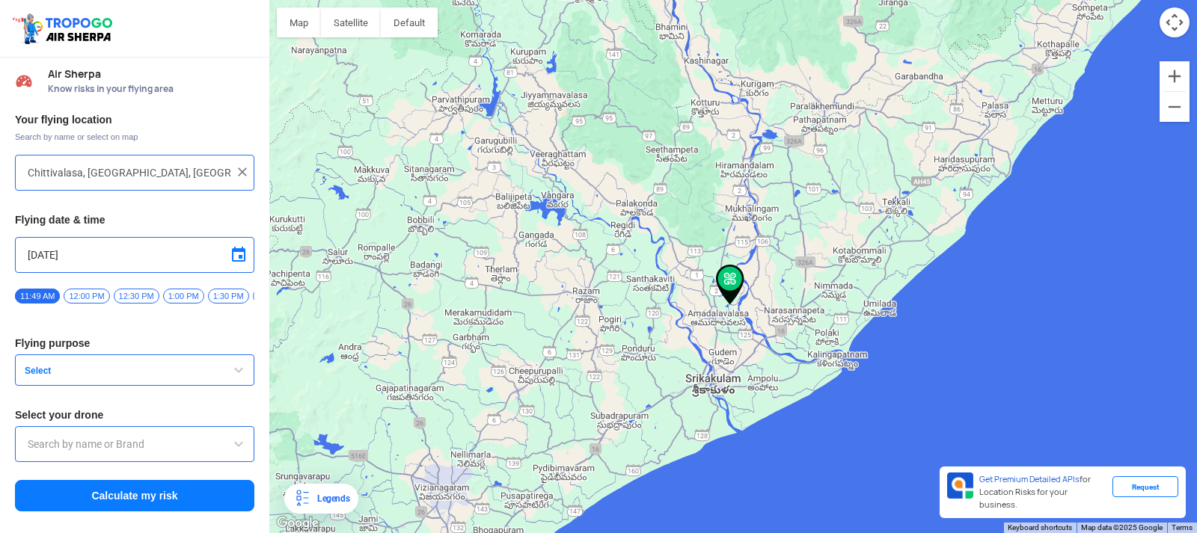
click at [398, 290] on div at bounding box center [733, 266] width 928 height 533
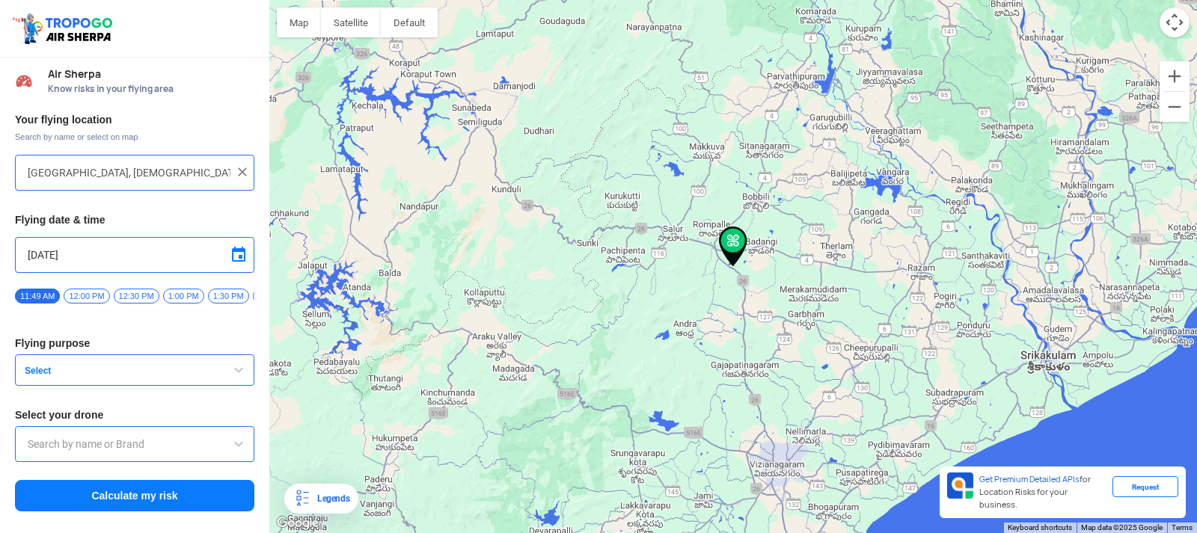
click at [398, 290] on div at bounding box center [733, 266] width 928 height 533
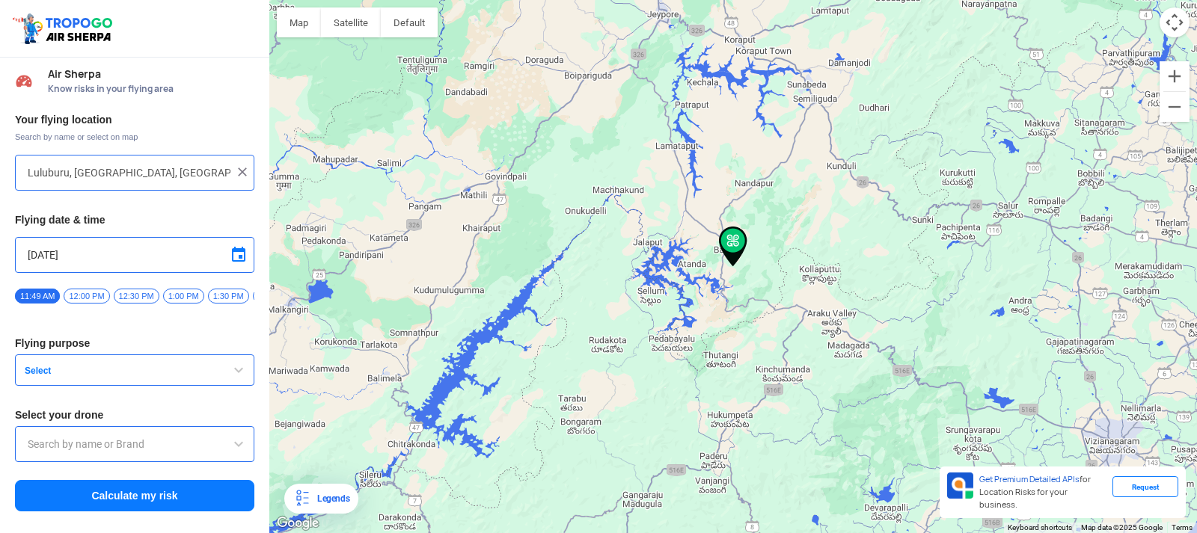
click at [398, 290] on div at bounding box center [733, 266] width 928 height 533
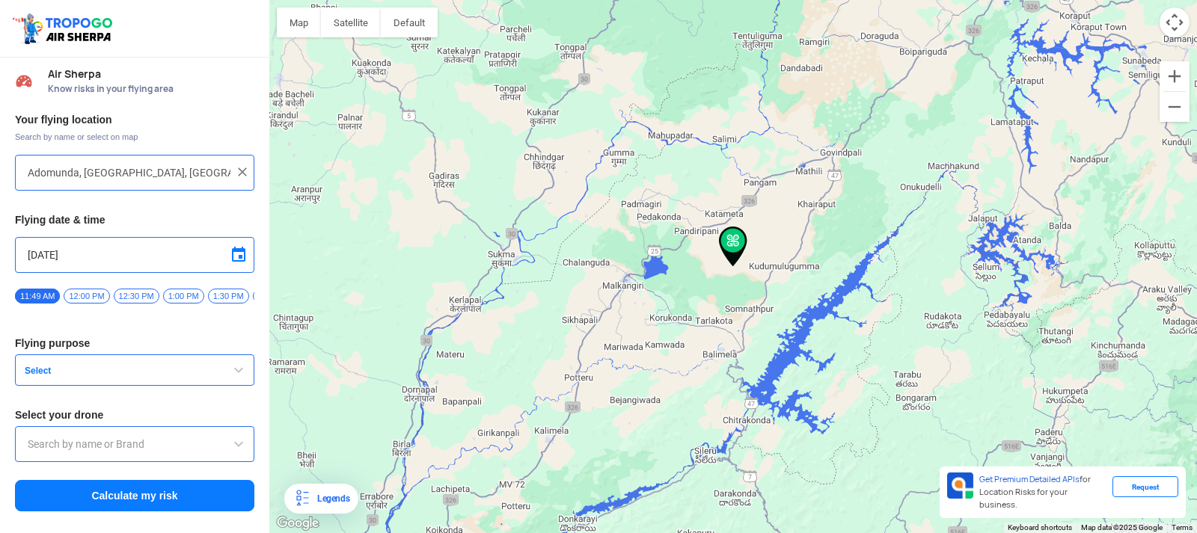
click at [491, 324] on div at bounding box center [733, 266] width 928 height 533
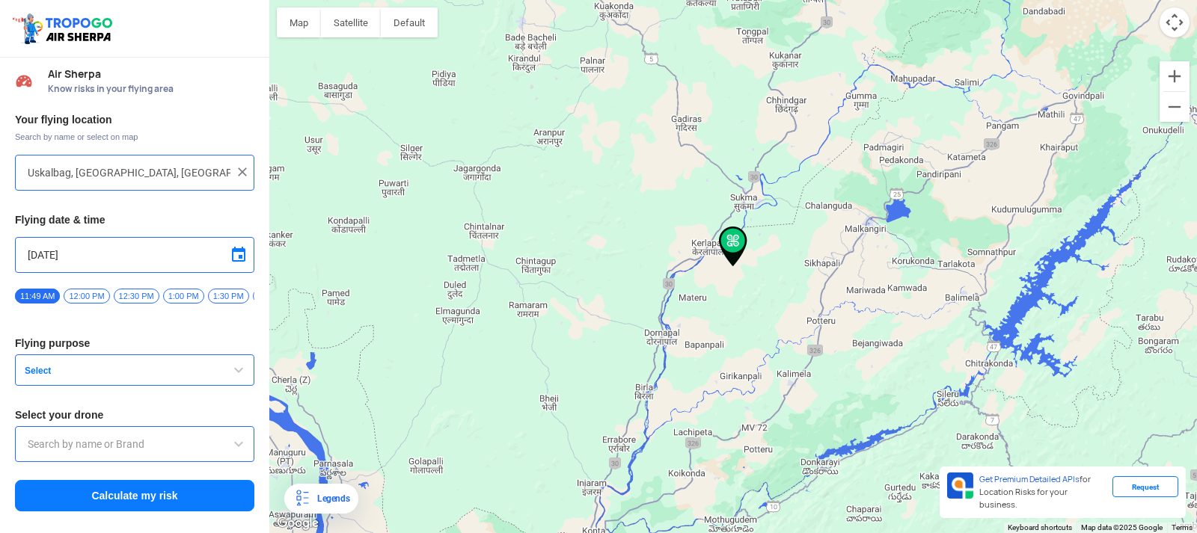
click at [491, 327] on div at bounding box center [733, 266] width 928 height 533
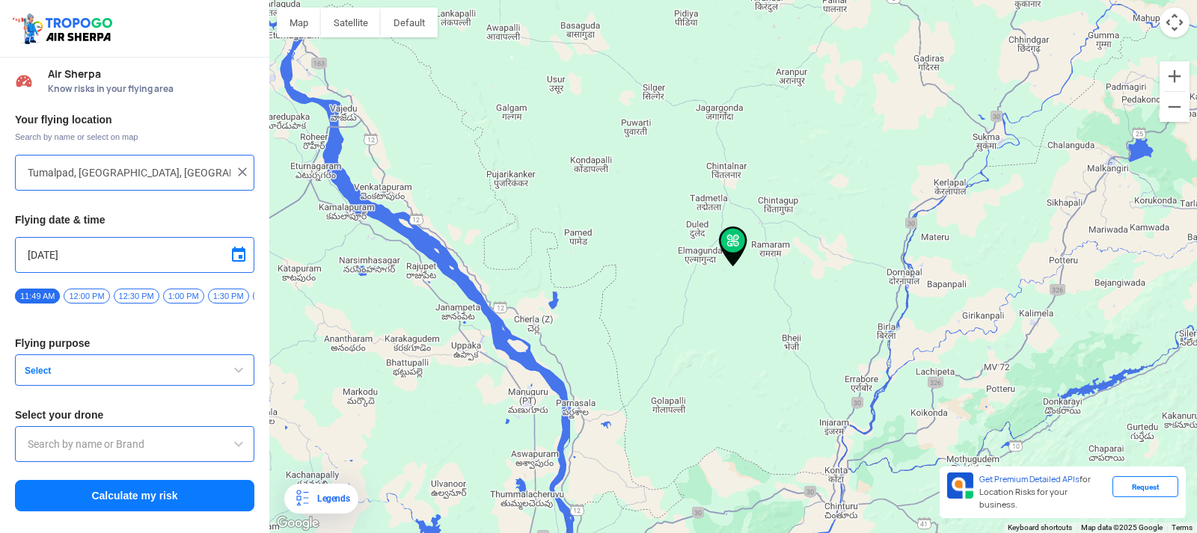
click at [1014, 439] on div at bounding box center [733, 266] width 928 height 533
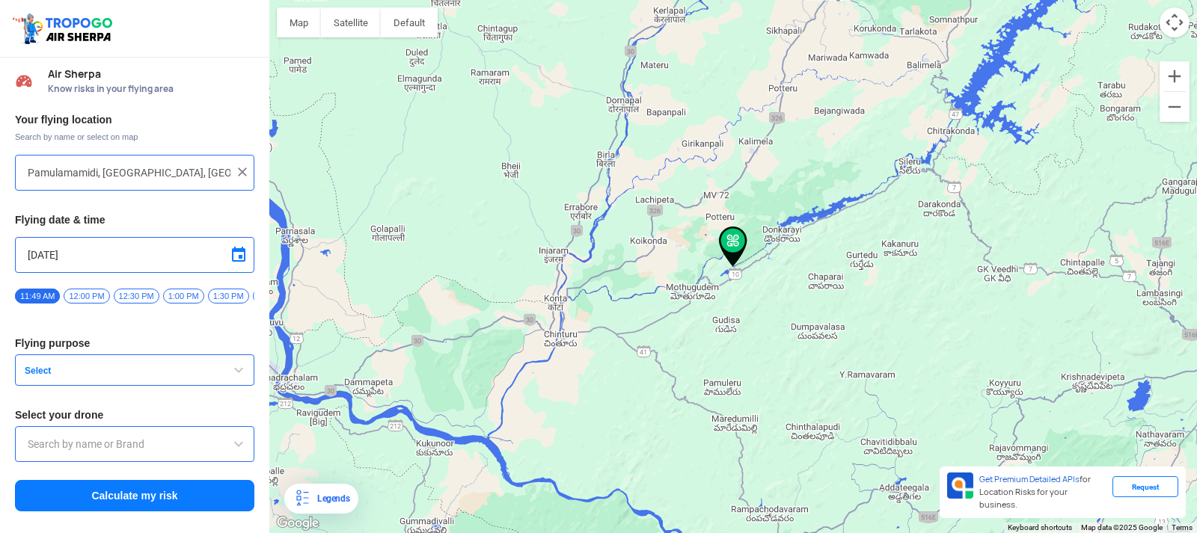
click at [1014, 439] on div at bounding box center [733, 266] width 928 height 533
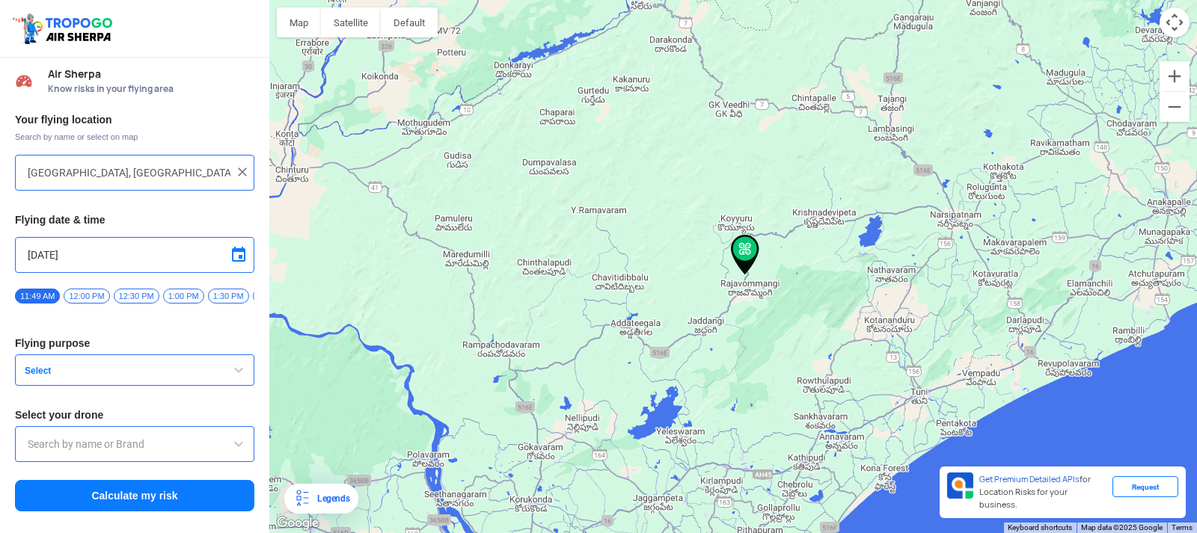
click at [1014, 439] on div at bounding box center [733, 266] width 928 height 533
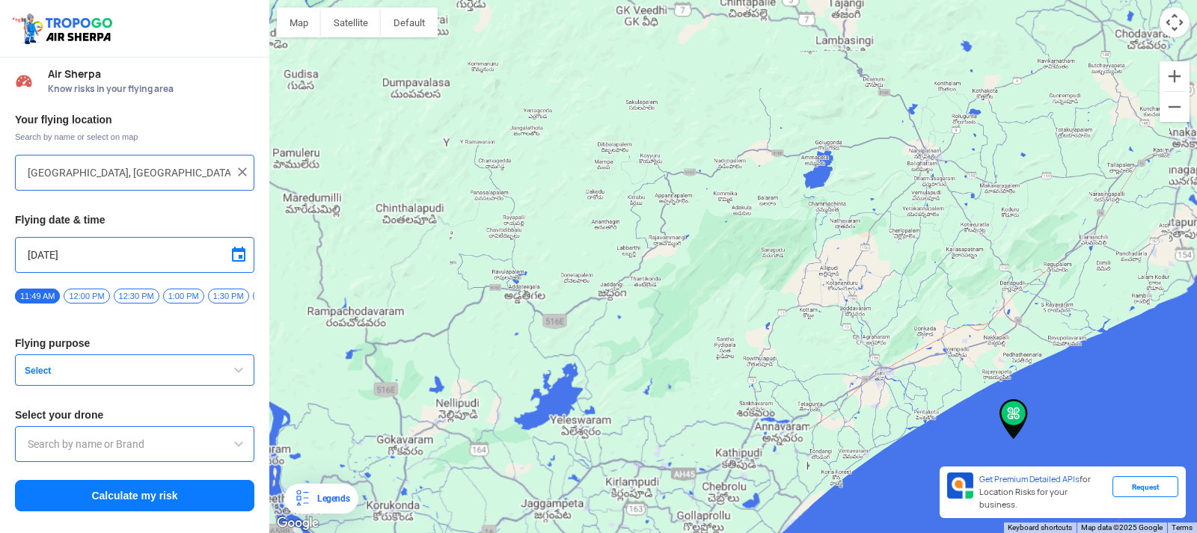
type input "[GEOGRAPHIC_DATA], [GEOGRAPHIC_DATA], [GEOGRAPHIC_DATA]"
